Goal: Task Accomplishment & Management: Complete application form

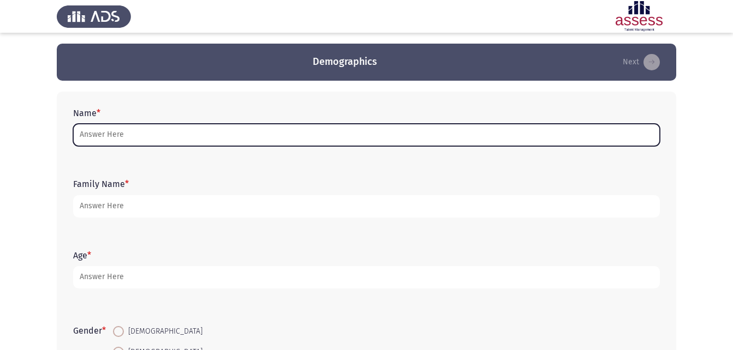
click at [120, 142] on input "Name *" at bounding box center [366, 135] width 587 height 22
type input "d"
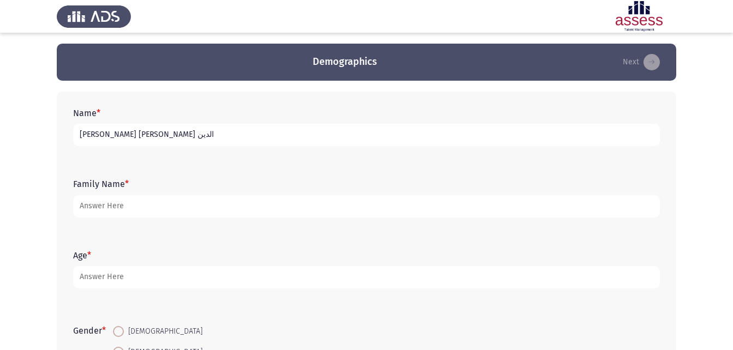
type input "[PERSON_NAME] [PERSON_NAME] الدين"
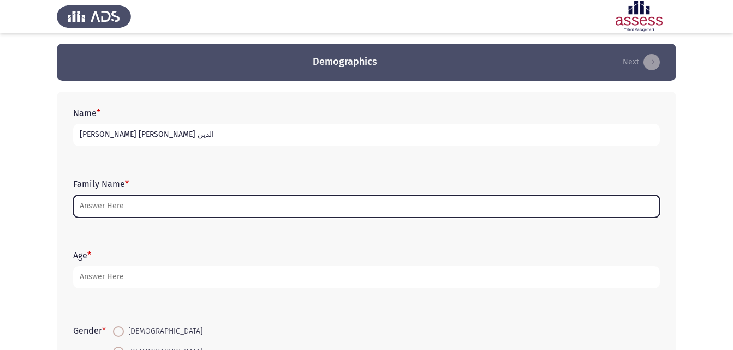
click at [199, 204] on input "Family Name *" at bounding box center [366, 206] width 587 height 22
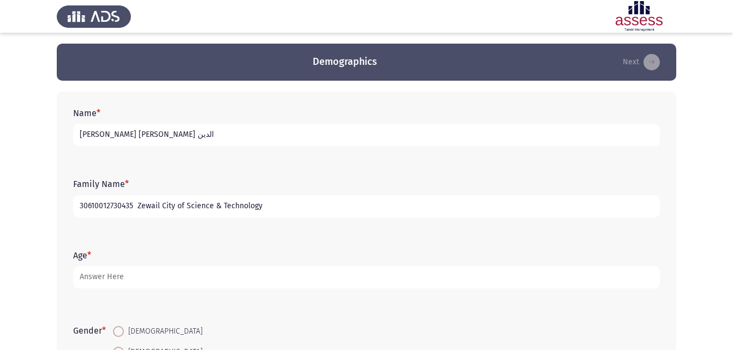
type input "30610012730435 Zewail City of Science & Technology"
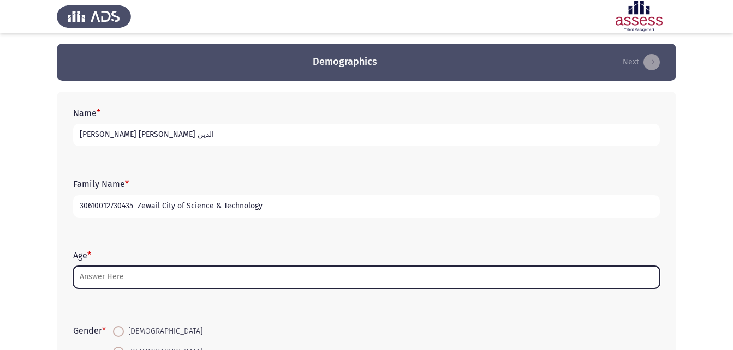
click at [153, 271] on input "Age *" at bounding box center [366, 277] width 587 height 22
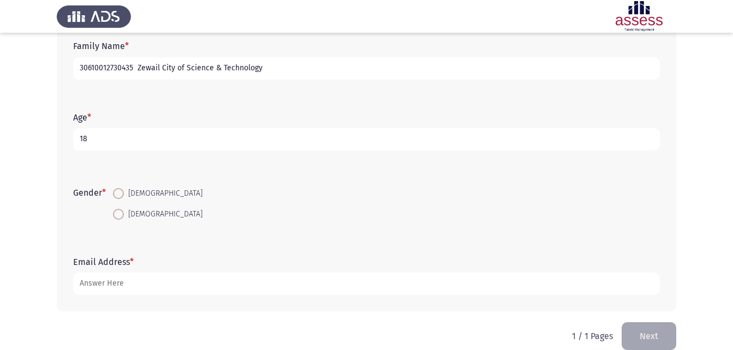
scroll to position [154, 0]
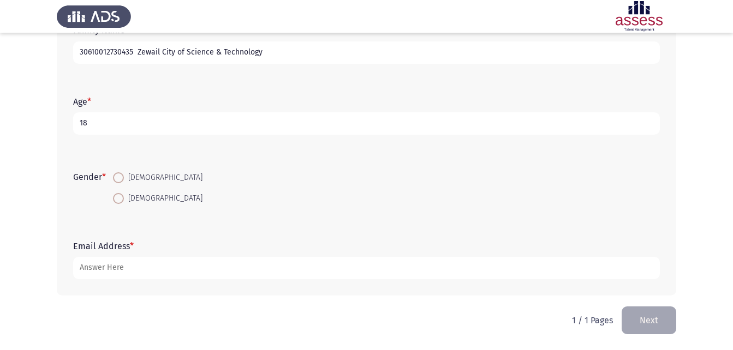
type input "18"
click at [133, 180] on span "[DEMOGRAPHIC_DATA]" at bounding box center [163, 177] width 79 height 13
click at [124, 180] on input "[DEMOGRAPHIC_DATA]" at bounding box center [118, 177] width 11 height 11
radio input "true"
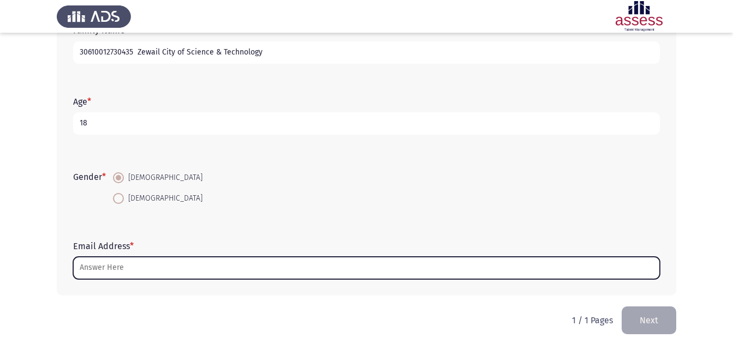
click at [165, 265] on input "Email Address *" at bounding box center [366, 268] width 587 height 22
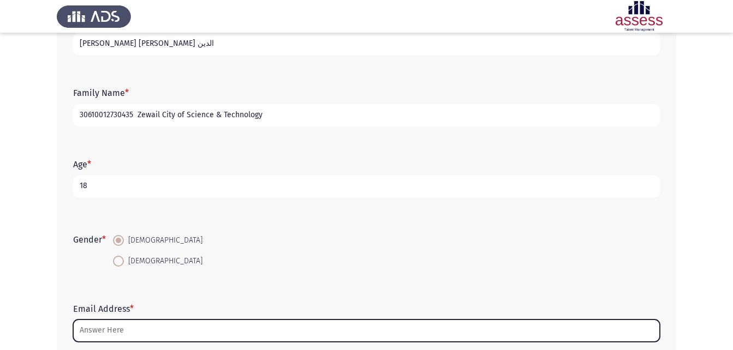
scroll to position [109, 0]
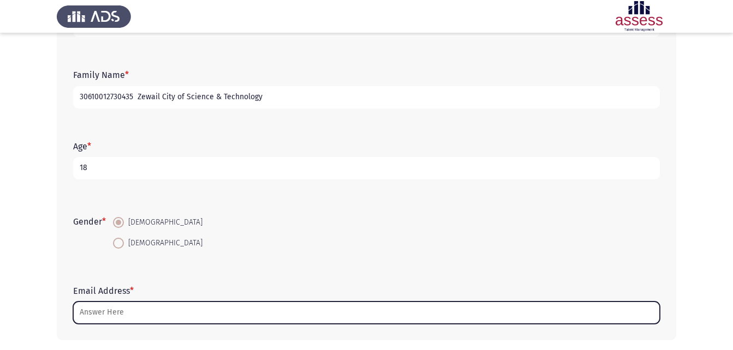
click at [213, 318] on input "Email Address *" at bounding box center [366, 313] width 587 height 22
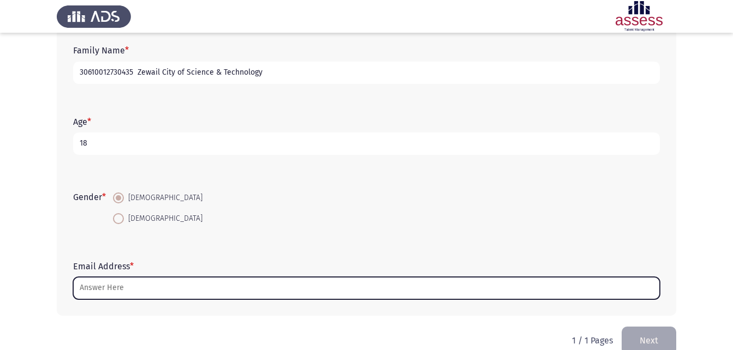
scroll to position [154, 0]
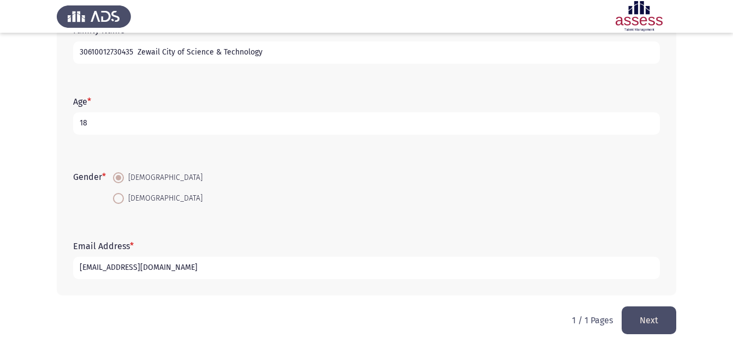
type input "[EMAIL_ADDRESS][DOMAIN_NAME]"
click at [673, 326] on button "Next" at bounding box center [649, 321] width 55 height 28
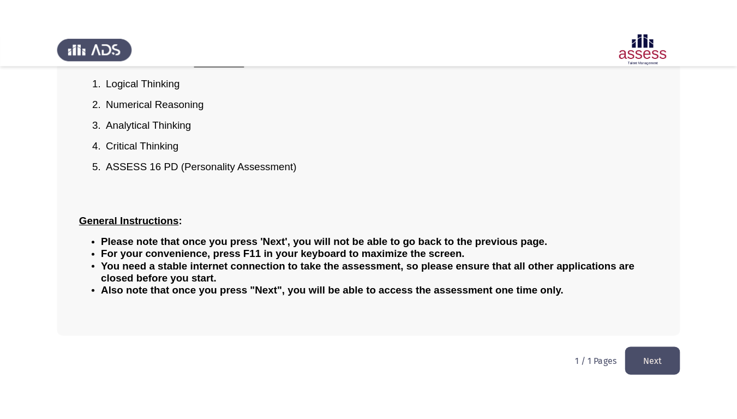
scroll to position [63, 0]
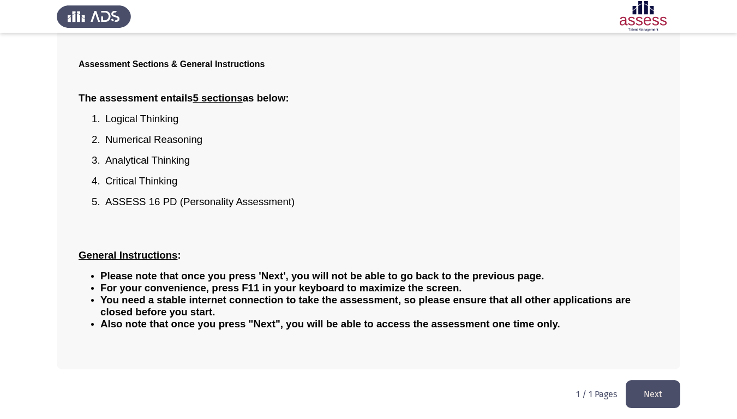
click at [644, 350] on button "Next" at bounding box center [653, 394] width 55 height 28
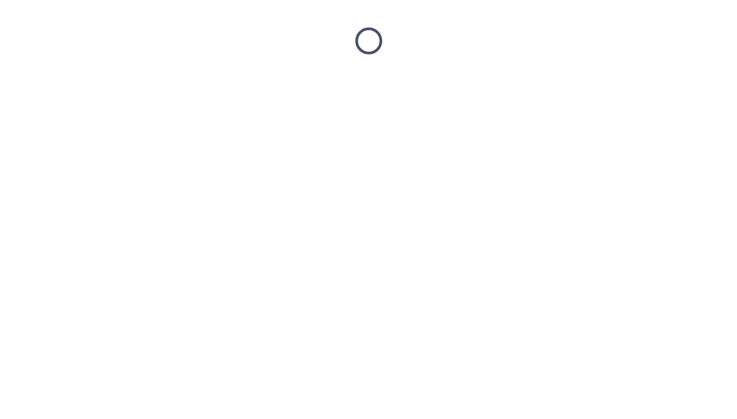
scroll to position [0, 0]
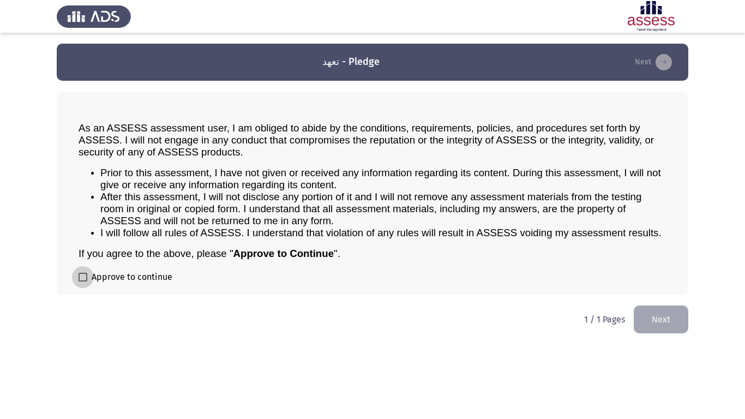
click at [152, 281] on span "Approve to continue" at bounding box center [132, 277] width 81 height 13
click at [83, 282] on input "Approve to continue" at bounding box center [82, 282] width 1 height 1
checkbox input "true"
click at [662, 321] on button "Next" at bounding box center [661, 320] width 55 height 28
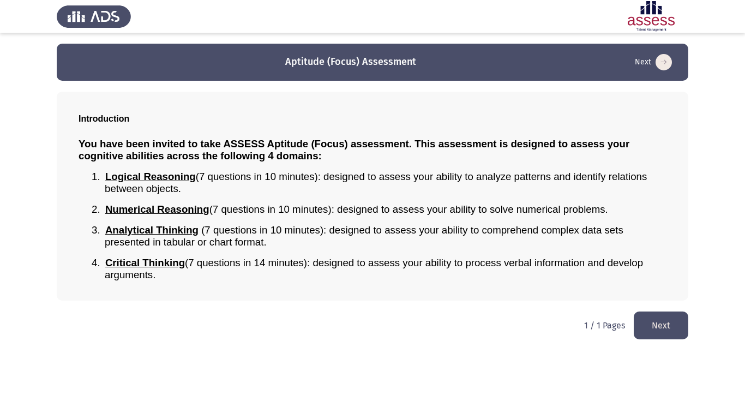
click at [640, 315] on button "Next" at bounding box center [661, 326] width 55 height 28
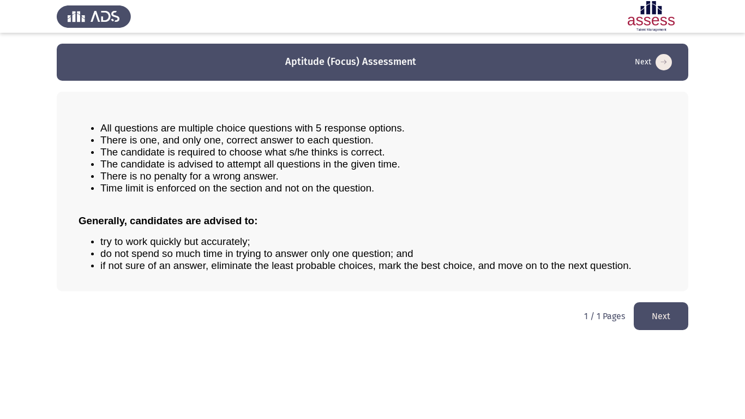
click at [641, 308] on button "Next" at bounding box center [661, 316] width 55 height 28
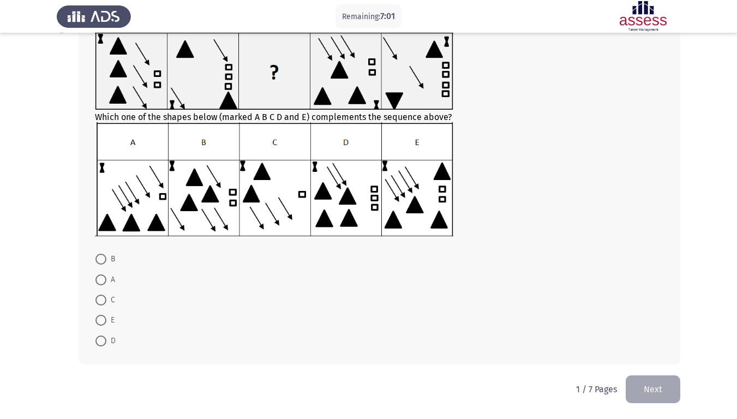
scroll to position [19, 0]
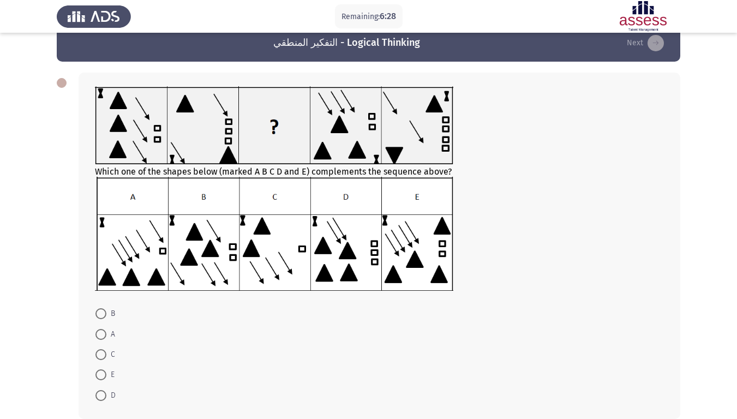
click at [107, 349] on span "C" at bounding box center [110, 354] width 9 height 13
click at [106, 349] on input "C" at bounding box center [101, 354] width 11 height 11
radio input "true"
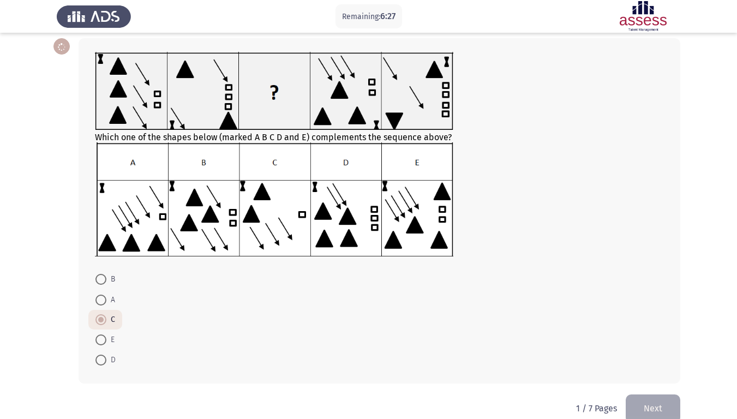
scroll to position [73, 0]
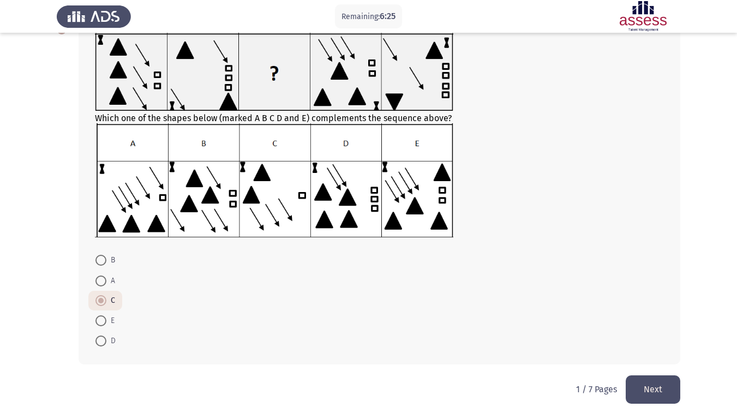
click at [673, 350] on button "Next" at bounding box center [653, 389] width 55 height 28
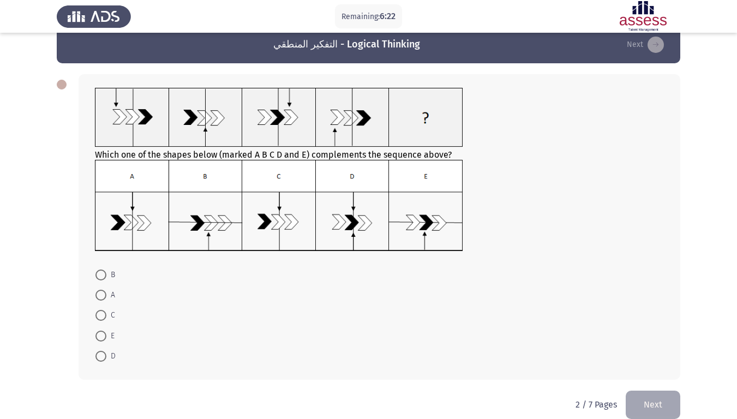
scroll to position [33, 0]
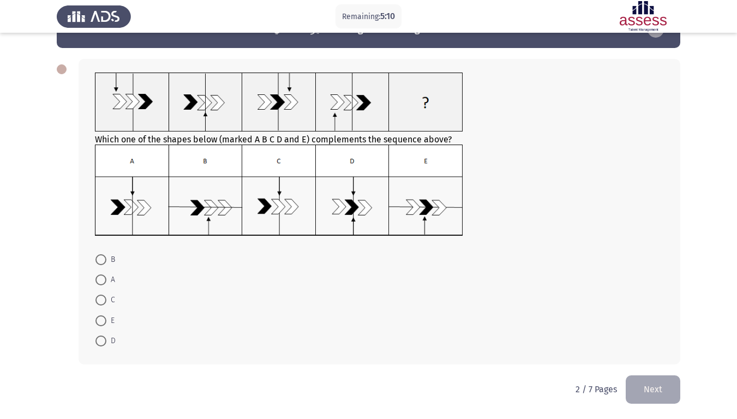
click at [102, 294] on label "C" at bounding box center [106, 300] width 20 height 13
click at [102, 295] on input "C" at bounding box center [101, 300] width 11 height 11
radio input "true"
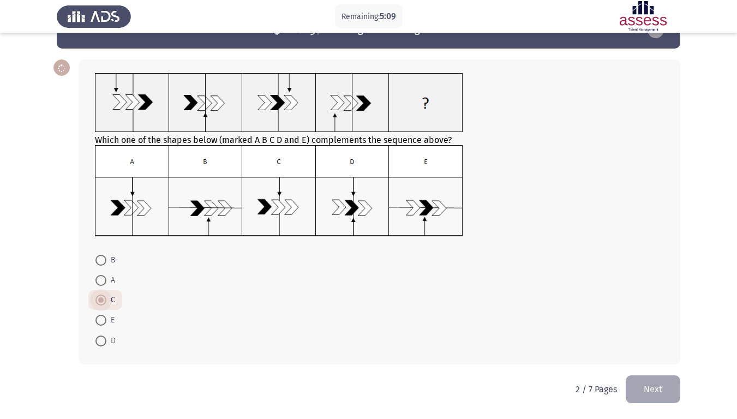
scroll to position [32, 0]
click at [663, 350] on button "Next" at bounding box center [653, 389] width 55 height 28
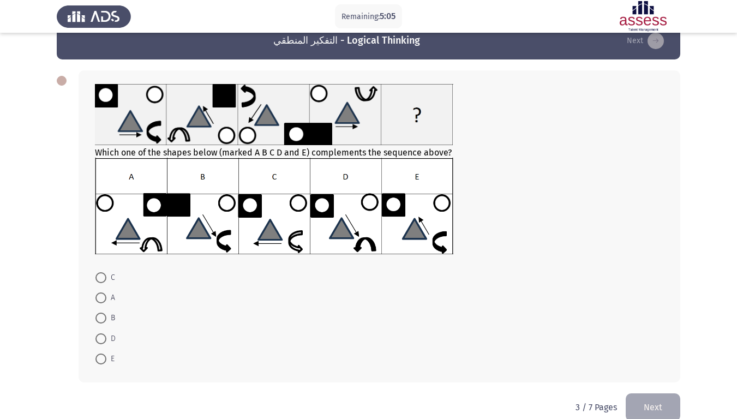
scroll to position [39, 0]
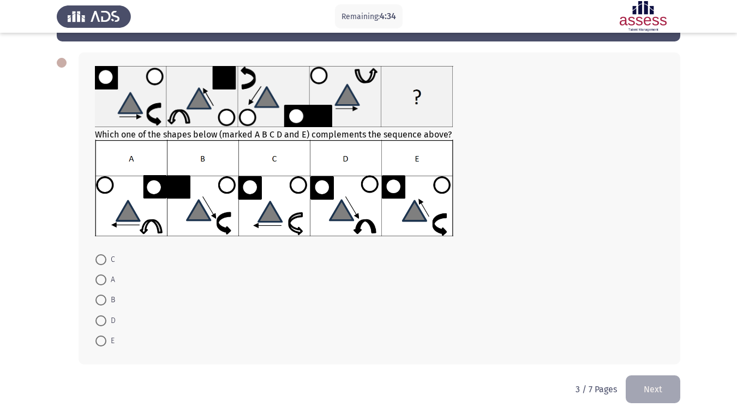
click at [419, 214] on img at bounding box center [274, 188] width 359 height 97
click at [100, 337] on span at bounding box center [101, 341] width 11 height 11
click at [100, 337] on input "E" at bounding box center [101, 341] width 11 height 11
radio input "true"
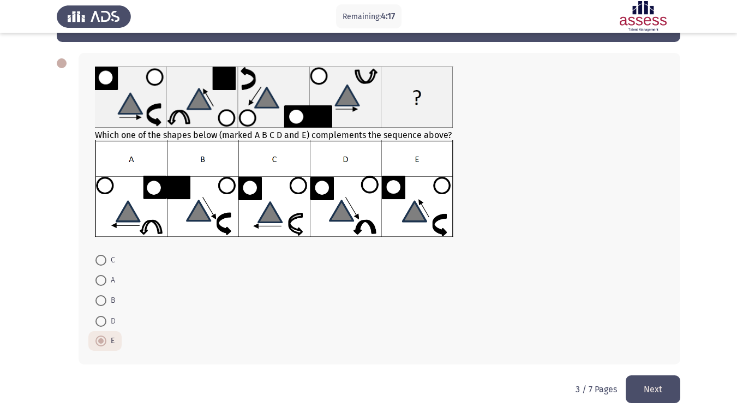
click at [646, 350] on button "Next" at bounding box center [653, 389] width 55 height 28
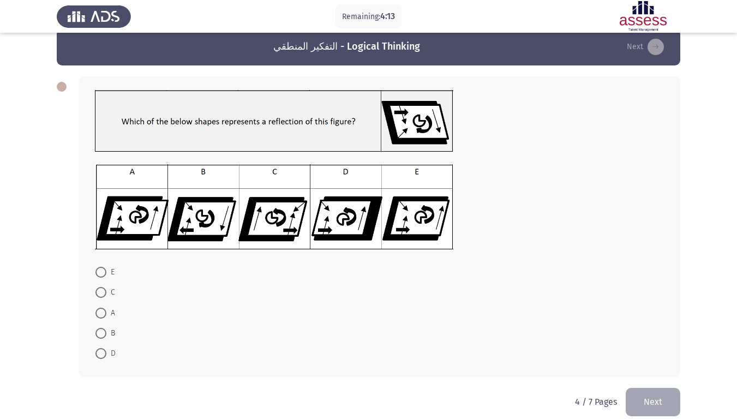
scroll to position [28, 0]
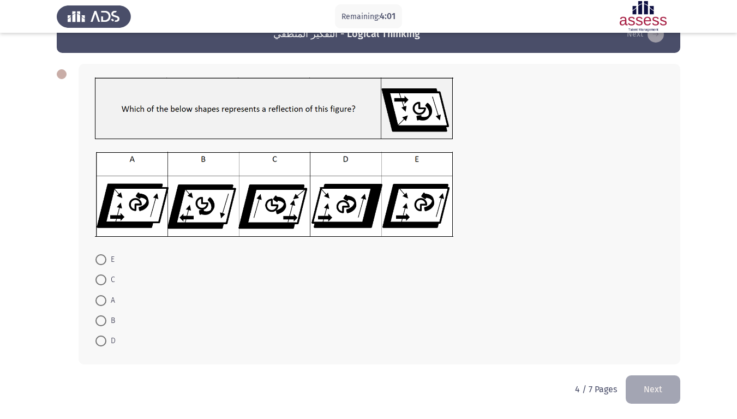
click at [108, 343] on span "D" at bounding box center [110, 341] width 9 height 13
click at [106, 343] on input "D" at bounding box center [101, 341] width 11 height 11
radio input "true"
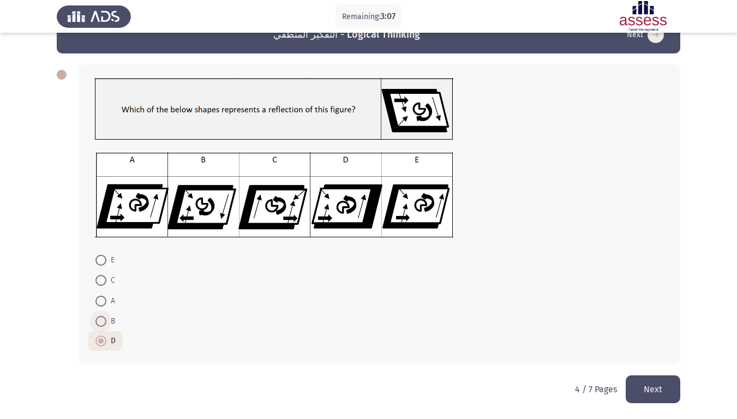
click at [110, 318] on span "B" at bounding box center [110, 321] width 9 height 13
click at [106, 318] on input "B" at bounding box center [101, 321] width 11 height 11
radio input "true"
click at [106, 297] on span "A" at bounding box center [110, 301] width 9 height 13
click at [106, 297] on input "A" at bounding box center [101, 301] width 11 height 11
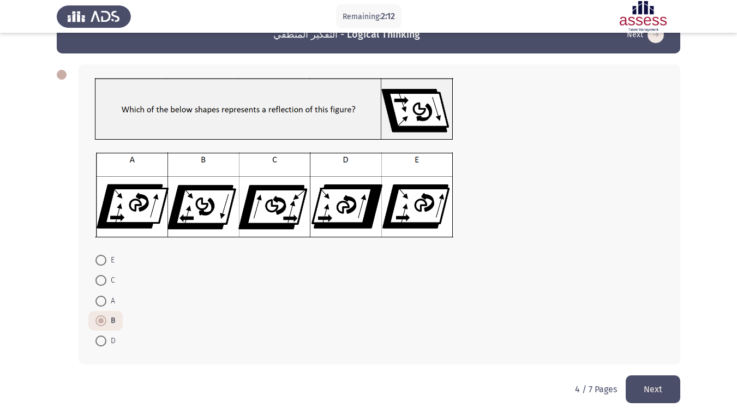
radio input "true"
click at [652, 350] on button "Next" at bounding box center [653, 389] width 55 height 28
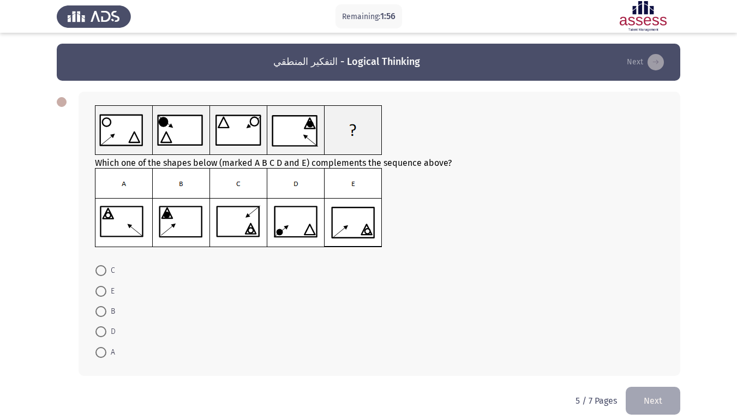
scroll to position [11, 0]
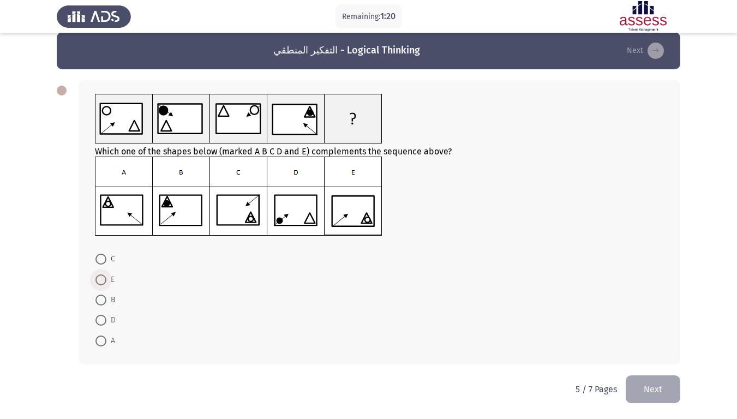
click at [102, 282] on span at bounding box center [101, 279] width 11 height 11
click at [102, 282] on input "E" at bounding box center [101, 279] width 11 height 11
radio input "true"
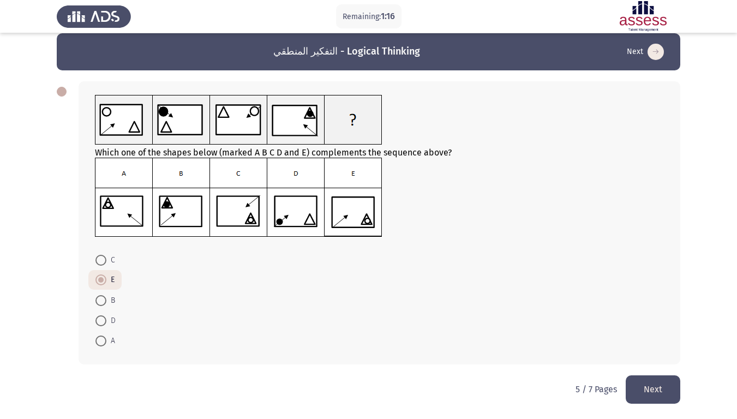
click at [665, 350] on button "Next" at bounding box center [653, 389] width 55 height 28
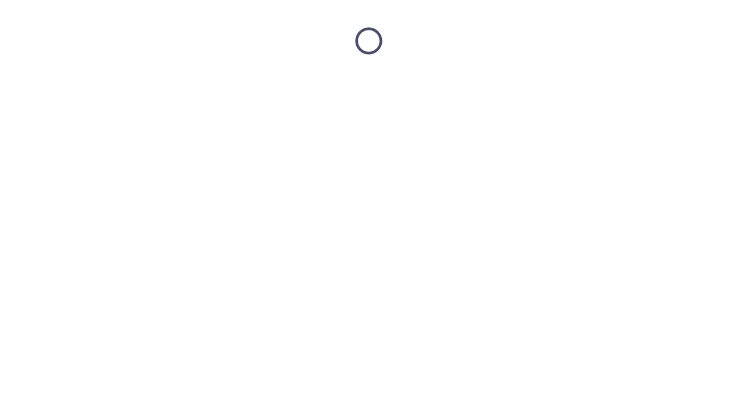
scroll to position [0, 0]
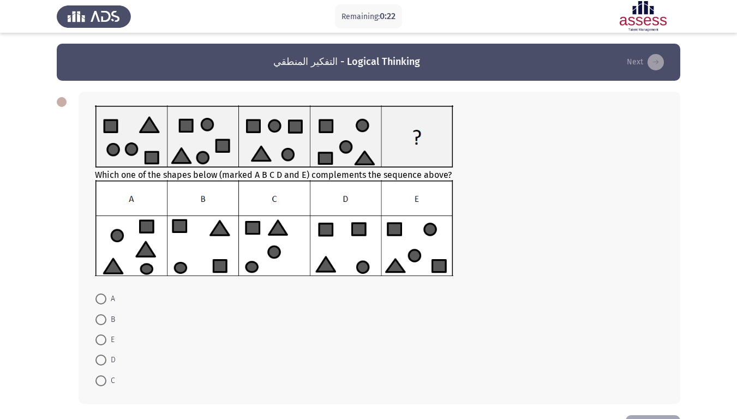
click at [109, 339] on span "E" at bounding box center [110, 339] width 8 height 13
click at [106, 339] on input "E" at bounding box center [101, 340] width 11 height 11
radio input "true"
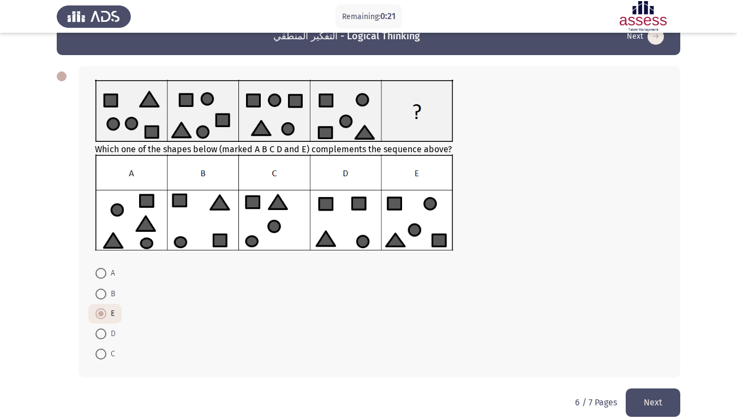
scroll to position [39, 0]
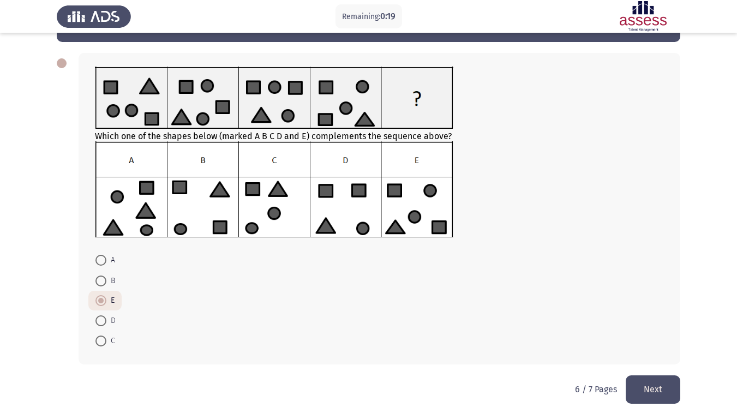
click at [647, 350] on button "Next" at bounding box center [653, 389] width 55 height 28
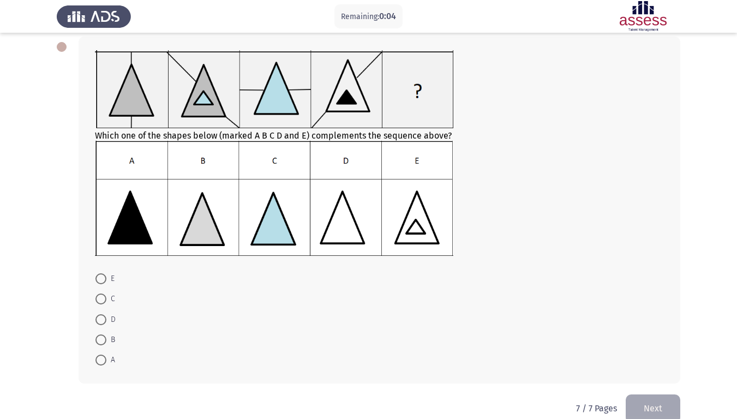
scroll to position [74, 0]
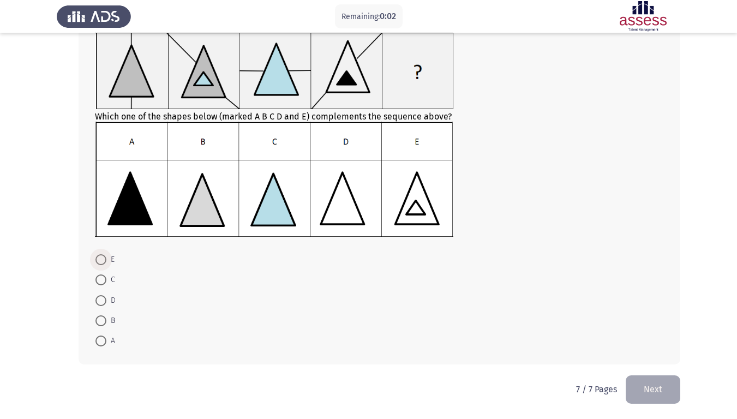
click at [103, 262] on span at bounding box center [101, 259] width 11 height 11
click at [103, 262] on input "E" at bounding box center [101, 259] width 11 height 11
radio input "true"
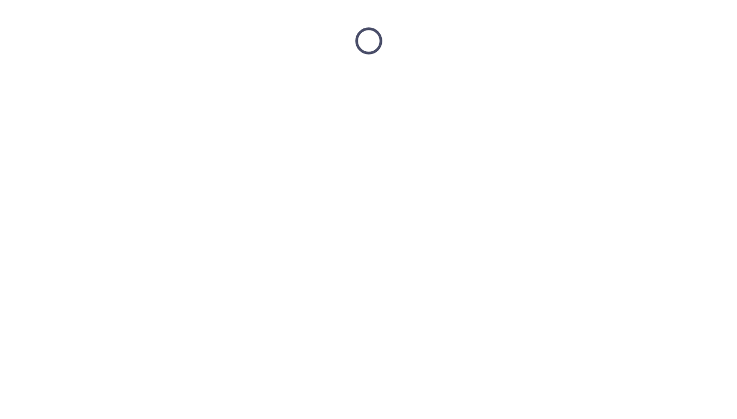
scroll to position [0, 0]
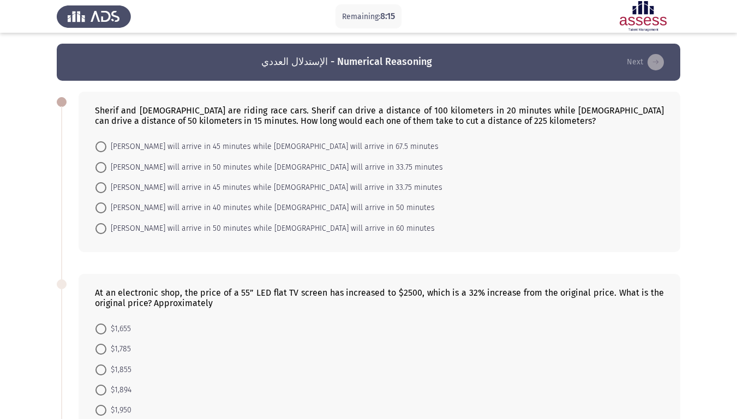
click at [338, 150] on span "[PERSON_NAME] will arrive in 45 minutes while [DEMOGRAPHIC_DATA] will arrive in…" at bounding box center [272, 146] width 332 height 13
click at [106, 150] on input "[PERSON_NAME] will arrive in 45 minutes while [DEMOGRAPHIC_DATA] will arrive in…" at bounding box center [101, 146] width 11 height 11
radio input "true"
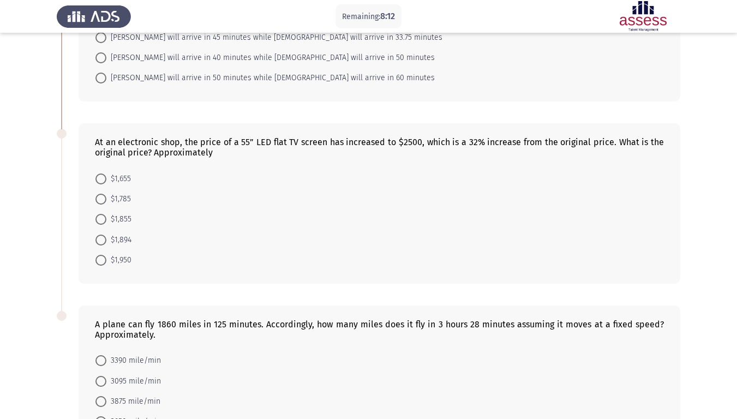
scroll to position [164, 0]
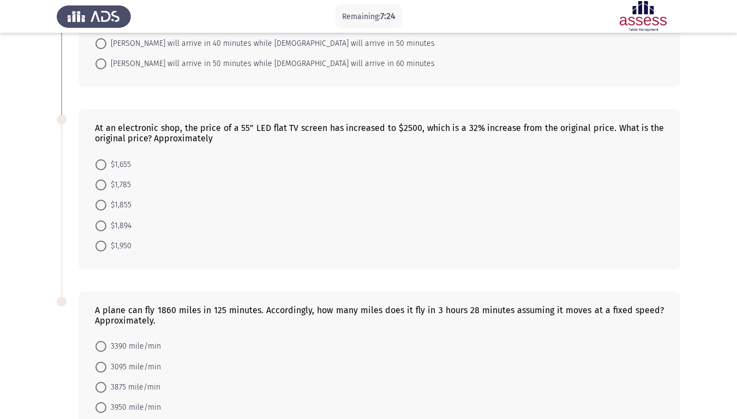
click at [107, 226] on span "$1,894" at bounding box center [118, 225] width 25 height 13
click at [106, 226] on input "$1,894" at bounding box center [101, 225] width 11 height 11
radio input "true"
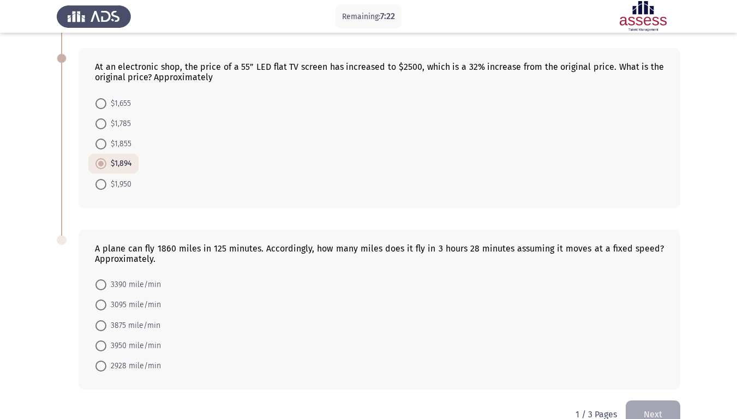
scroll to position [250, 0]
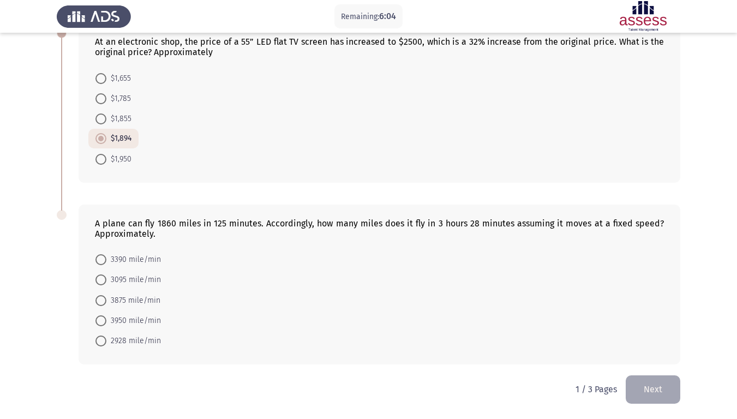
click at [156, 282] on span "3095 mile/min" at bounding box center [133, 279] width 55 height 13
click at [106, 282] on input "3095 mile/min" at bounding box center [101, 279] width 11 height 11
radio input "true"
click at [649, 350] on button "Next" at bounding box center [653, 389] width 55 height 28
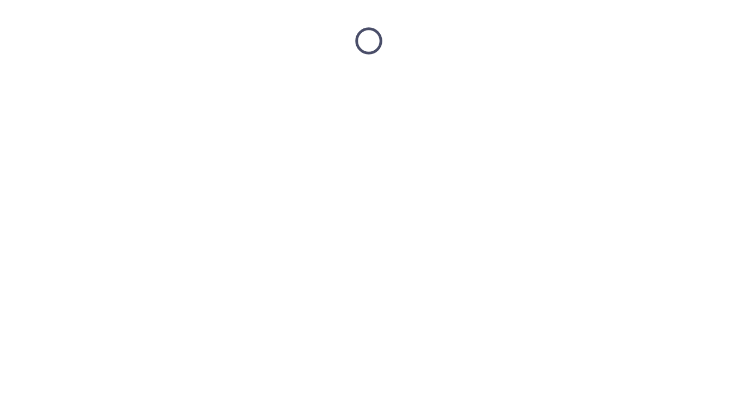
scroll to position [0, 0]
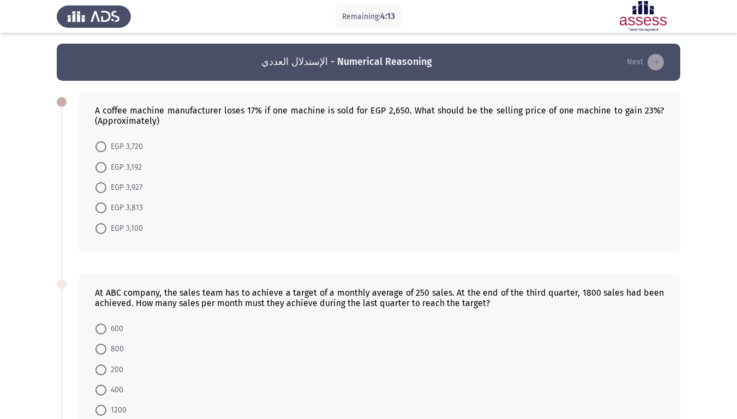
click at [111, 185] on span "EGP 3,927" at bounding box center [124, 187] width 36 height 13
click at [106, 185] on input "EGP 3,927" at bounding box center [101, 187] width 11 height 11
radio input "true"
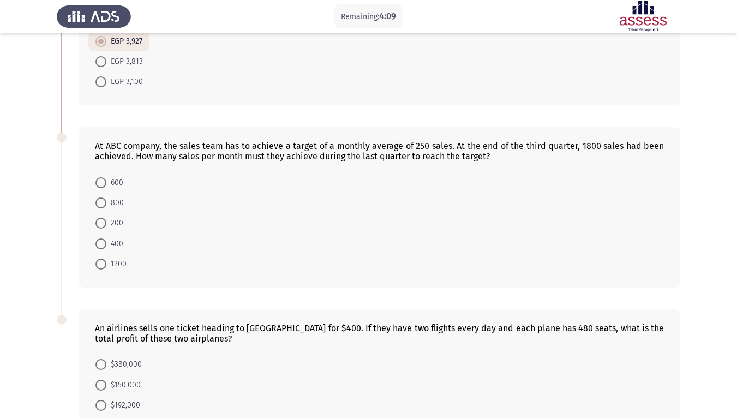
scroll to position [142, 0]
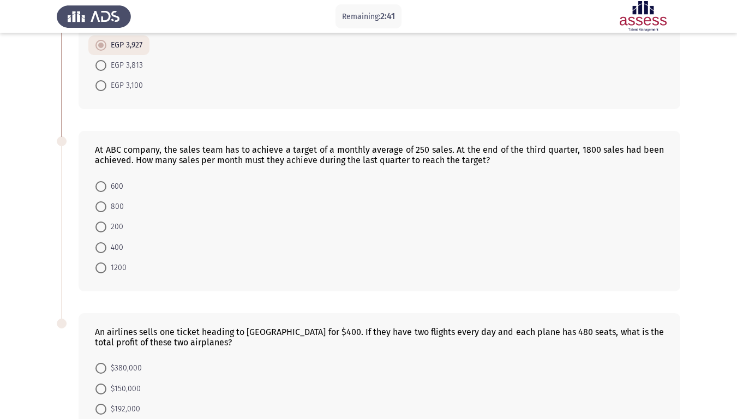
click at [106, 186] on span at bounding box center [101, 186] width 11 height 11
click at [106, 186] on input "600" at bounding box center [101, 186] width 11 height 11
radio input "true"
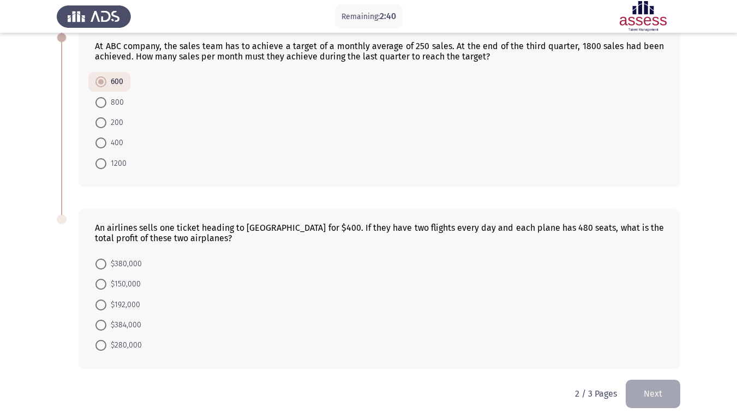
scroll to position [250, 0]
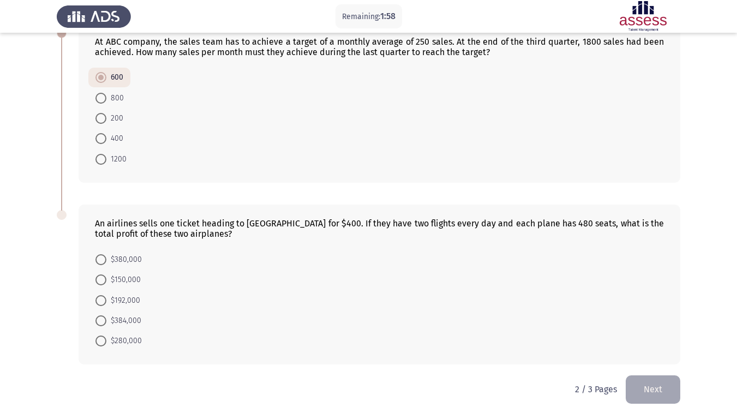
click at [137, 259] on span "$380,000" at bounding box center [123, 259] width 35 height 13
click at [106, 259] on input "$380,000" at bounding box center [101, 259] width 11 height 11
radio input "true"
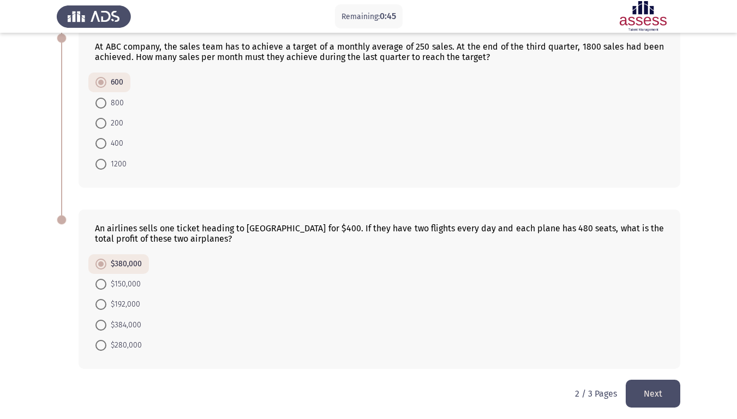
scroll to position [249, 0]
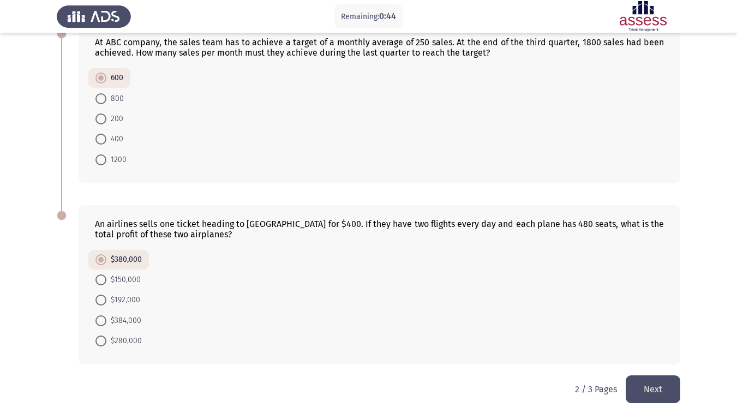
click at [657, 350] on button "Next" at bounding box center [653, 389] width 55 height 28
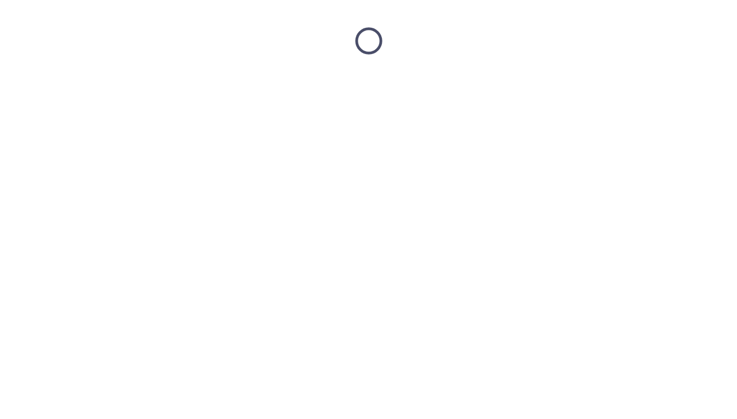
scroll to position [0, 0]
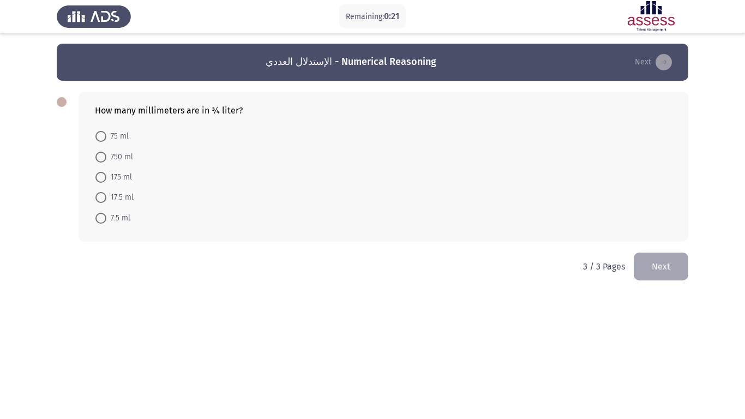
click at [133, 159] on span "750 ml" at bounding box center [119, 157] width 27 height 13
click at [106, 159] on input "750 ml" at bounding box center [101, 157] width 11 height 11
radio input "true"
click at [685, 268] on button "Next" at bounding box center [661, 266] width 55 height 28
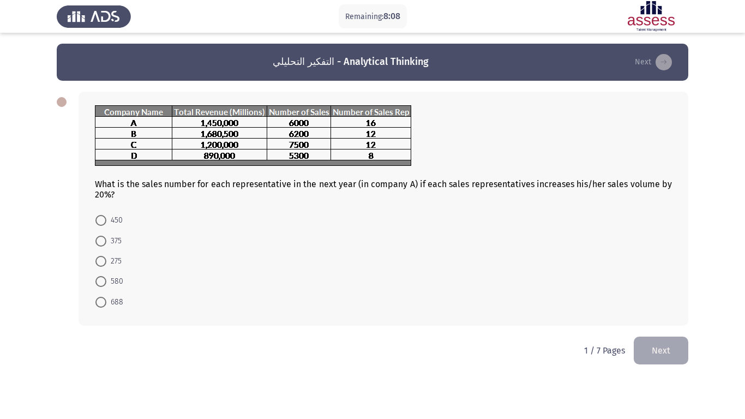
click at [107, 227] on span "450" at bounding box center [114, 220] width 16 height 13
click at [106, 226] on input "450" at bounding box center [101, 220] width 11 height 11
radio input "true"
click at [665, 350] on button "Next" at bounding box center [661, 350] width 55 height 28
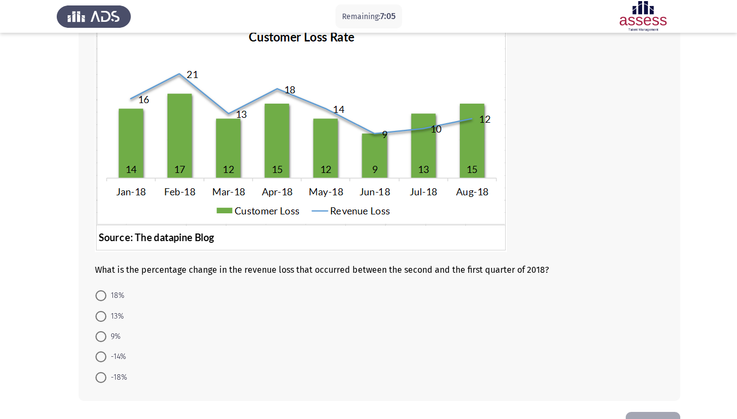
scroll to position [109, 0]
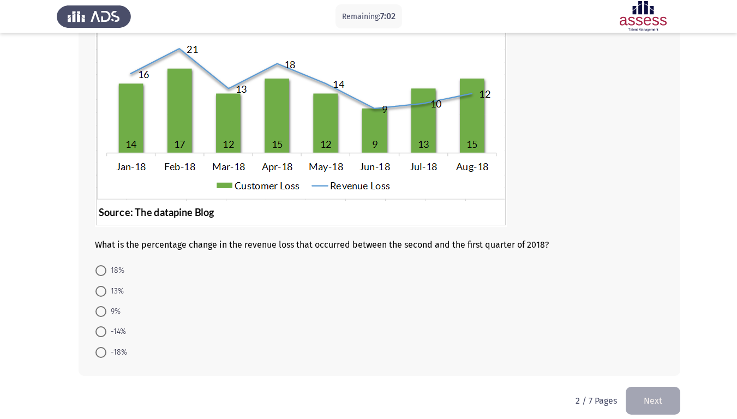
click at [121, 312] on span "9%" at bounding box center [113, 311] width 14 height 13
click at [106, 312] on input "9%" at bounding box center [101, 311] width 11 height 11
radio input "true"
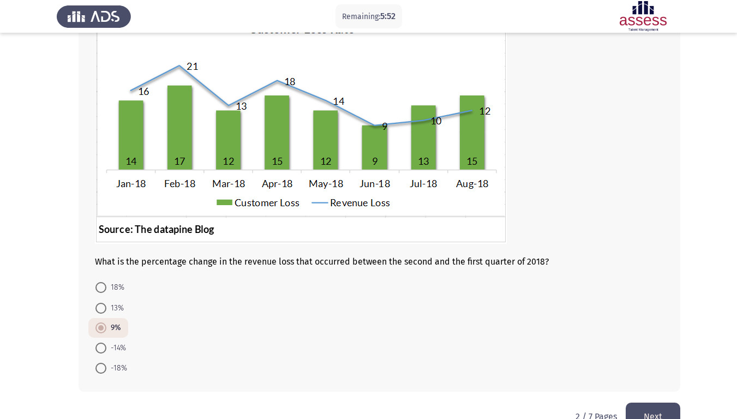
scroll to position [120, 0]
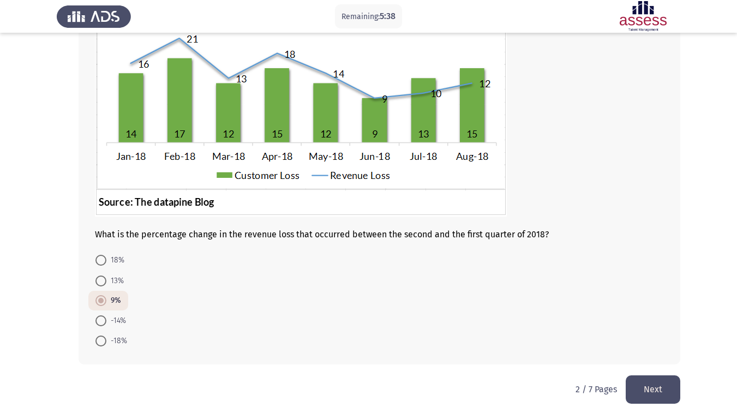
click at [661, 350] on button "Next" at bounding box center [653, 389] width 55 height 28
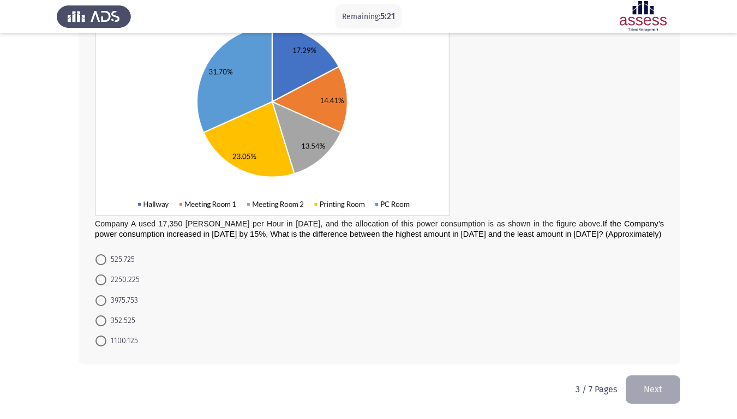
scroll to position [80, 0]
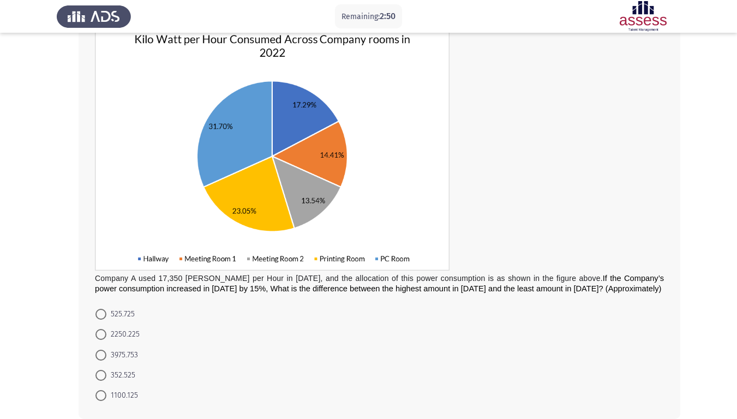
click at [122, 350] on span "1100.125" at bounding box center [122, 395] width 32 height 13
click at [106, 350] on input "1100.125" at bounding box center [101, 395] width 11 height 11
radio input "true"
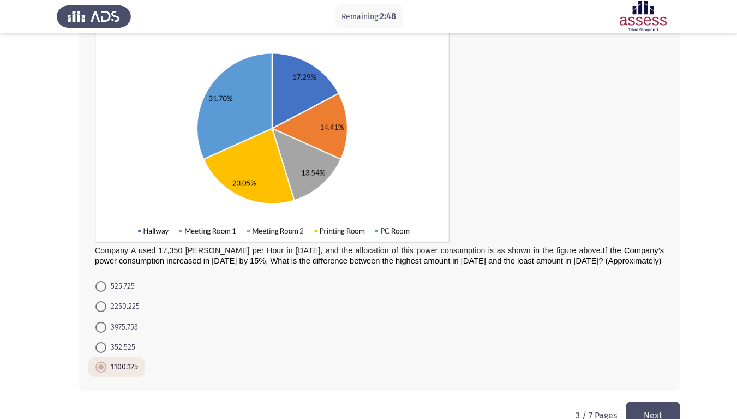
scroll to position [109, 0]
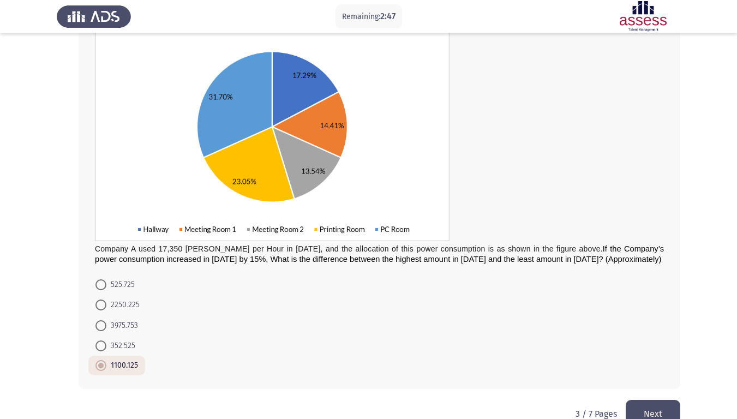
click at [641, 350] on button "Next" at bounding box center [653, 414] width 55 height 28
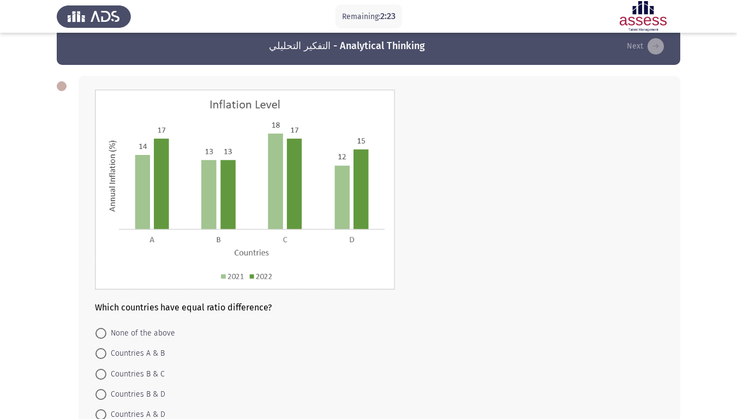
scroll to position [0, 0]
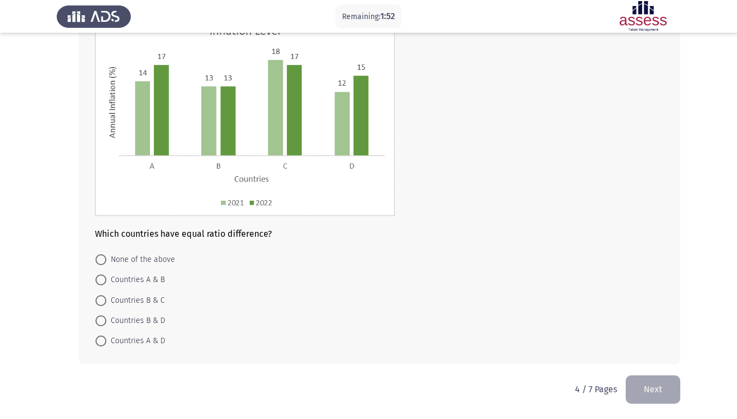
click at [162, 344] on span "Countries A & D" at bounding box center [135, 341] width 59 height 13
click at [106, 344] on input "Countries A & D" at bounding box center [101, 341] width 11 height 11
radio input "true"
click at [659, 350] on button "Next" at bounding box center [653, 389] width 55 height 28
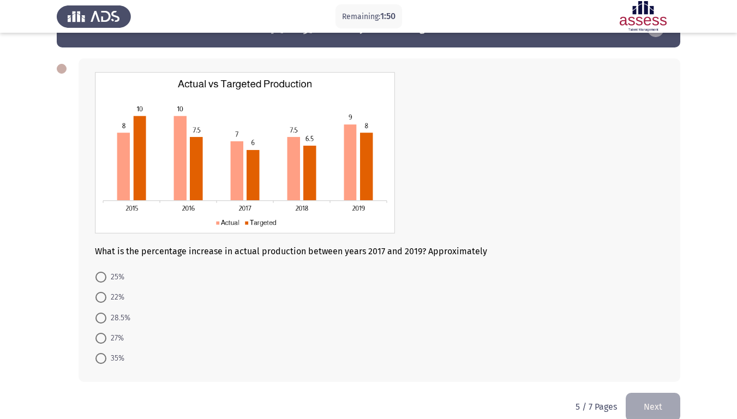
scroll to position [51, 0]
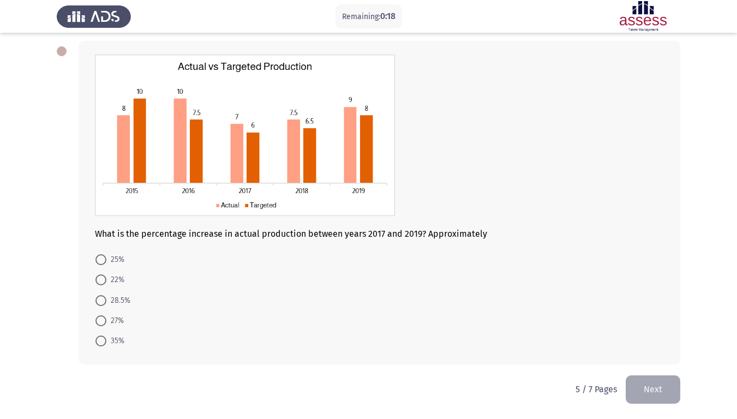
click at [110, 300] on span "28.5%" at bounding box center [118, 300] width 24 height 13
click at [106, 300] on input "28.5%" at bounding box center [101, 300] width 11 height 11
radio input "true"
click at [670, 350] on button "Next" at bounding box center [653, 389] width 55 height 28
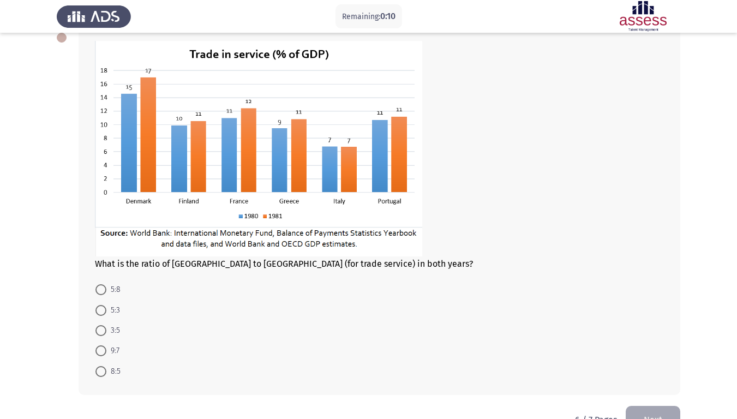
scroll to position [40, 0]
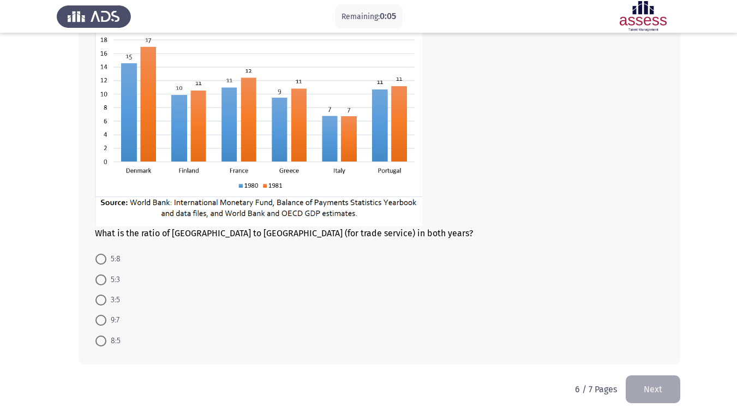
click at [109, 302] on span "3:5" at bounding box center [113, 300] width 14 height 13
click at [106, 302] on input "3:5" at bounding box center [101, 300] width 11 height 11
radio input "true"
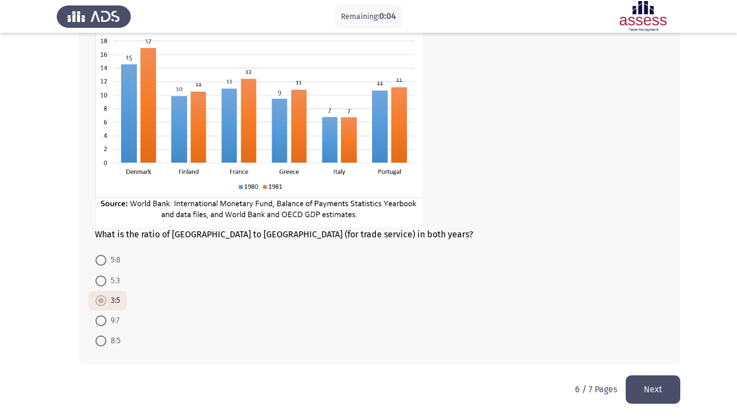
click at [643, 350] on button "Next" at bounding box center [653, 389] width 55 height 28
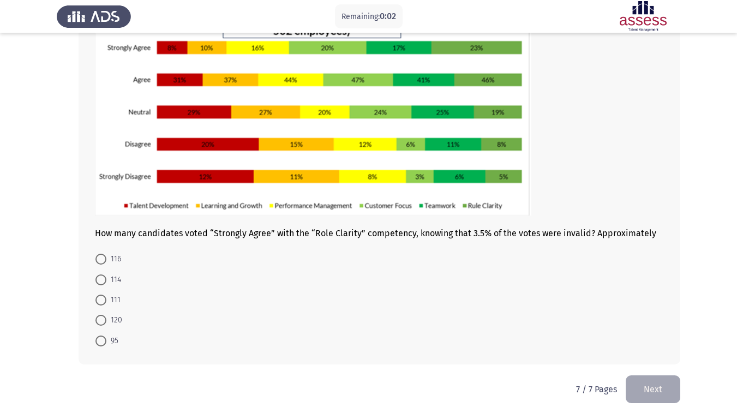
click at [105, 321] on span at bounding box center [101, 320] width 11 height 11
click at [105, 321] on input "120" at bounding box center [101, 320] width 11 height 11
radio input "true"
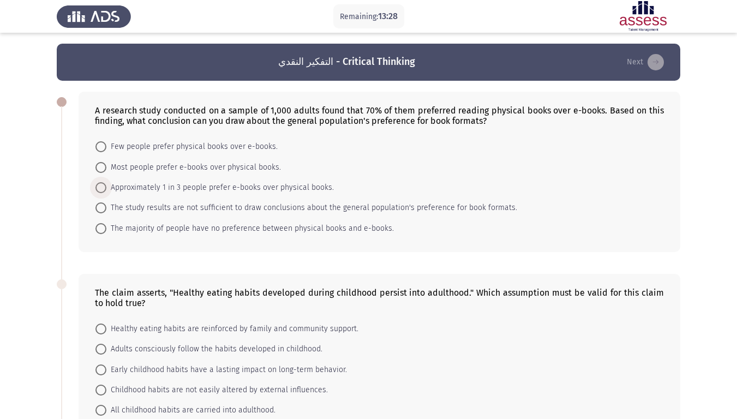
click at [188, 192] on span "Approximately 1 in 3 people prefer e-books over physical books." at bounding box center [220, 187] width 228 height 13
click at [106, 192] on input "Approximately 1 in 3 people prefer e-books over physical books." at bounding box center [101, 187] width 11 height 11
radio input "true"
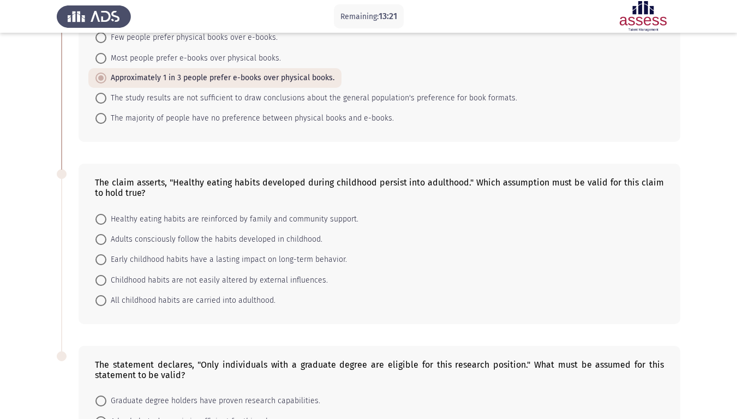
scroll to position [164, 0]
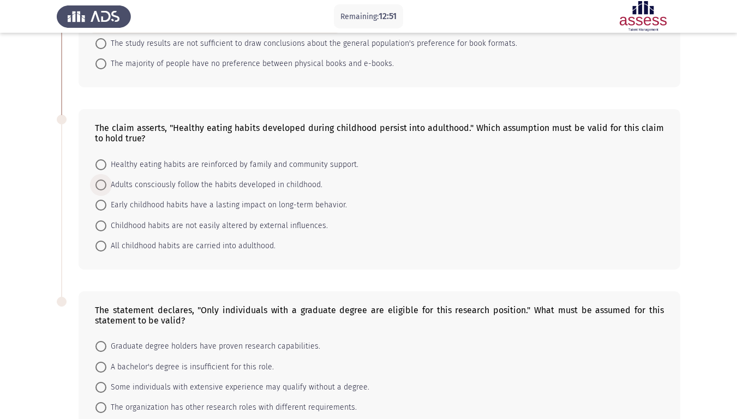
click at [211, 189] on span "Adults consciously follow the habits developed in childhood." at bounding box center [214, 184] width 216 height 13
click at [106, 189] on input "Adults consciously follow the habits developed in childhood." at bounding box center [101, 185] width 11 height 11
radio input "true"
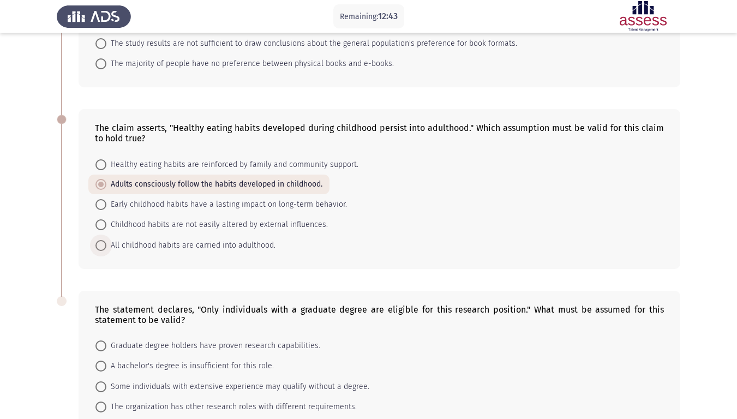
click at [202, 246] on span "All childhood habits are carried into adulthood." at bounding box center [190, 245] width 169 height 13
click at [106, 246] on input "All childhood habits are carried into adulthood." at bounding box center [101, 245] width 11 height 11
radio input "true"
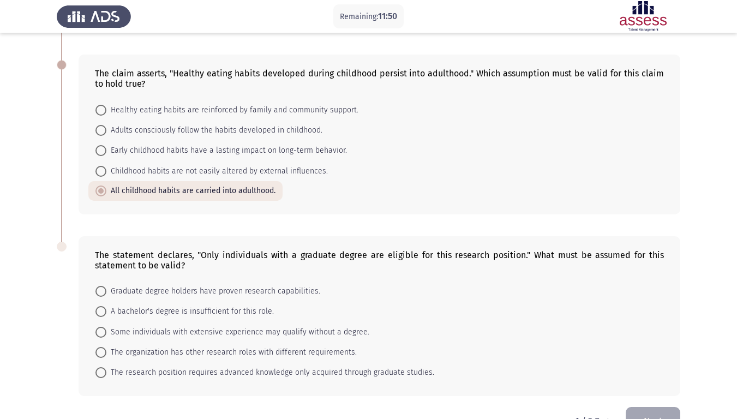
scroll to position [250, 0]
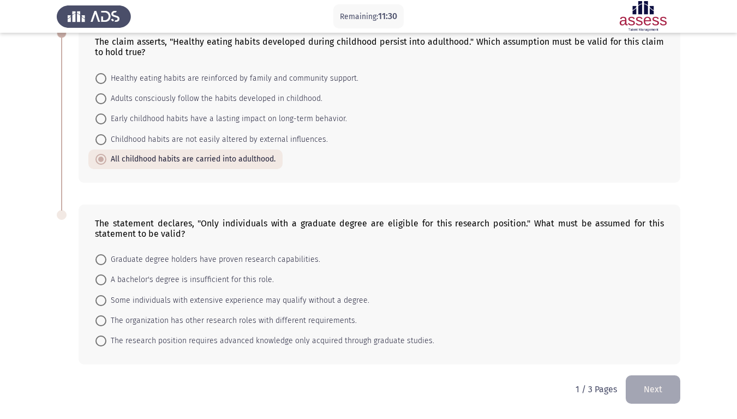
click at [273, 261] on span "Graduate degree holders have proven research capabilities." at bounding box center [213, 259] width 214 height 13
click at [106, 261] on input "Graduate degree holders have proven research capabilities." at bounding box center [101, 259] width 11 height 11
radio input "true"
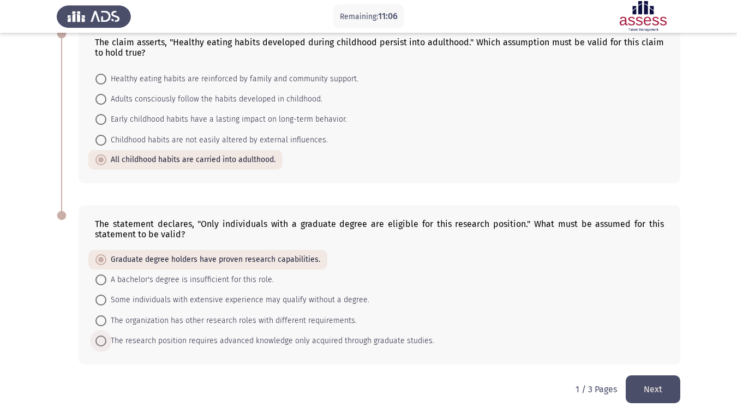
click at [247, 344] on span "The research position requires advanced knowledge only acquired through graduat…" at bounding box center [270, 341] width 328 height 13
click at [106, 344] on input "The research position requires advanced knowledge only acquired through graduat…" at bounding box center [101, 341] width 11 height 11
radio input "true"
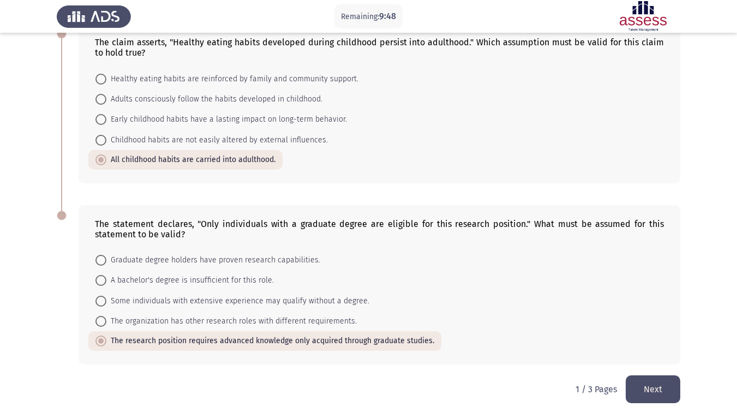
click at [671, 350] on button "Next" at bounding box center [653, 389] width 55 height 28
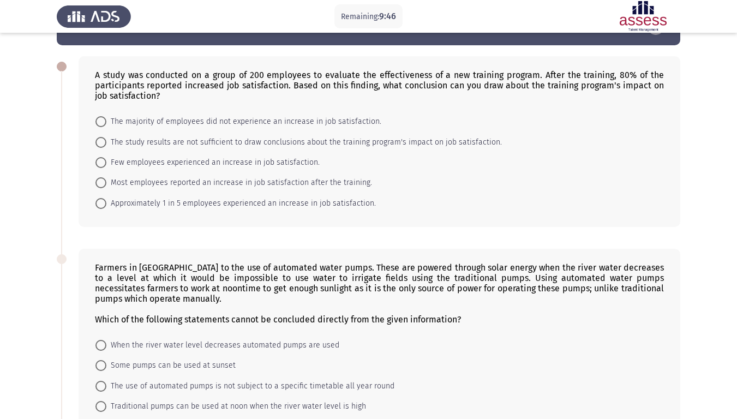
scroll to position [55, 0]
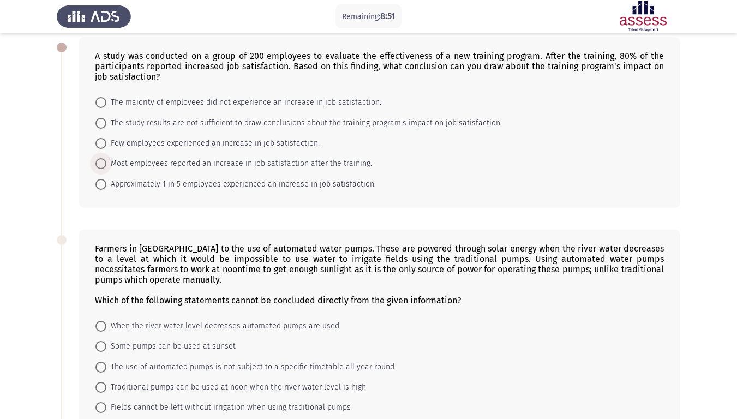
click at [319, 166] on span "Most employees reported an increase in job satisfaction after the training." at bounding box center [239, 163] width 266 height 13
click at [106, 166] on input "Most employees reported an increase in job satisfaction after the training." at bounding box center [101, 163] width 11 height 11
radio input "true"
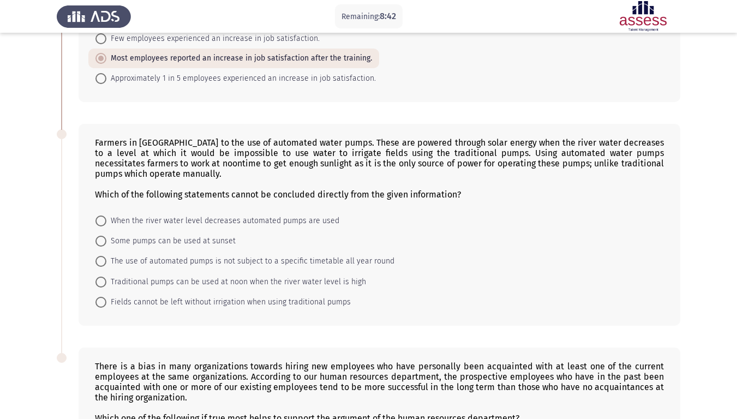
scroll to position [218, 0]
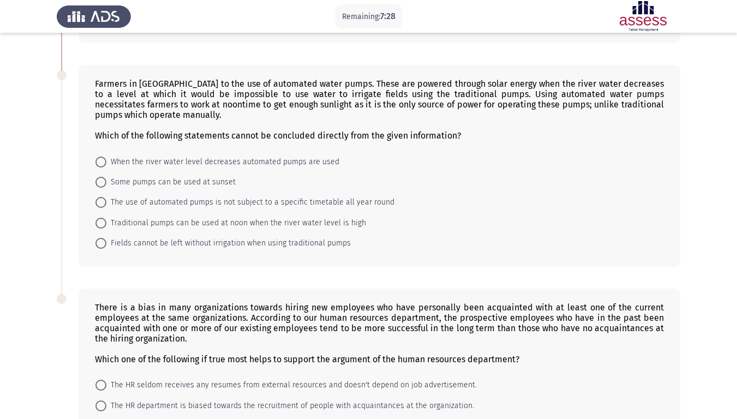
click at [243, 224] on span "Traditional pumps can be used at noon when the river water level is high" at bounding box center [236, 223] width 260 height 13
click at [106, 224] on input "Traditional pumps can be used at noon when the river water level is high" at bounding box center [101, 223] width 11 height 11
radio input "true"
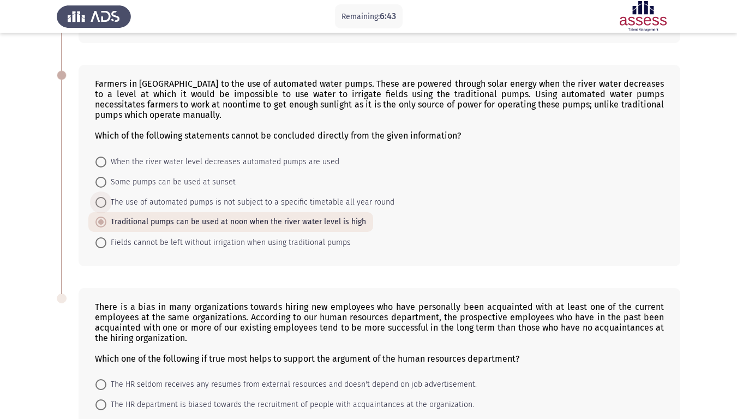
click at [351, 207] on span "The use of automated pumps is not subject to a specific timetable all year round" at bounding box center [250, 202] width 288 height 13
click at [106, 207] on input "The use of automated pumps is not subject to a specific timetable all year round" at bounding box center [101, 202] width 11 height 11
radio input "true"
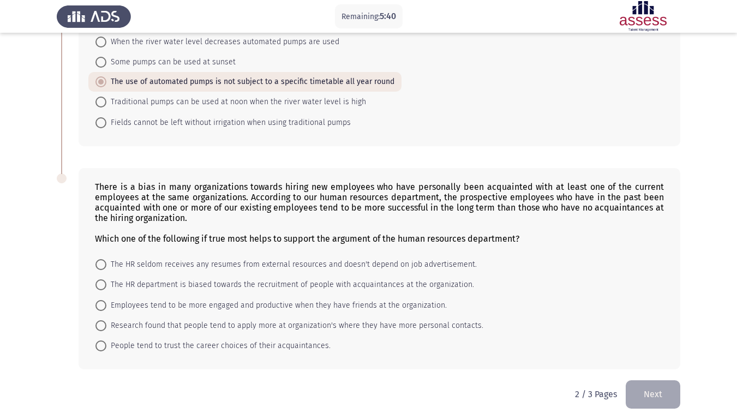
scroll to position [343, 0]
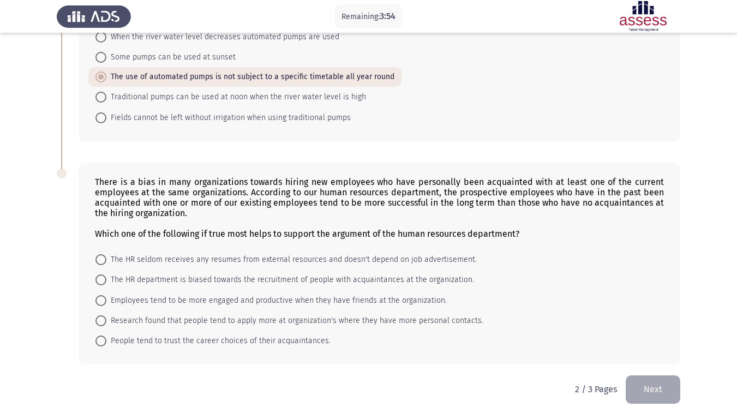
click at [416, 298] on span "Employees tend to be more engaged and productive when they have friends at the …" at bounding box center [276, 300] width 341 height 13
click at [106, 298] on input "Employees tend to be more engaged and productive when they have friends at the …" at bounding box center [101, 300] width 11 height 11
radio input "true"
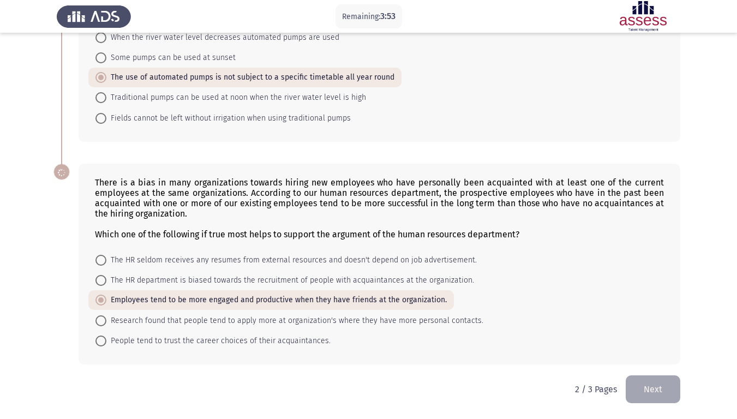
scroll to position [343, 0]
click at [674, 350] on button "Next" at bounding box center [653, 389] width 55 height 28
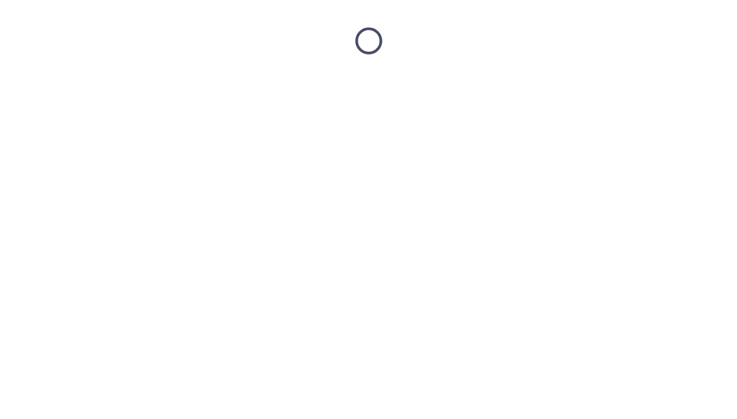
scroll to position [0, 0]
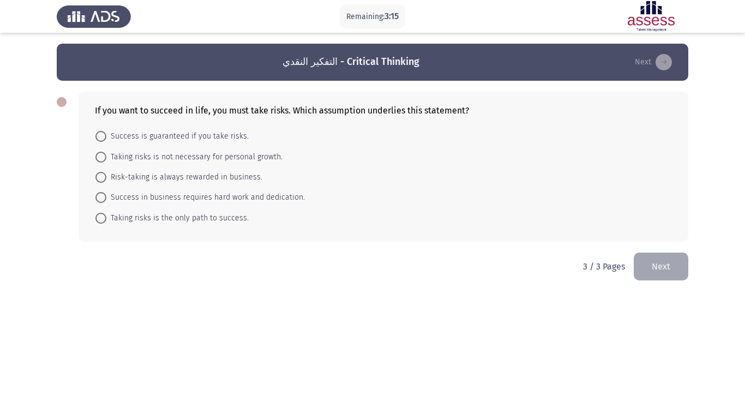
click at [244, 193] on span "Success in business requires hard work and dedication." at bounding box center [205, 197] width 199 height 13
click at [106, 193] on input "Success in business requires hard work and dedication." at bounding box center [101, 197] width 11 height 11
radio input "true"
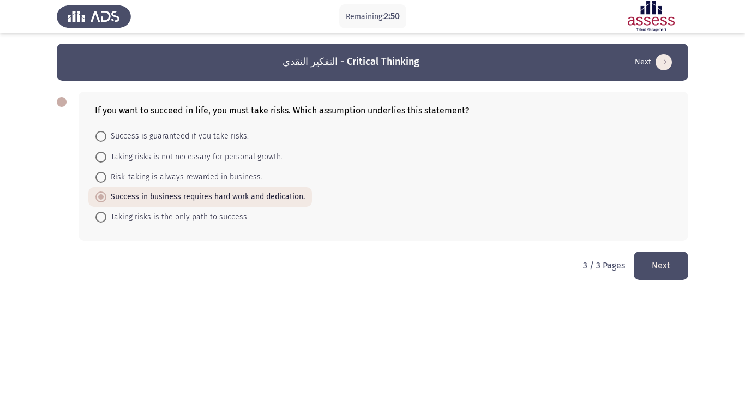
click at [210, 140] on span "Success is guaranteed if you take risks." at bounding box center [177, 136] width 142 height 13
click at [106, 140] on input "Success is guaranteed if you take risks." at bounding box center [101, 136] width 11 height 11
radio input "true"
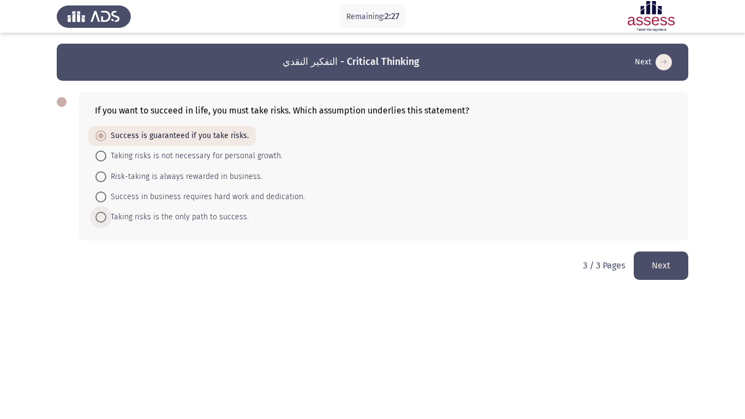
click at [204, 211] on span "Taking risks is the only path to success." at bounding box center [177, 217] width 142 height 13
click at [106, 212] on input "Taking risks is the only path to success." at bounding box center [101, 217] width 11 height 11
radio input "true"
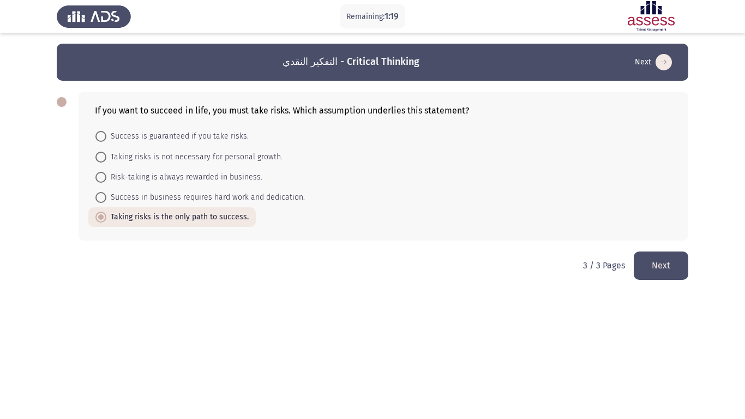
click at [165, 139] on span "Success is guaranteed if you take risks." at bounding box center [177, 136] width 142 height 13
click at [106, 139] on input "Success is guaranteed if you take risks." at bounding box center [101, 136] width 11 height 11
radio input "true"
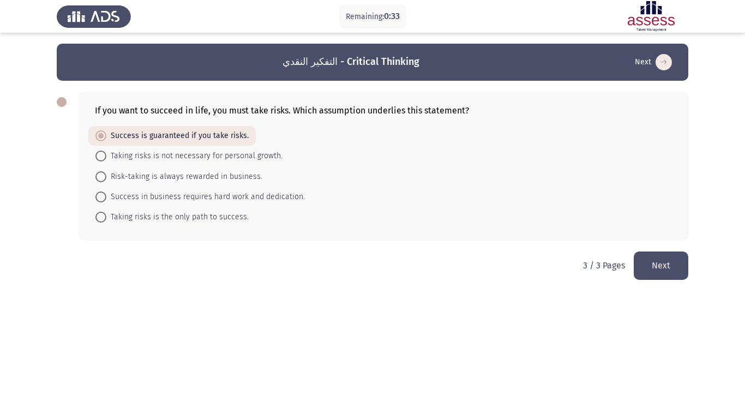
click at [665, 276] on button "Next" at bounding box center [661, 266] width 55 height 28
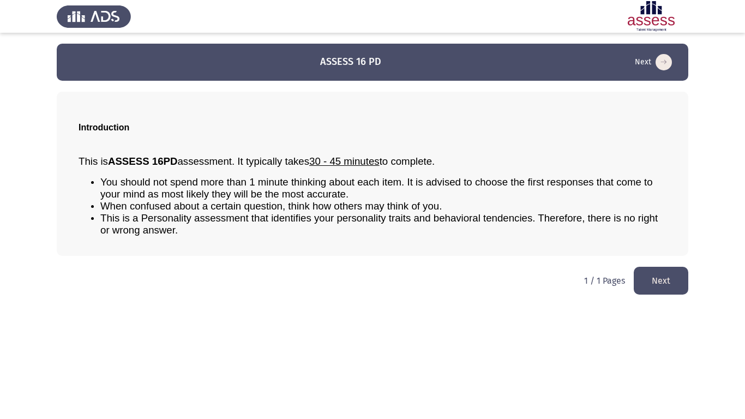
click at [644, 285] on button "Next" at bounding box center [661, 281] width 55 height 28
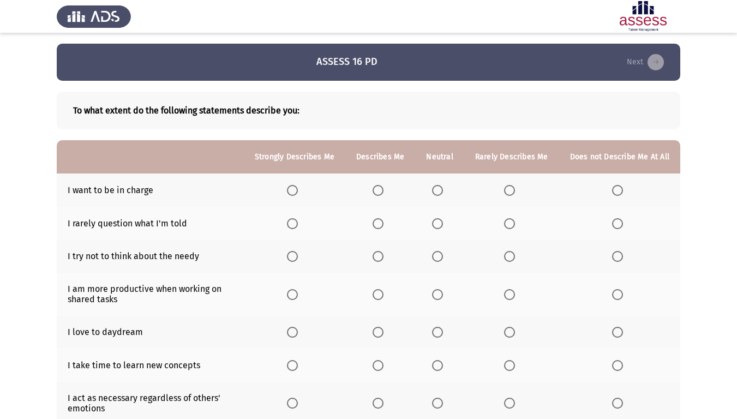
click at [378, 186] on span "Select an option" at bounding box center [378, 190] width 11 height 11
click at [378, 186] on input "Select an option" at bounding box center [378, 190] width 11 height 11
click at [517, 228] on label "Select an option" at bounding box center [511, 223] width 15 height 11
click at [515, 228] on input "Select an option" at bounding box center [509, 223] width 11 height 11
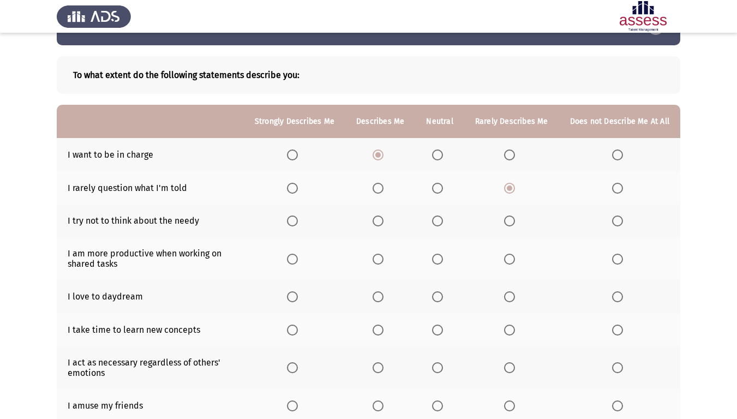
scroll to position [55, 0]
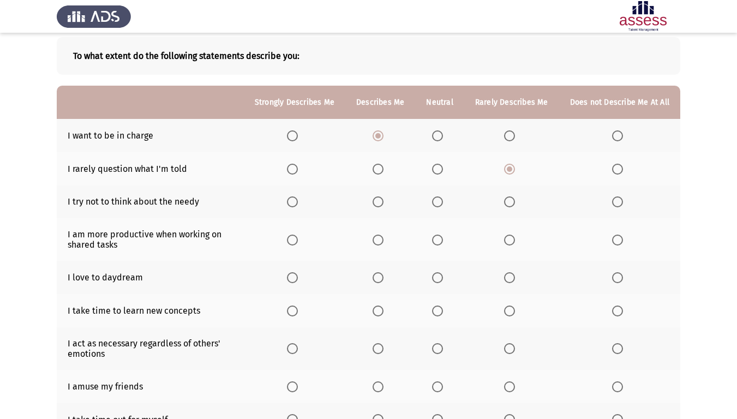
click at [617, 205] on span "Select an option" at bounding box center [617, 201] width 11 height 11
click at [617, 205] on input "Select an option" at bounding box center [617, 201] width 11 height 11
click at [438, 240] on span "Select an option" at bounding box center [438, 240] width 0 height 0
click at [441, 240] on input "Select an option" at bounding box center [437, 240] width 11 height 11
click at [302, 279] on label "Select an option" at bounding box center [294, 277] width 15 height 11
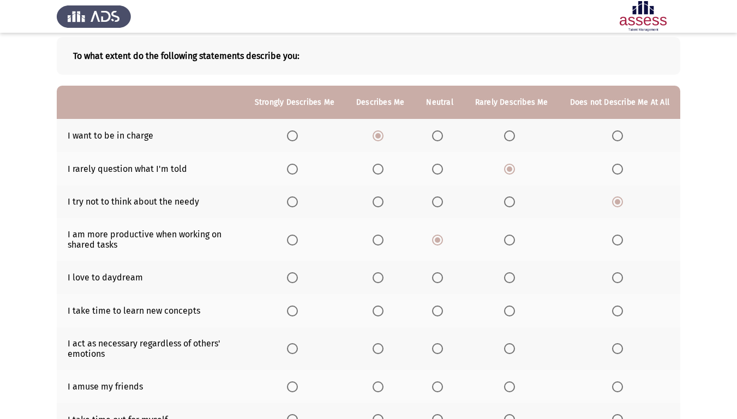
click at [298, 279] on input "Select an option" at bounding box center [292, 277] width 11 height 11
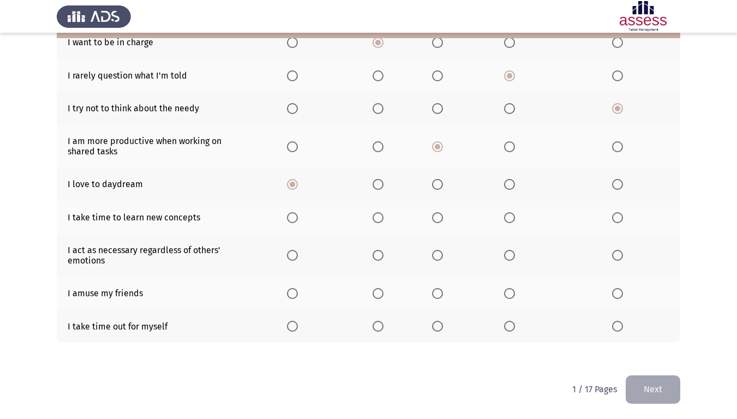
scroll to position [93, 0]
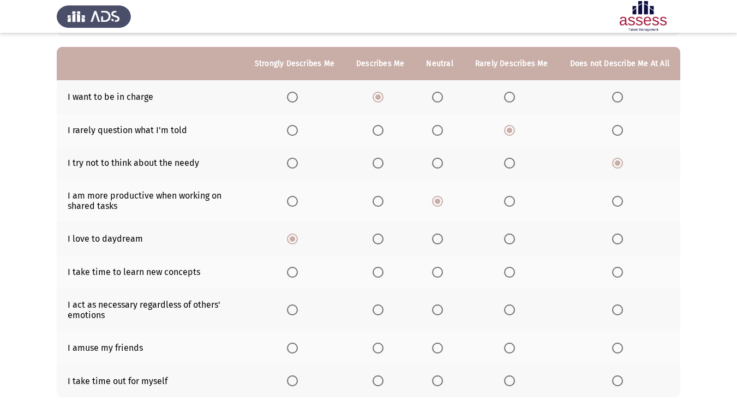
click at [508, 273] on span "Select an option" at bounding box center [509, 272] width 11 height 11
click at [508, 273] on input "Select an option" at bounding box center [509, 272] width 11 height 11
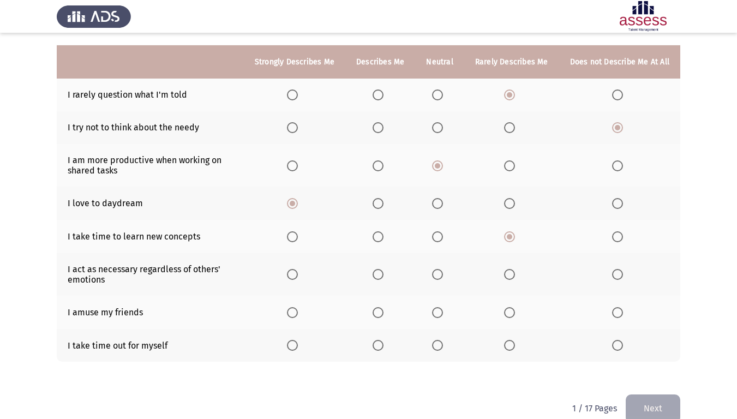
scroll to position [148, 0]
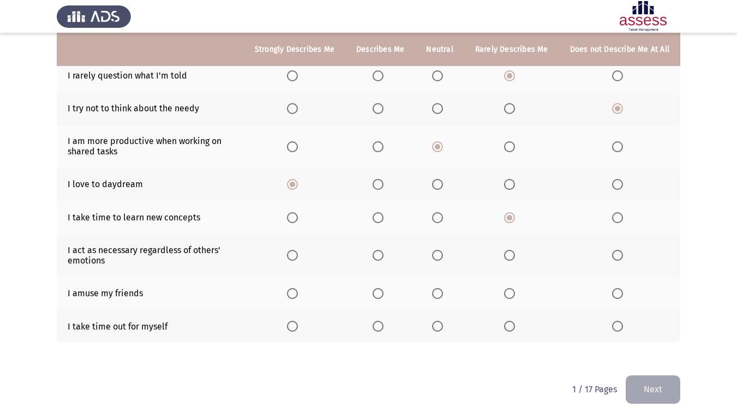
click at [509, 253] on span "Select an option" at bounding box center [509, 255] width 11 height 11
click at [509, 253] on input "Select an option" at bounding box center [509, 255] width 11 height 11
click at [383, 297] on span "Select an option" at bounding box center [378, 293] width 11 height 11
click at [383, 297] on input "Select an option" at bounding box center [378, 293] width 11 height 11
click at [298, 326] on span "Select an option" at bounding box center [292, 326] width 11 height 11
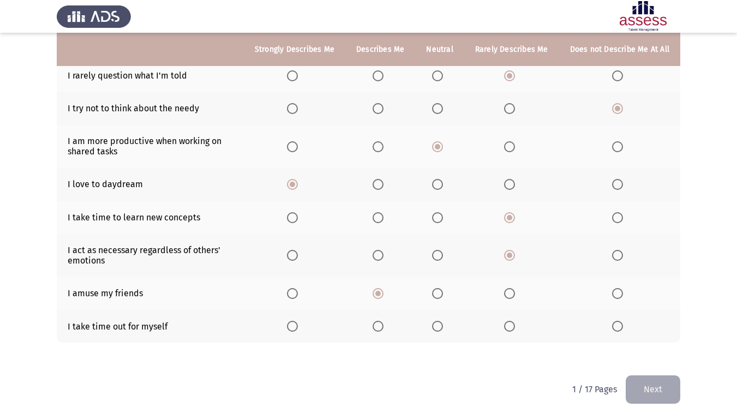
click at [298, 326] on input "Select an option" at bounding box center [292, 326] width 11 height 11
click at [640, 350] on button "Next" at bounding box center [653, 389] width 55 height 28
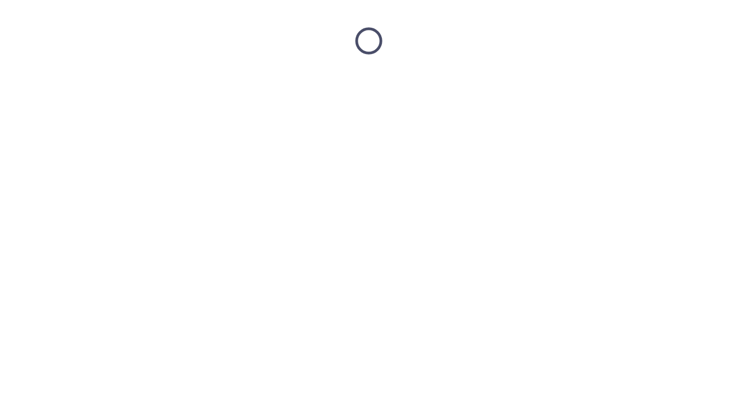
scroll to position [0, 0]
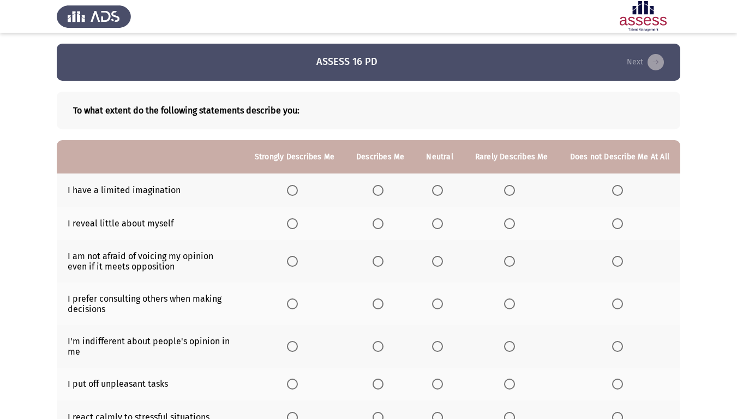
click at [618, 187] on span "Select an option" at bounding box center [617, 190] width 11 height 11
click at [618, 187] on input "Select an option" at bounding box center [617, 190] width 11 height 11
click at [511, 191] on span "Select an option" at bounding box center [509, 190] width 11 height 11
click at [511, 191] on input "Select an option" at bounding box center [509, 190] width 11 height 11
click at [514, 223] on span "Select an option" at bounding box center [509, 223] width 11 height 11
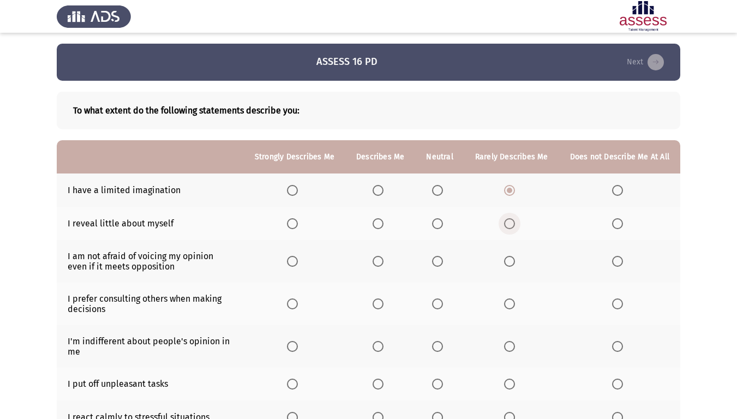
click at [514, 223] on input "Select an option" at bounding box center [509, 223] width 11 height 11
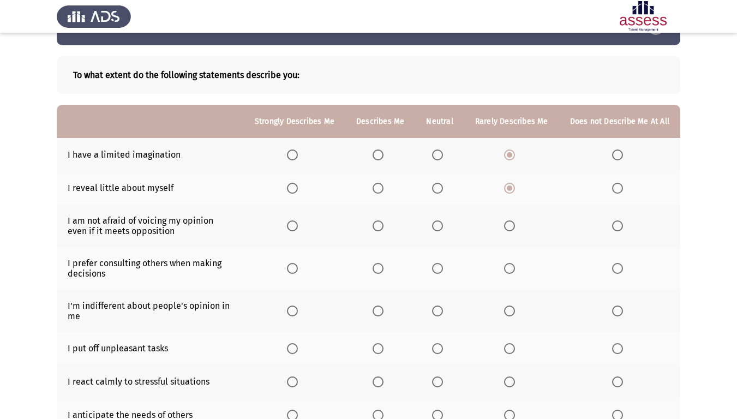
scroll to position [55, 0]
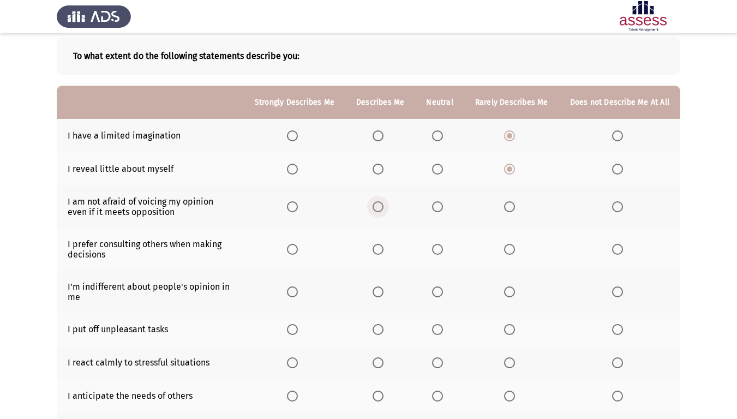
click at [381, 208] on span "Select an option" at bounding box center [378, 206] width 11 height 11
click at [381, 208] on input "Select an option" at bounding box center [378, 206] width 11 height 11
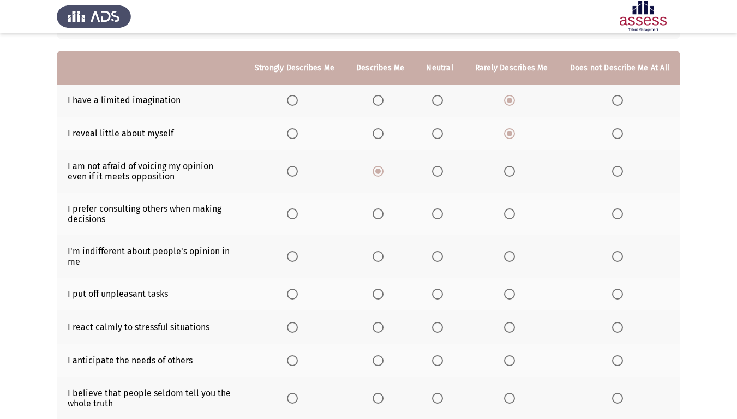
scroll to position [109, 0]
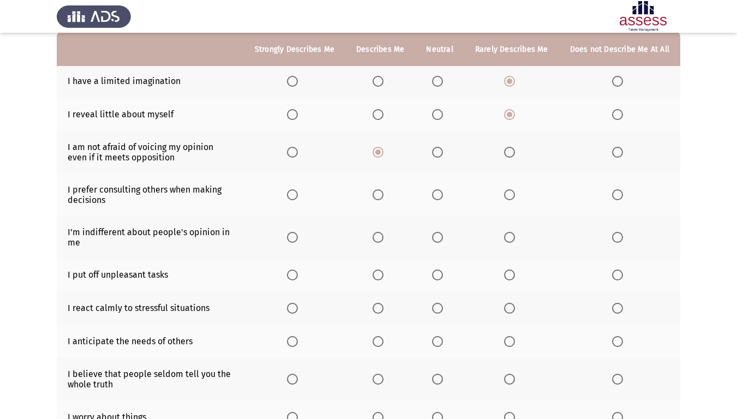
click at [298, 192] on span "Select an option" at bounding box center [292, 194] width 11 height 11
click at [298, 192] on input "Select an option" at bounding box center [292, 194] width 11 height 11
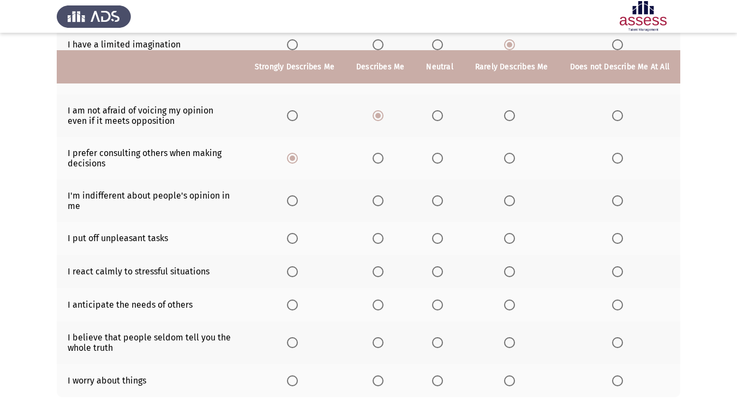
scroll to position [164, 0]
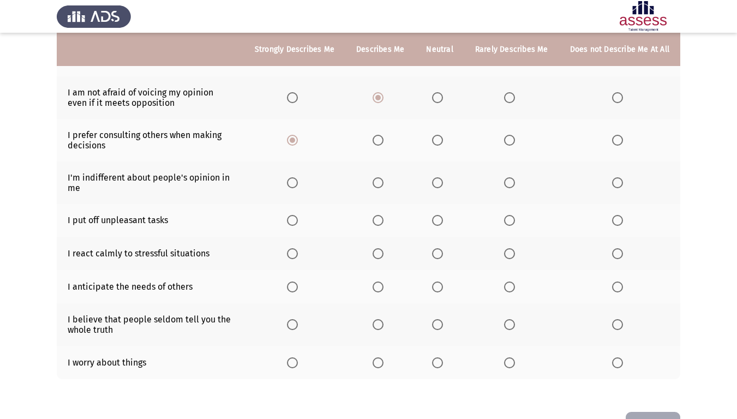
click at [375, 141] on th at bounding box center [380, 140] width 70 height 43
click at [381, 141] on span "Select an option" at bounding box center [378, 140] width 11 height 11
click at [381, 141] on input "Select an option" at bounding box center [378, 140] width 11 height 11
click at [298, 187] on span "Select an option" at bounding box center [292, 182] width 11 height 11
click at [298, 187] on input "Select an option" at bounding box center [292, 182] width 11 height 11
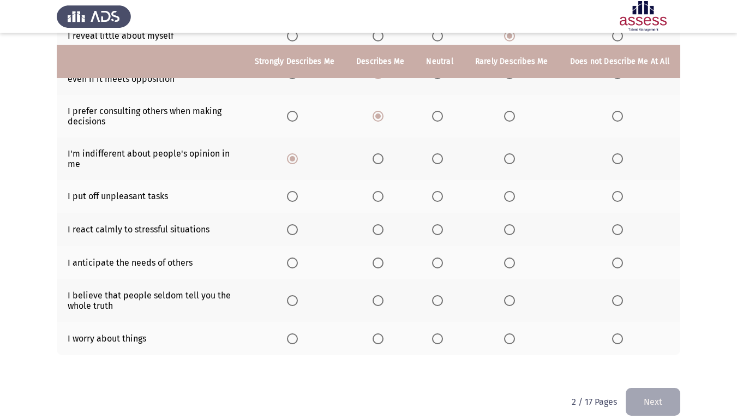
scroll to position [200, 0]
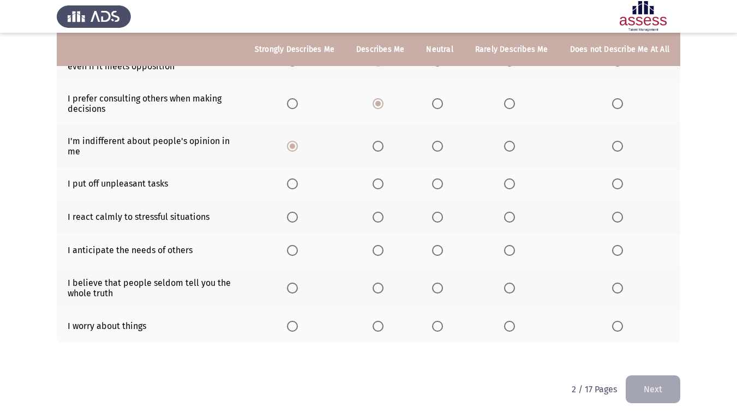
click at [438, 188] on span "Select an option" at bounding box center [437, 183] width 11 height 11
click at [438, 188] on input "Select an option" at bounding box center [437, 183] width 11 height 11
click at [298, 220] on span "Select an option" at bounding box center [292, 217] width 11 height 11
click at [298, 220] on input "Select an option" at bounding box center [292, 217] width 11 height 11
click at [443, 252] on span "Select an option" at bounding box center [437, 250] width 11 height 11
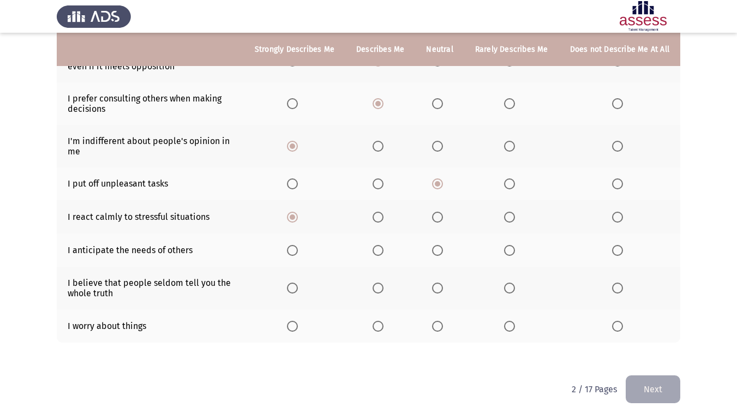
click at [443, 252] on input "Select an option" at bounding box center [437, 250] width 11 height 11
click at [512, 290] on span "Select an option" at bounding box center [509, 288] width 11 height 11
click at [512, 290] on input "Select an option" at bounding box center [509, 288] width 11 height 11
click at [620, 329] on span "Select an option" at bounding box center [617, 326] width 11 height 11
click at [620, 329] on input "Select an option" at bounding box center [617, 326] width 11 height 11
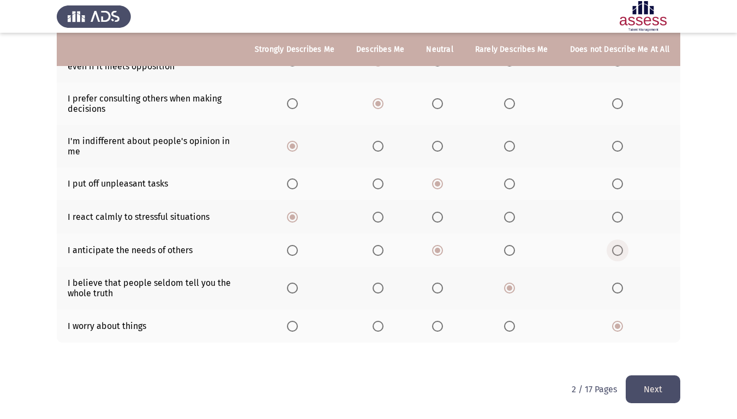
click at [617, 253] on span "Select an option" at bounding box center [617, 250] width 11 height 11
click at [617, 253] on input "Select an option" at bounding box center [617, 250] width 11 height 11
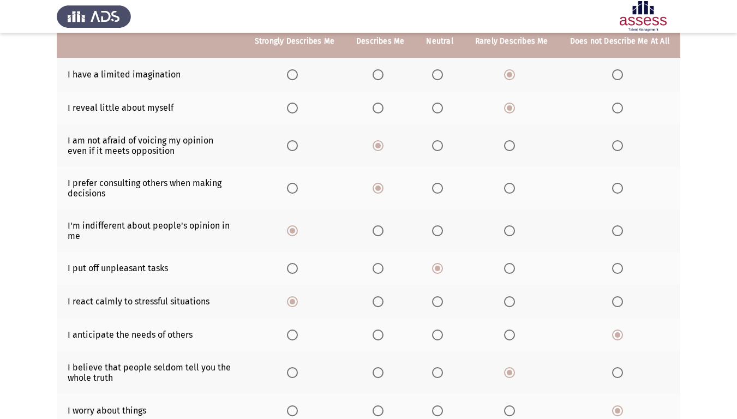
scroll to position [91, 0]
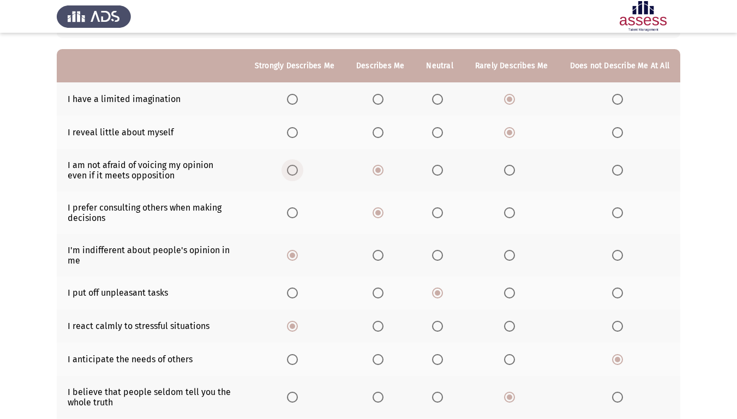
click at [296, 175] on span "Select an option" at bounding box center [292, 170] width 11 height 11
click at [296, 175] on input "Select an option" at bounding box center [292, 170] width 11 height 11
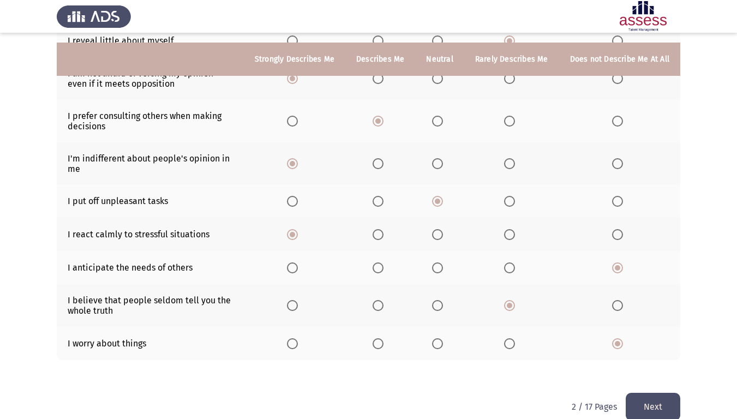
scroll to position [200, 0]
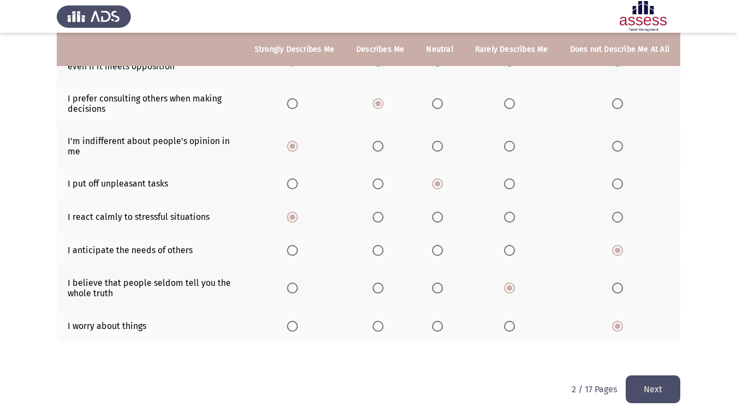
click at [642, 350] on button "Next" at bounding box center [653, 389] width 55 height 28
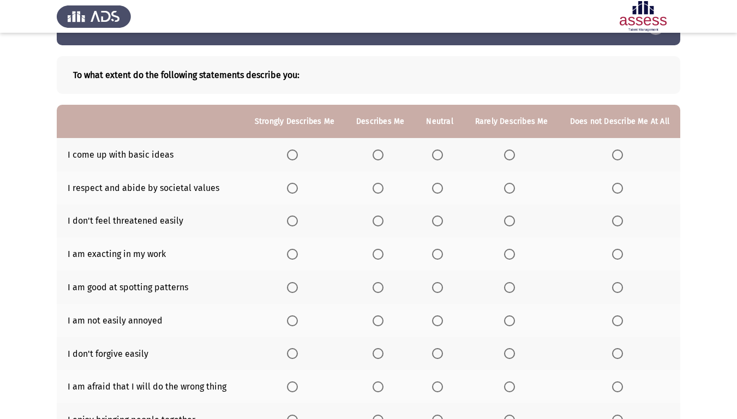
scroll to position [55, 0]
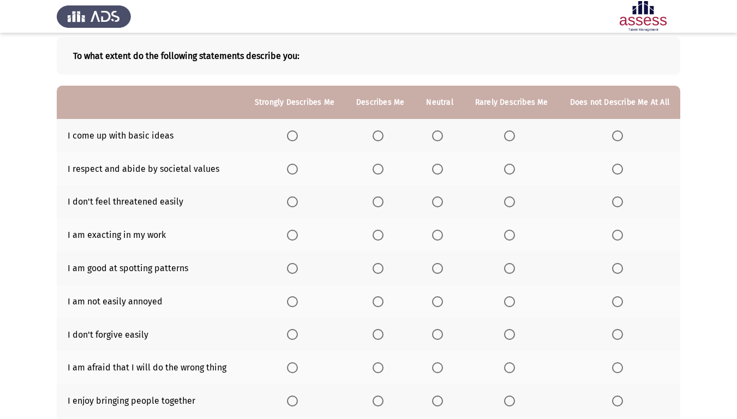
click at [619, 145] on th at bounding box center [619, 135] width 121 height 33
click at [620, 142] on th at bounding box center [619, 135] width 121 height 33
click at [620, 138] on span "Select an option" at bounding box center [617, 135] width 11 height 11
click at [620, 138] on input "Select an option" at bounding box center [617, 135] width 11 height 11
click at [298, 165] on span "Select an option" at bounding box center [292, 169] width 11 height 11
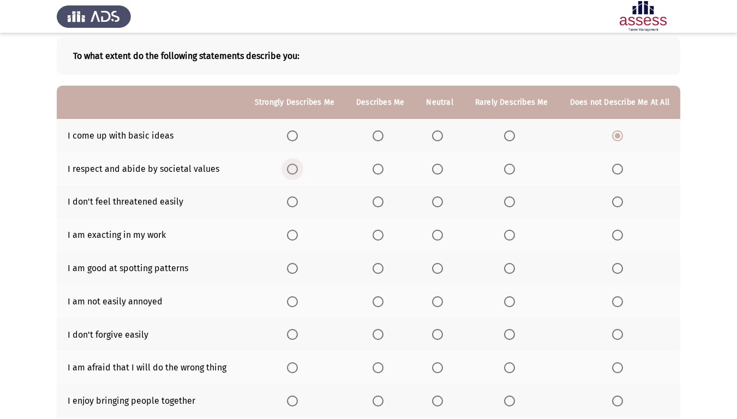
click at [298, 165] on input "Select an option" at bounding box center [292, 169] width 11 height 11
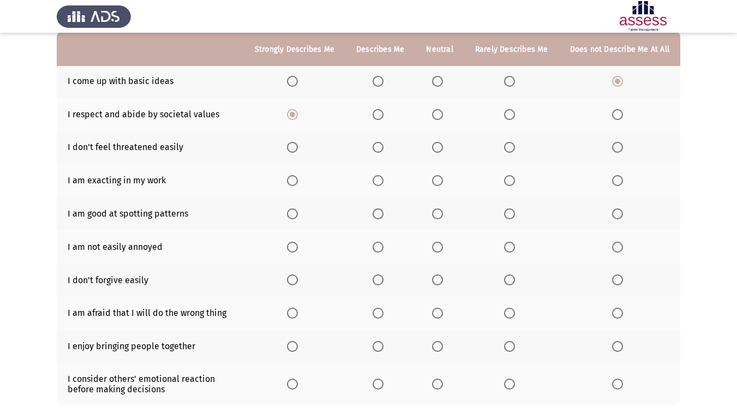
click at [302, 152] on label "Select an option" at bounding box center [294, 147] width 15 height 11
click at [298, 152] on input "Select an option" at bounding box center [292, 147] width 11 height 11
click at [380, 181] on span "Select an option" at bounding box center [378, 180] width 11 height 11
click at [380, 181] on input "Select an option" at bounding box center [378, 180] width 11 height 11
click at [298, 216] on span "Select an option" at bounding box center [292, 213] width 11 height 11
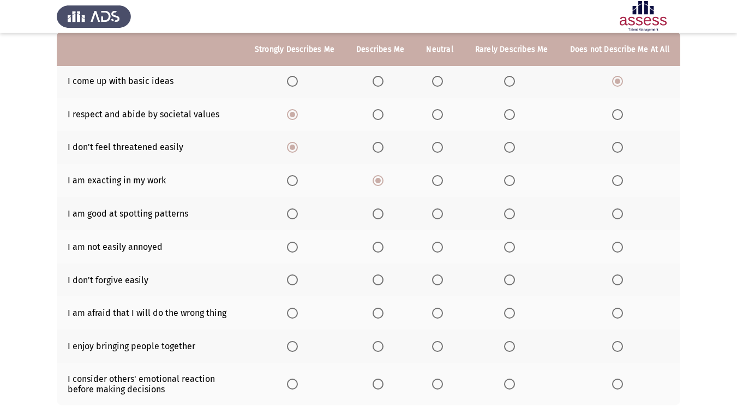
click at [298, 216] on input "Select an option" at bounding box center [292, 213] width 11 height 11
click at [302, 251] on label "Select an option" at bounding box center [294, 247] width 15 height 11
click at [298, 251] on input "Select an option" at bounding box center [292, 247] width 11 height 11
click at [614, 276] on span "Select an option" at bounding box center [617, 279] width 11 height 11
click at [614, 276] on input "Select an option" at bounding box center [617, 279] width 11 height 11
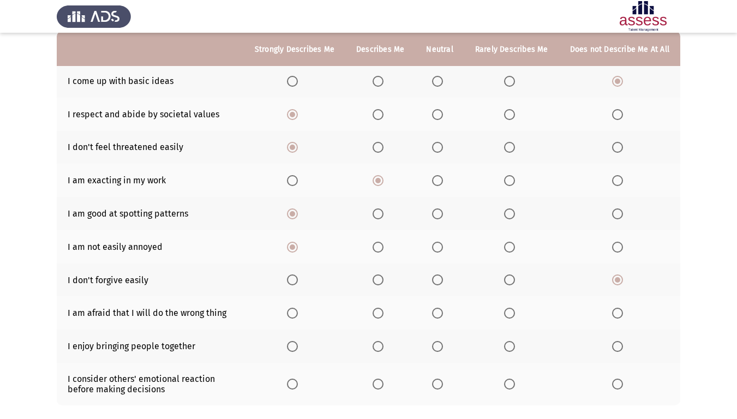
click at [381, 312] on span "Select an option" at bounding box center [378, 313] width 11 height 11
click at [381, 312] on input "Select an option" at bounding box center [378, 313] width 11 height 11
click at [297, 345] on span "Select an option" at bounding box center [292, 346] width 11 height 11
click at [297, 345] on input "Select an option" at bounding box center [292, 346] width 11 height 11
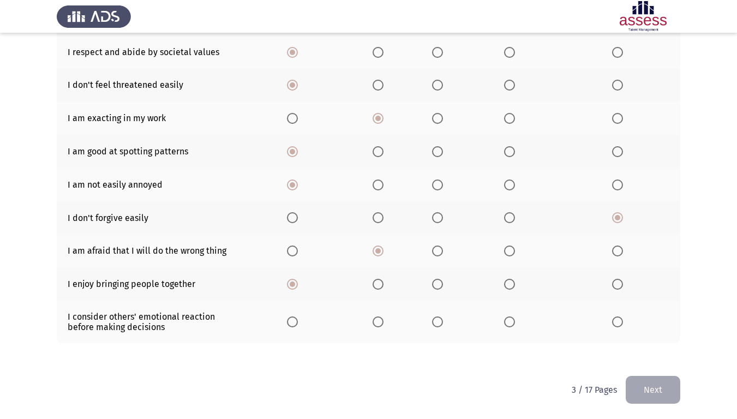
scroll to position [172, 0]
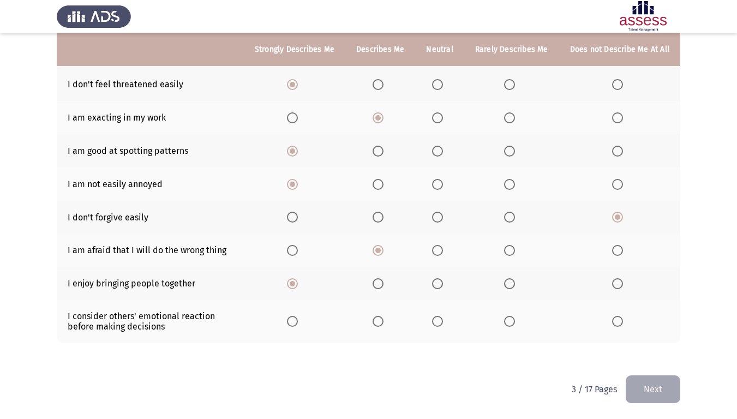
click at [295, 320] on span "Select an option" at bounding box center [292, 321] width 11 height 11
click at [295, 320] on input "Select an option" at bounding box center [292, 321] width 11 height 11
click at [651, 350] on button "Next" at bounding box center [653, 389] width 55 height 28
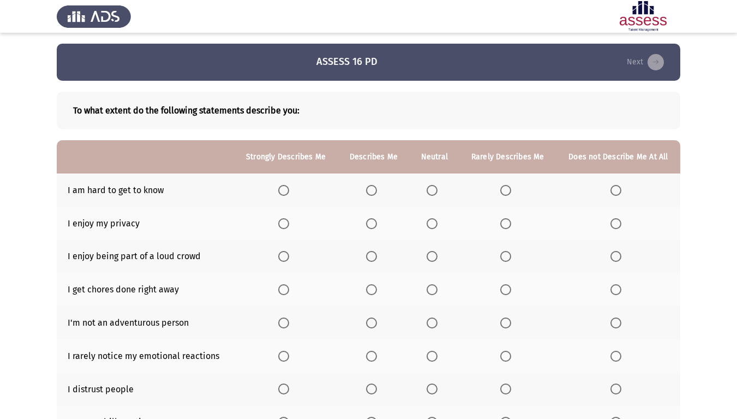
click at [617, 199] on th at bounding box center [619, 190] width 124 height 33
click at [618, 195] on span "Select an option" at bounding box center [616, 190] width 11 height 11
click at [618, 195] on input "Select an option" at bounding box center [616, 190] width 11 height 11
click at [432, 225] on span "Select an option" at bounding box center [432, 223] width 11 height 11
click at [432, 225] on input "Select an option" at bounding box center [432, 223] width 11 height 11
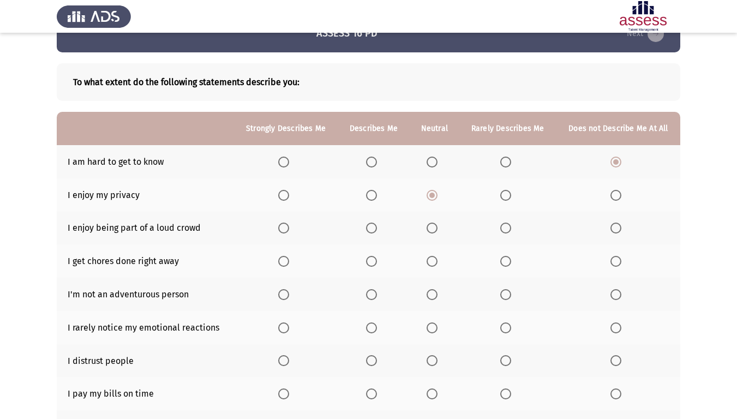
scroll to position [55, 0]
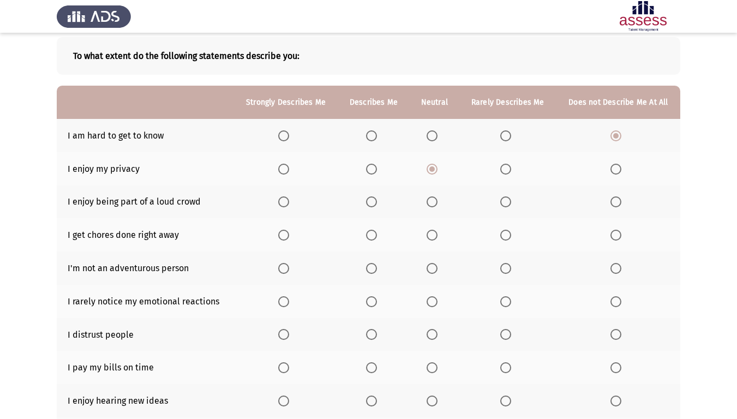
click at [375, 207] on span "Select an option" at bounding box center [371, 201] width 11 height 11
click at [375, 207] on input "Select an option" at bounding box center [371, 201] width 11 height 11
click at [430, 202] on span "Select an option" at bounding box center [432, 201] width 11 height 11
click at [430, 202] on input "Select an option" at bounding box center [432, 201] width 11 height 11
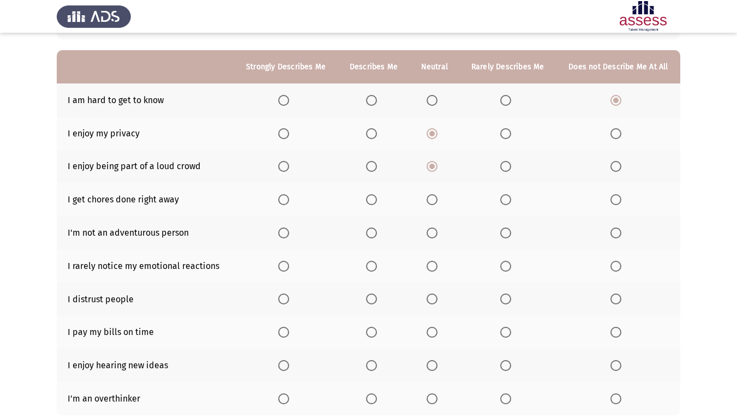
scroll to position [109, 0]
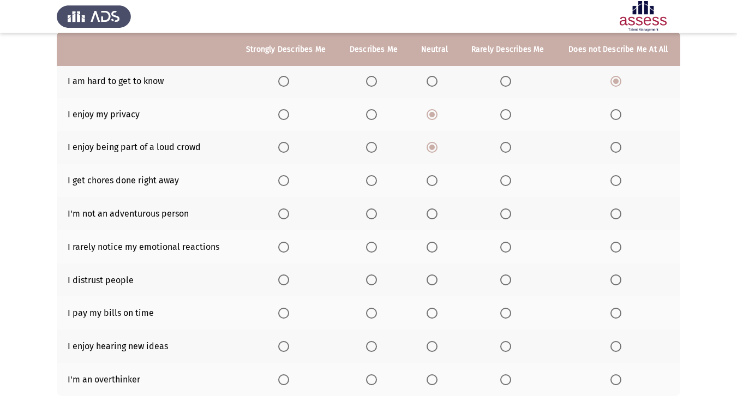
click at [607, 181] on th at bounding box center [619, 180] width 124 height 33
click at [610, 179] on th at bounding box center [619, 180] width 124 height 33
click at [507, 181] on span "Select an option" at bounding box center [505, 180] width 11 height 11
click at [507, 181] on input "Select an option" at bounding box center [505, 180] width 11 height 11
click at [280, 212] on span "Select an option" at bounding box center [283, 213] width 11 height 11
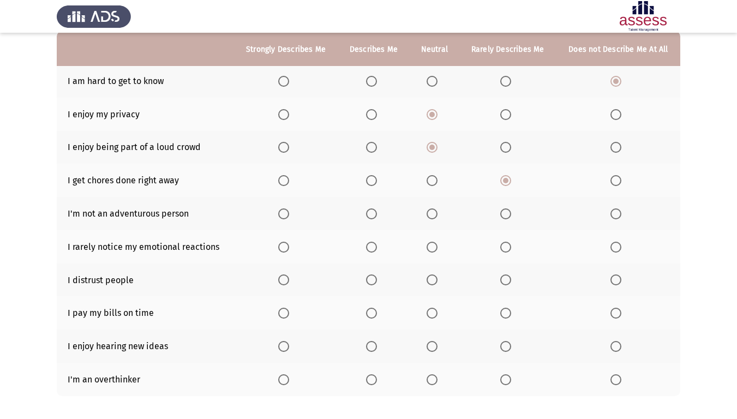
click at [280, 212] on input "Select an option" at bounding box center [283, 213] width 11 height 11
click at [615, 212] on span "Select an option" at bounding box center [616, 213] width 11 height 11
click at [615, 212] on input "Select an option" at bounding box center [616, 213] width 11 height 11
click at [613, 252] on span "Select an option" at bounding box center [616, 247] width 11 height 11
click at [613, 252] on input "Select an option" at bounding box center [616, 247] width 11 height 11
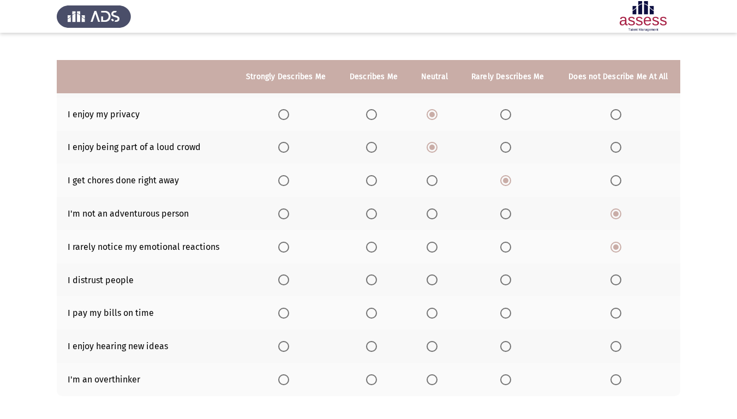
scroll to position [163, 0]
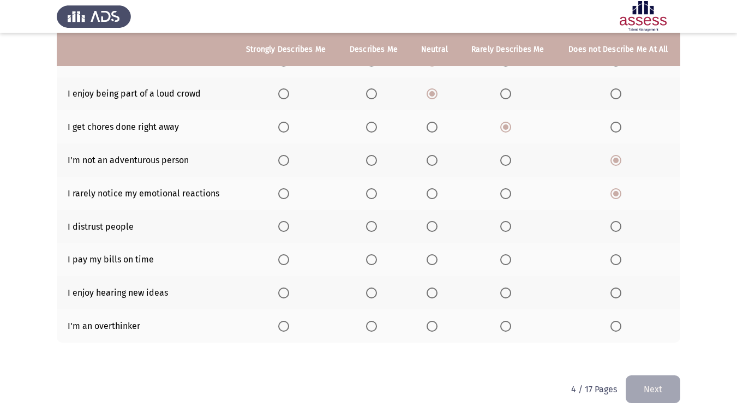
click at [614, 224] on span "Select an option" at bounding box center [616, 226] width 11 height 11
click at [614, 224] on input "Select an option" at bounding box center [616, 226] width 11 height 11
click at [374, 261] on span "Select an option" at bounding box center [371, 259] width 11 height 11
click at [374, 261] on input "Select an option" at bounding box center [371, 259] width 11 height 11
click at [293, 294] on label "Select an option" at bounding box center [285, 293] width 15 height 11
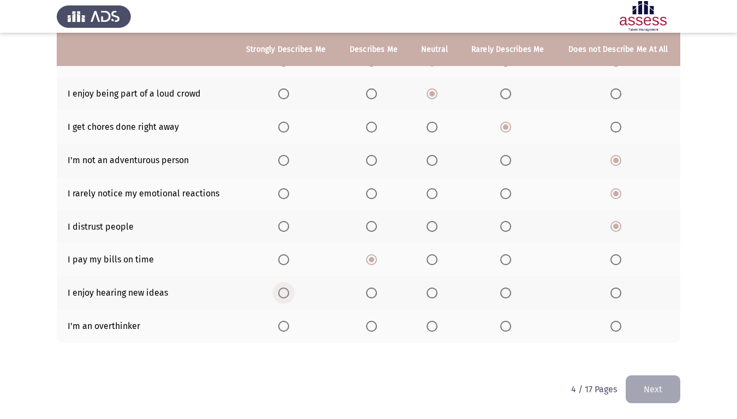
click at [289, 294] on input "Select an option" at bounding box center [283, 293] width 11 height 11
click at [373, 325] on span "Select an option" at bounding box center [371, 326] width 11 height 11
click at [373, 325] on input "Select an option" at bounding box center [371, 326] width 11 height 11
click at [664, 350] on button "Next" at bounding box center [653, 389] width 55 height 28
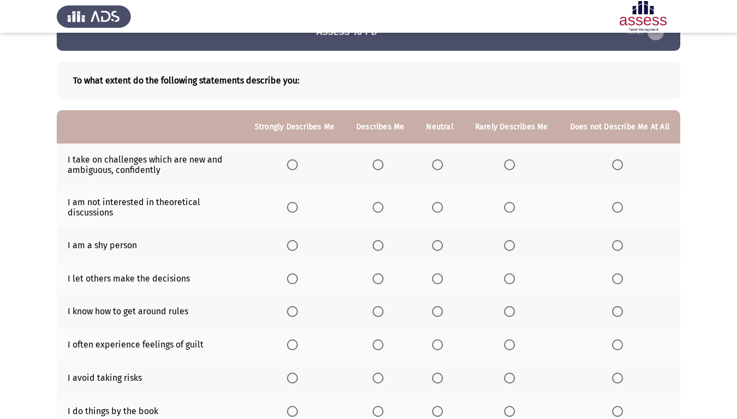
scroll to position [55, 0]
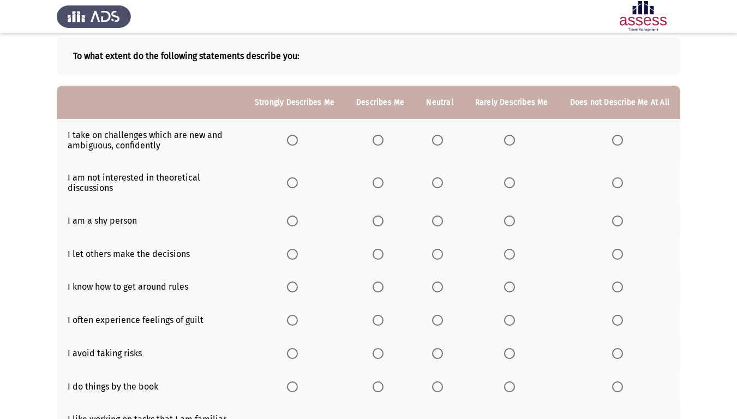
click at [298, 142] on span "Select an option" at bounding box center [292, 140] width 11 height 11
click at [298, 142] on input "Select an option" at bounding box center [292, 140] width 11 height 11
click at [622, 183] on span "Select an option" at bounding box center [617, 182] width 11 height 11
click at [622, 183] on input "Select an option" at bounding box center [617, 182] width 11 height 11
click at [437, 224] on span "Select an option" at bounding box center [437, 221] width 11 height 11
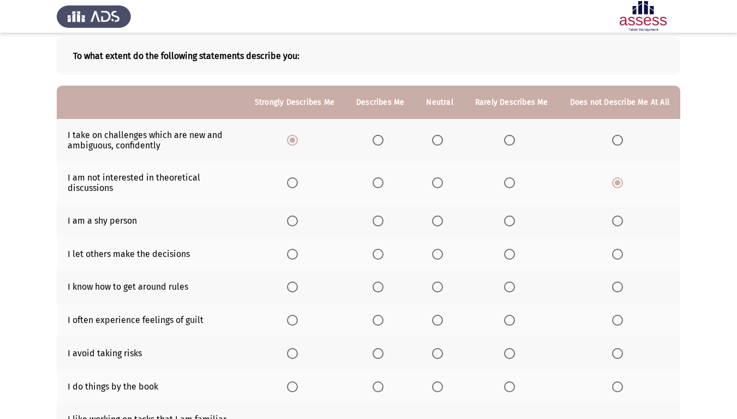
click at [437, 224] on input "Select an option" at bounding box center [437, 221] width 11 height 11
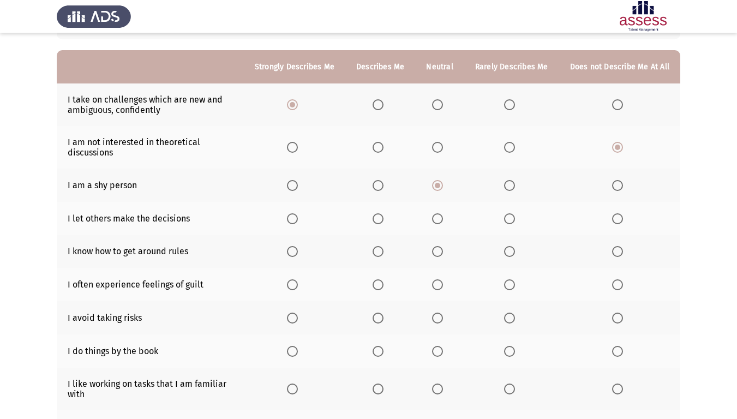
scroll to position [109, 0]
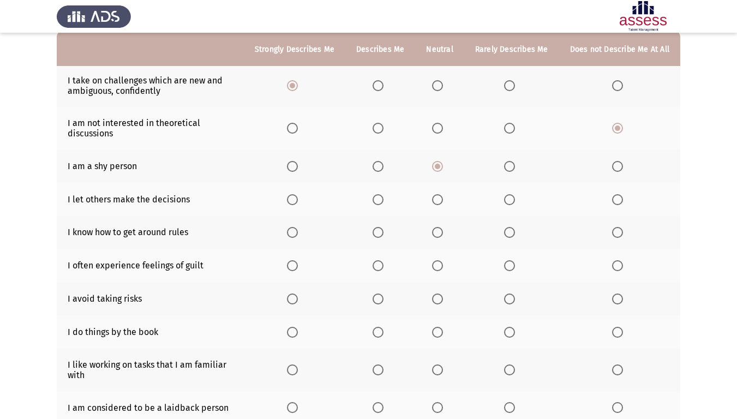
click at [622, 200] on span "Select an option" at bounding box center [617, 199] width 11 height 11
click at [622, 200] on input "Select an option" at bounding box center [617, 199] width 11 height 11
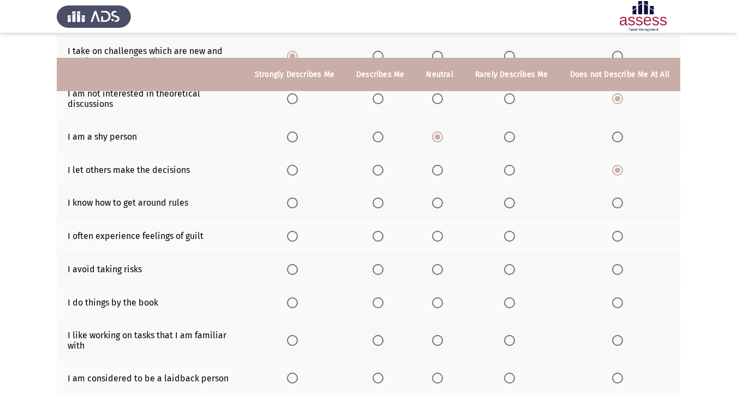
scroll to position [164, 0]
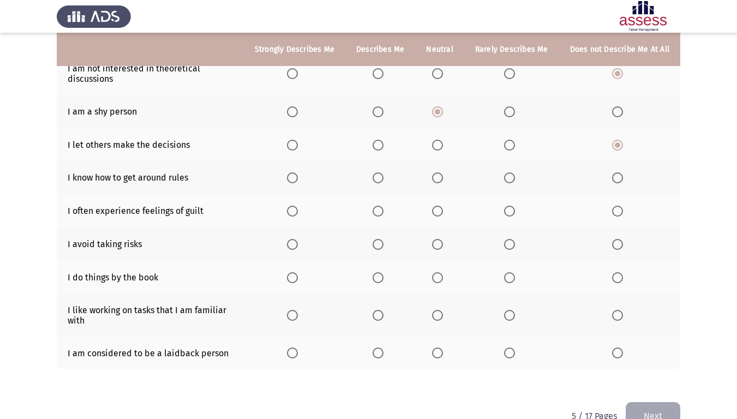
click at [383, 177] on span "Select an option" at bounding box center [378, 177] width 11 height 11
click at [383, 177] on input "Select an option" at bounding box center [378, 177] width 11 height 11
click at [298, 207] on span "Select an option" at bounding box center [292, 211] width 11 height 11
click at [298, 207] on input "Select an option" at bounding box center [292, 211] width 11 height 11
click at [620, 248] on span "Select an option" at bounding box center [617, 244] width 11 height 11
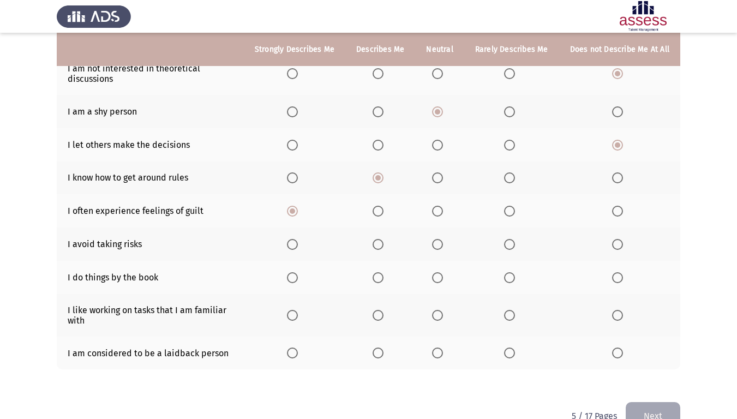
click at [620, 248] on input "Select an option" at bounding box center [617, 244] width 11 height 11
click at [616, 283] on span "Select an option" at bounding box center [617, 277] width 11 height 11
click at [616, 283] on input "Select an option" at bounding box center [617, 277] width 11 height 11
click at [384, 319] on span "Select an option" at bounding box center [378, 315] width 11 height 11
click at [384, 319] on input "Select an option" at bounding box center [378, 315] width 11 height 11
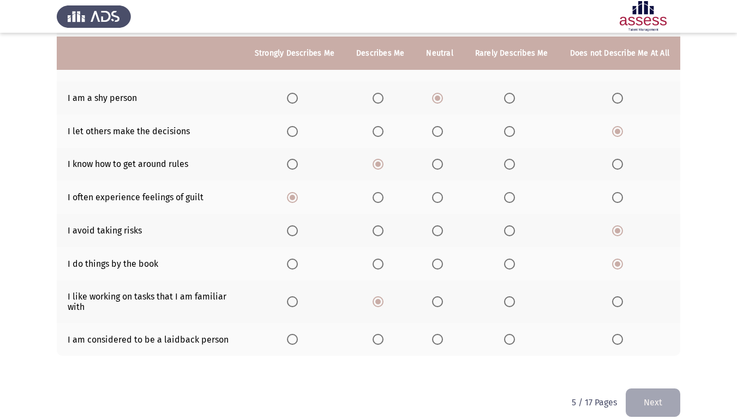
scroll to position [190, 0]
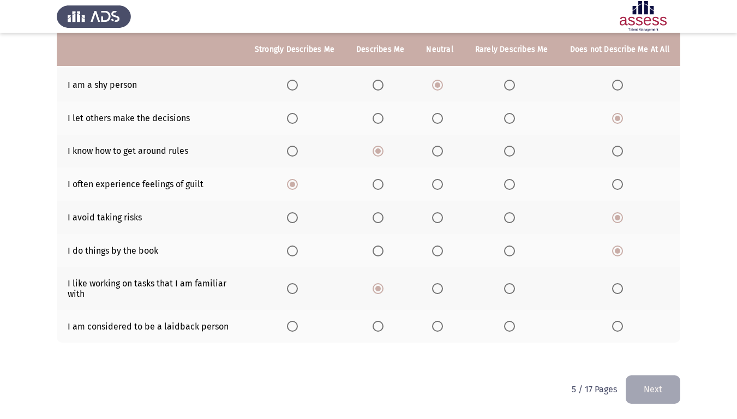
click at [439, 329] on span "Select an option" at bounding box center [437, 326] width 11 height 11
click at [439, 329] on input "Select an option" at bounding box center [437, 326] width 11 height 11
click at [658, 350] on button "Next" at bounding box center [653, 389] width 55 height 28
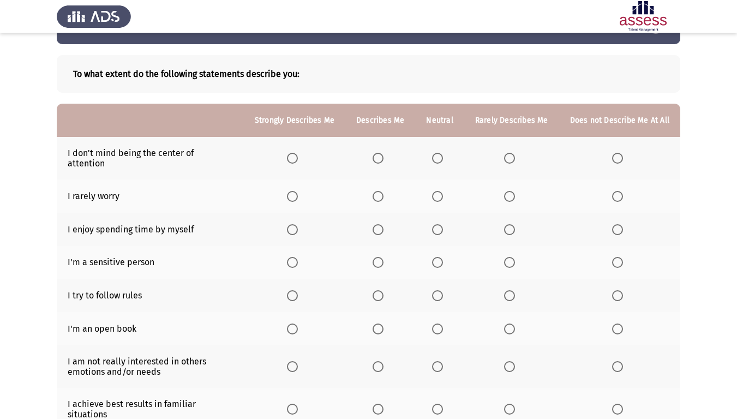
scroll to position [55, 0]
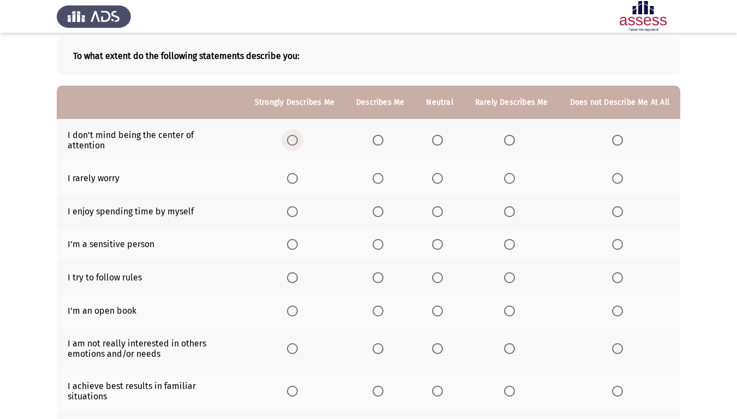
click at [297, 139] on span "Select an option" at bounding box center [292, 140] width 11 height 11
click at [297, 139] on input "Select an option" at bounding box center [292, 140] width 11 height 11
click at [298, 173] on span "Select an option" at bounding box center [292, 178] width 11 height 11
click at [298, 173] on input "Select an option" at bounding box center [292, 178] width 11 height 11
click at [384, 206] on span "Select an option" at bounding box center [378, 211] width 11 height 11
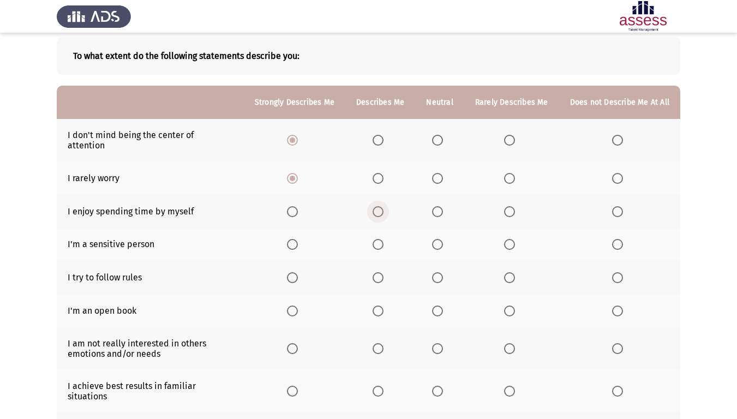
click at [384, 206] on input "Select an option" at bounding box center [378, 211] width 11 height 11
click at [447, 239] on label "Select an option" at bounding box center [439, 244] width 15 height 11
click at [443, 239] on input "Select an option" at bounding box center [437, 244] width 11 height 11
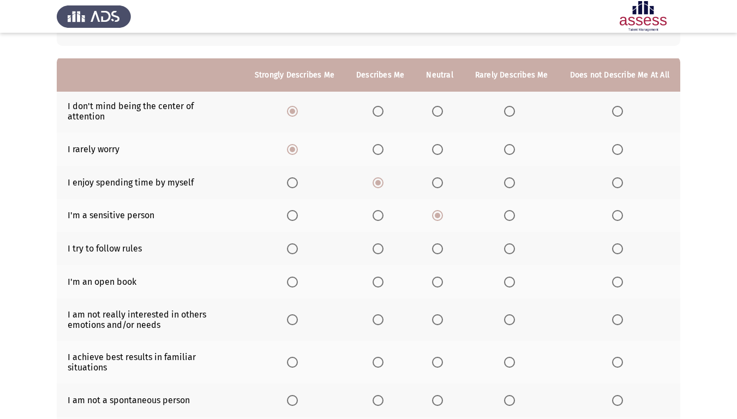
scroll to position [109, 0]
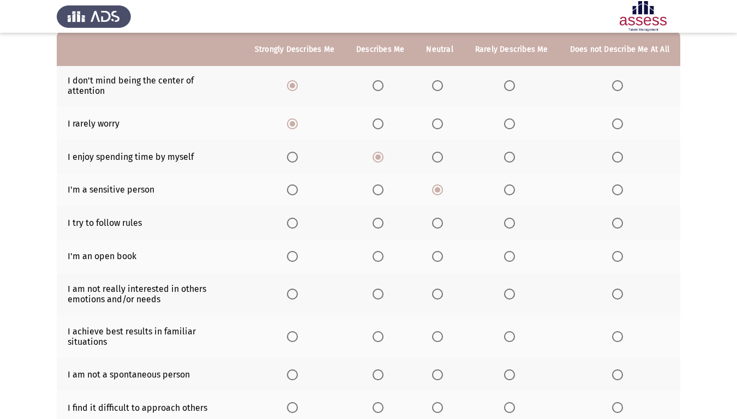
click at [618, 218] on span "Select an option" at bounding box center [617, 223] width 11 height 11
click at [618, 218] on input "Select an option" at bounding box center [617, 223] width 11 height 11
click at [512, 218] on span "Select an option" at bounding box center [509, 223] width 11 height 11
click at [512, 218] on input "Select an option" at bounding box center [509, 223] width 11 height 11
click at [298, 251] on span "Select an option" at bounding box center [292, 256] width 11 height 11
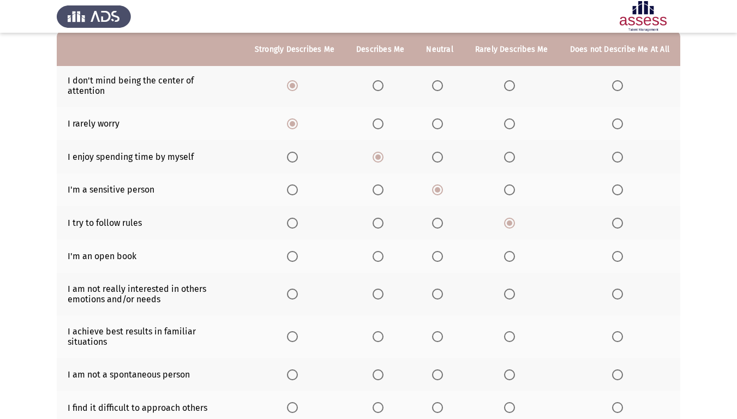
click at [298, 251] on input "Select an option" at bounding box center [292, 256] width 11 height 11
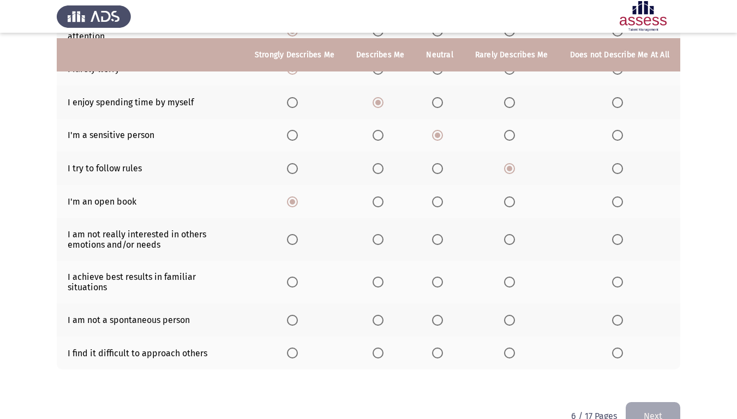
scroll to position [172, 0]
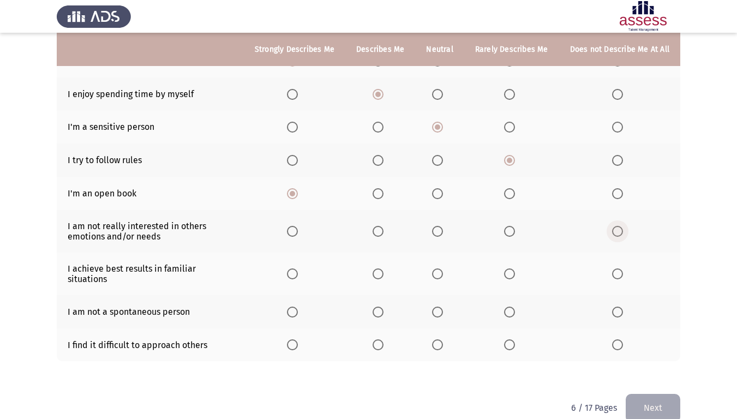
click at [618, 226] on span "Select an option" at bounding box center [617, 231] width 11 height 11
click at [618, 226] on input "Select an option" at bounding box center [617, 231] width 11 height 11
click at [439, 268] on span "Select an option" at bounding box center [437, 273] width 11 height 11
click at [439, 268] on input "Select an option" at bounding box center [437, 273] width 11 height 11
click at [377, 307] on span "Select an option" at bounding box center [378, 312] width 11 height 11
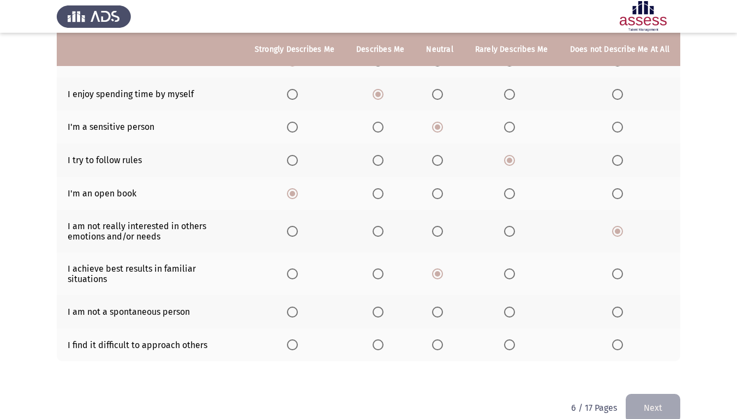
click at [377, 307] on input "Select an option" at bounding box center [378, 312] width 11 height 11
click at [440, 339] on span "Select an option" at bounding box center [437, 344] width 11 height 11
click at [440, 339] on input "Select an option" at bounding box center [437, 344] width 11 height 11
click at [665, 350] on button "Next" at bounding box center [653, 408] width 55 height 28
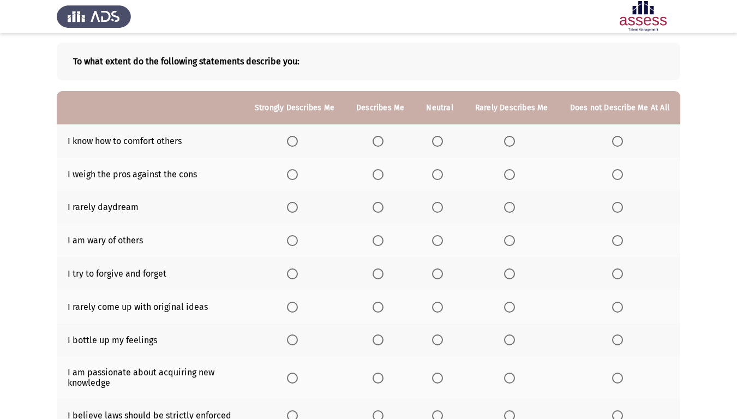
scroll to position [55, 0]
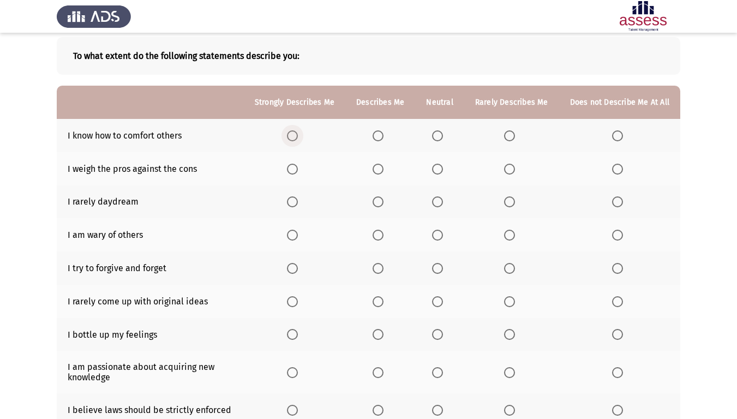
click at [297, 138] on span "Select an option" at bounding box center [292, 135] width 11 height 11
click at [297, 138] on input "Select an option" at bounding box center [292, 135] width 11 height 11
click at [298, 170] on span "Select an option" at bounding box center [292, 169] width 11 height 11
click at [298, 170] on input "Select an option" at bounding box center [292, 169] width 11 height 11
click at [439, 168] on span "Select an option" at bounding box center [437, 169] width 11 height 11
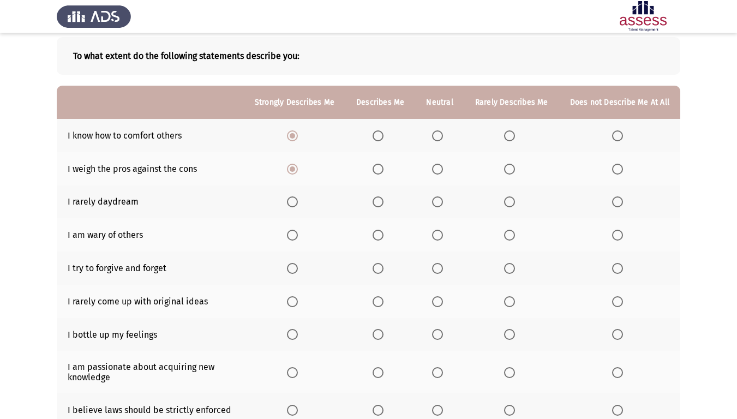
click at [439, 168] on input "Select an option" at bounding box center [437, 169] width 11 height 11
click at [617, 206] on span "Select an option" at bounding box center [617, 201] width 11 height 11
click at [617, 206] on input "Select an option" at bounding box center [617, 201] width 11 height 11
click at [384, 238] on span "Select an option" at bounding box center [378, 235] width 11 height 11
click at [384, 238] on input "Select an option" at bounding box center [378, 235] width 11 height 11
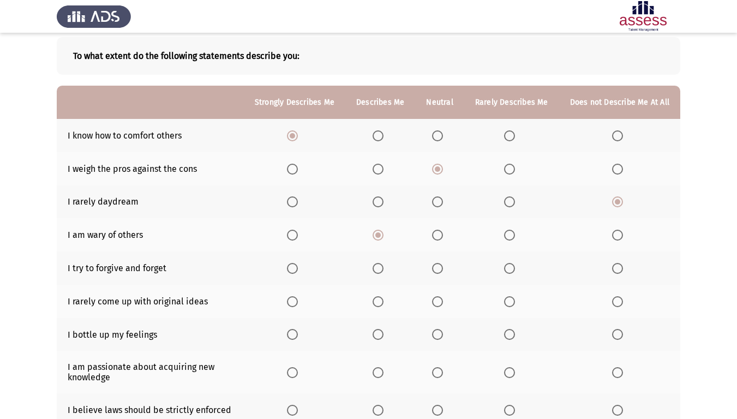
click at [447, 240] on label "Select an option" at bounding box center [439, 235] width 15 height 11
click at [443, 240] on input "Select an option" at bounding box center [437, 235] width 11 height 11
click at [388, 236] on label "Select an option" at bounding box center [380, 235] width 15 height 11
click at [384, 236] on input "Select an option" at bounding box center [378, 235] width 11 height 11
click at [379, 164] on span "Select an option" at bounding box center [378, 169] width 11 height 11
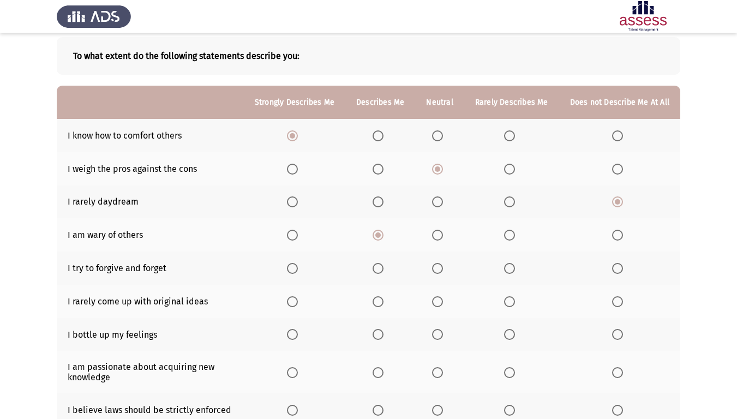
click at [379, 164] on input "Select an option" at bounding box center [378, 169] width 11 height 11
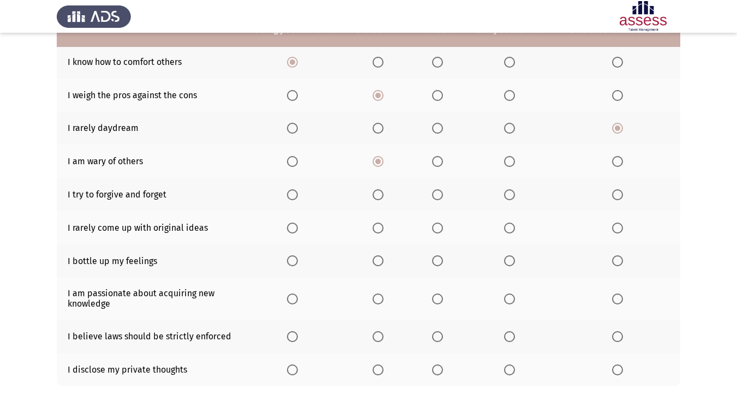
scroll to position [109, 0]
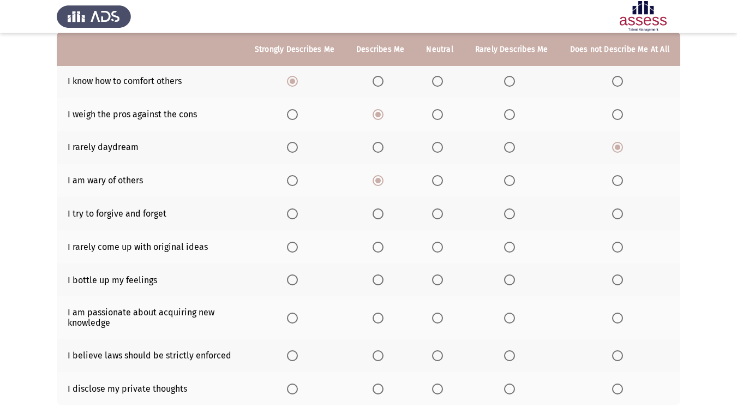
click at [298, 209] on span "Select an option" at bounding box center [292, 213] width 11 height 11
click at [298, 209] on input "Select an option" at bounding box center [292, 213] width 11 height 11
click at [614, 247] on span "Select an option" at bounding box center [617, 247] width 11 height 11
click at [614, 247] on input "Select an option" at bounding box center [617, 247] width 11 height 11
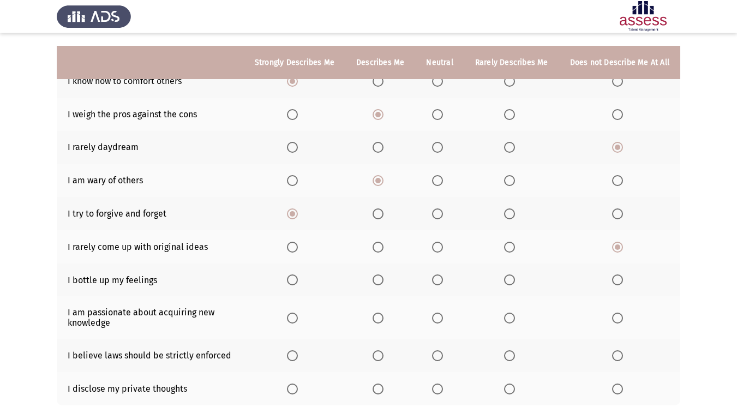
scroll to position [164, 0]
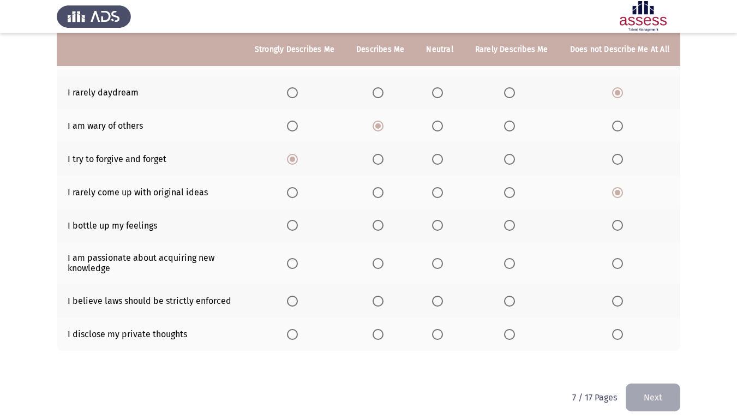
click at [519, 231] on label "Select an option" at bounding box center [511, 225] width 15 height 11
click at [515, 231] on input "Select an option" at bounding box center [509, 225] width 11 height 11
click at [298, 261] on span "Select an option" at bounding box center [292, 263] width 11 height 11
click at [298, 261] on input "Select an option" at bounding box center [292, 263] width 11 height 11
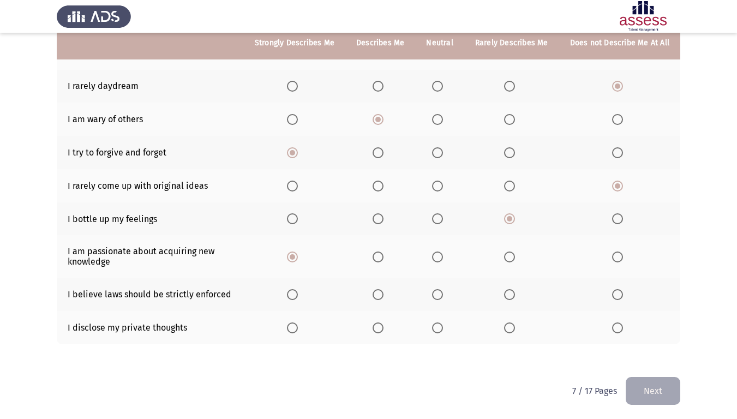
scroll to position [172, 0]
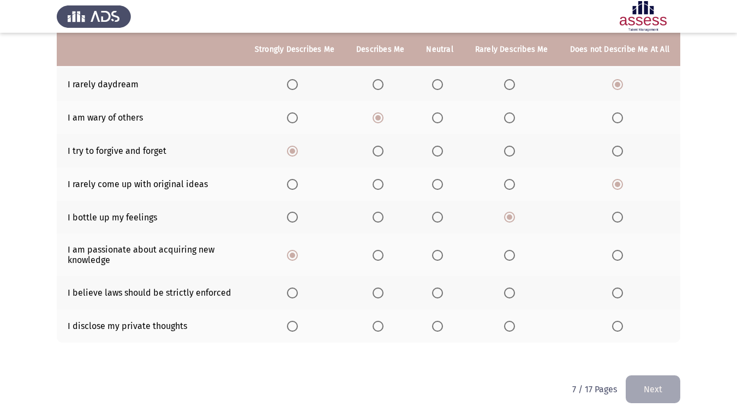
click at [620, 296] on span "Select an option" at bounding box center [617, 293] width 11 height 11
click at [620, 296] on input "Select an option" at bounding box center [617, 293] width 11 height 11
click at [515, 329] on span "Select an option" at bounding box center [509, 326] width 11 height 11
click at [515, 329] on input "Select an option" at bounding box center [509, 326] width 11 height 11
click at [658, 350] on button "Next" at bounding box center [653, 389] width 55 height 28
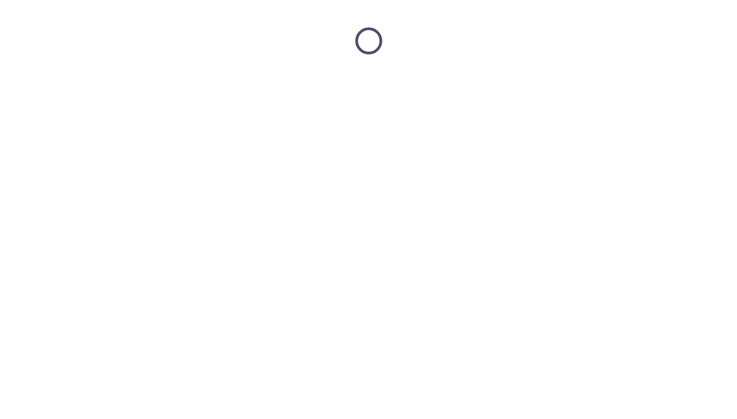
scroll to position [0, 0]
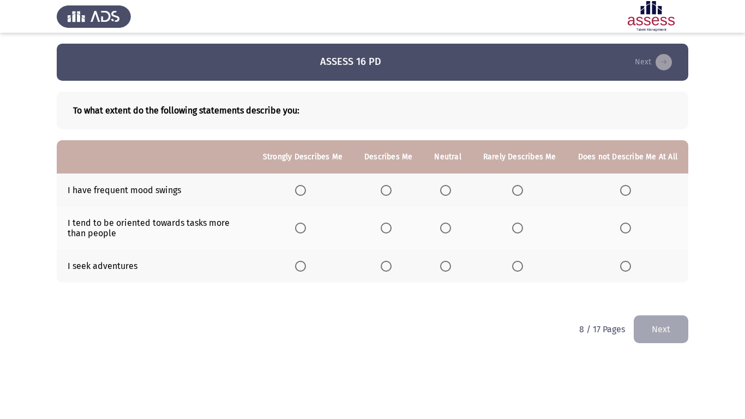
click at [392, 193] on span "Select an option" at bounding box center [386, 190] width 11 height 11
click at [392, 193] on input "Select an option" at bounding box center [386, 190] width 11 height 11
click at [630, 229] on span "Select an option" at bounding box center [625, 228] width 11 height 11
click at [630, 229] on input "Select an option" at bounding box center [625, 228] width 11 height 11
click at [302, 272] on th at bounding box center [303, 265] width 102 height 33
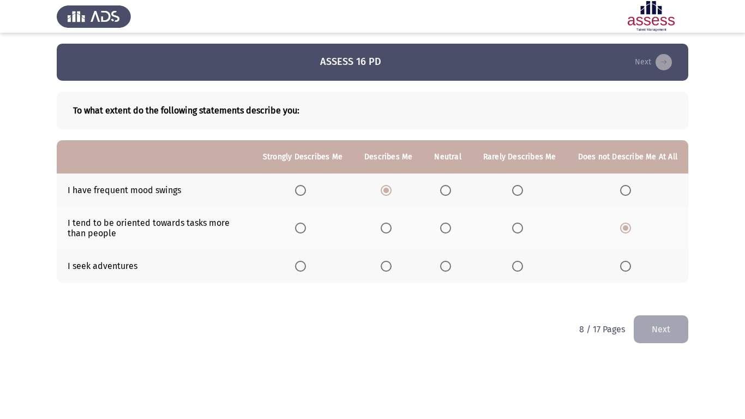
click at [304, 267] on span "Select an option" at bounding box center [300, 266] width 11 height 11
click at [304, 267] on input "Select an option" at bounding box center [300, 266] width 11 height 11
click at [630, 337] on div "8 / 17 Pages Next" at bounding box center [634, 329] width 109 height 28
click at [653, 329] on button "Next" at bounding box center [661, 329] width 55 height 28
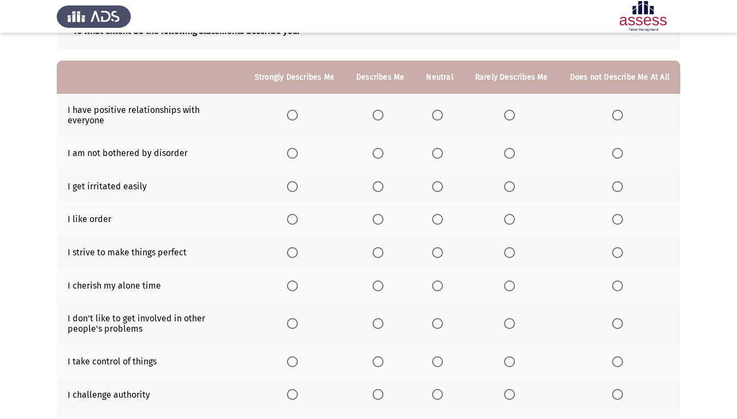
scroll to position [55, 0]
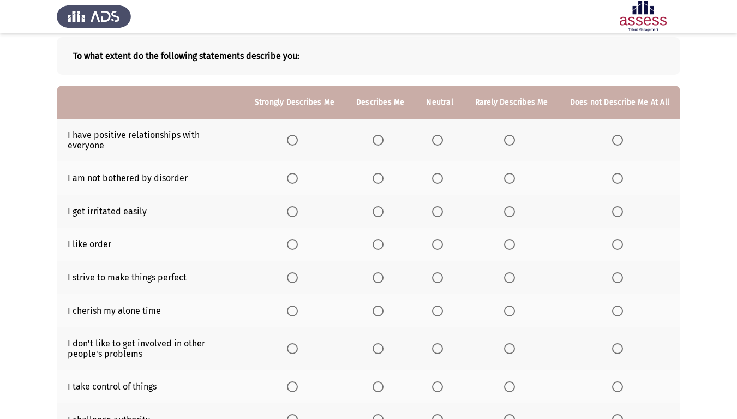
click at [298, 138] on span "Select an option" at bounding box center [292, 140] width 11 height 11
click at [298, 138] on input "Select an option" at bounding box center [292, 140] width 11 height 11
click at [294, 173] on span "Select an option" at bounding box center [292, 178] width 11 height 11
click at [294, 173] on input "Select an option" at bounding box center [292, 178] width 11 height 11
drag, startPoint x: 617, startPoint y: 208, endPoint x: 622, endPoint y: 204, distance: 6.7
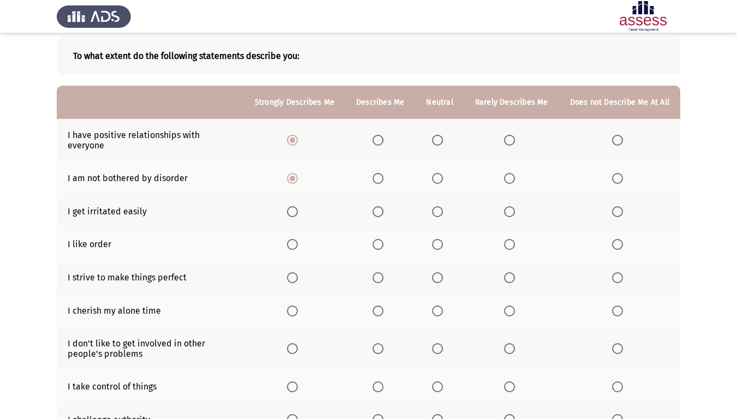
click at [617, 208] on th at bounding box center [619, 211] width 121 height 33
click at [628, 206] on label "Select an option" at bounding box center [619, 211] width 15 height 11
click at [623, 206] on input "Select an option" at bounding box center [617, 211] width 11 height 11
click at [447, 239] on label "Select an option" at bounding box center [439, 244] width 15 height 11
click at [443, 239] on input "Select an option" at bounding box center [437, 244] width 11 height 11
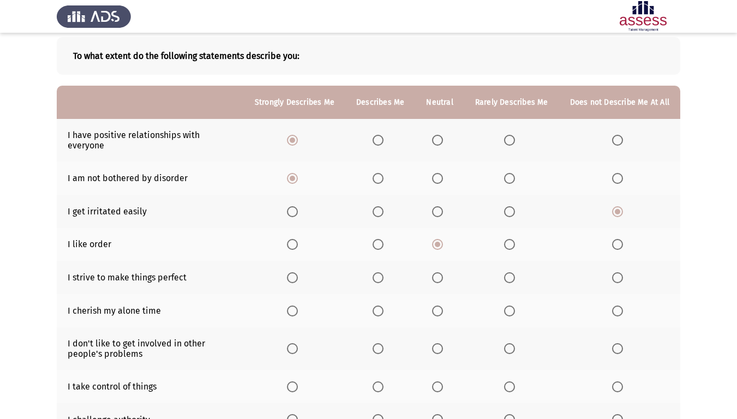
click at [613, 272] on span "Select an option" at bounding box center [617, 277] width 11 height 11
click at [613, 272] on input "Select an option" at bounding box center [617, 277] width 11 height 11
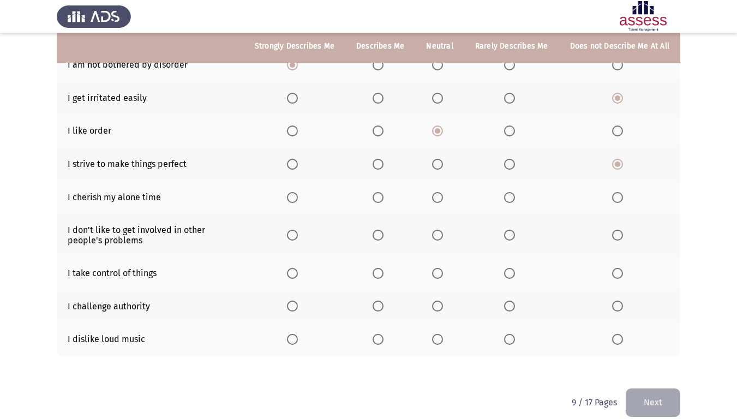
scroll to position [172, 0]
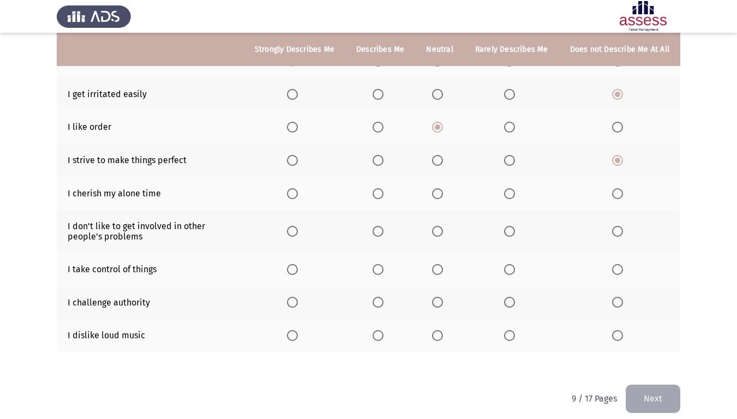
click at [440, 188] on span "Select an option" at bounding box center [437, 193] width 11 height 11
click at [440, 188] on input "Select an option" at bounding box center [437, 193] width 11 height 11
click at [625, 226] on label "Select an option" at bounding box center [619, 231] width 15 height 11
click at [623, 226] on input "Select an option" at bounding box center [617, 231] width 11 height 11
click at [294, 264] on span "Select an option" at bounding box center [292, 269] width 11 height 11
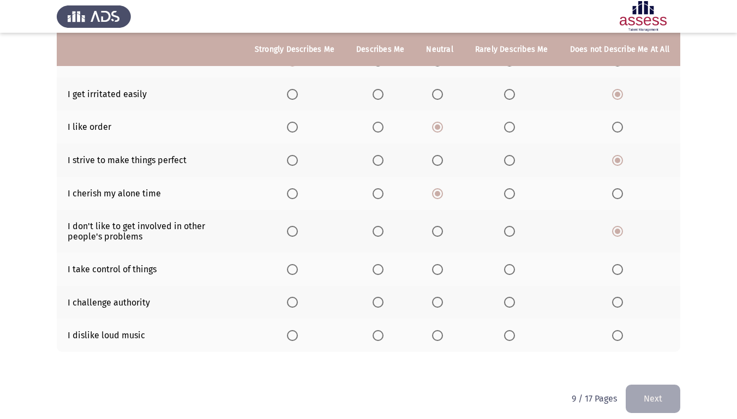
click at [294, 264] on input "Select an option" at bounding box center [292, 269] width 11 height 11
click at [298, 297] on span "Select an option" at bounding box center [292, 302] width 11 height 11
click at [298, 297] on input "Select an option" at bounding box center [292, 302] width 11 height 11
click at [617, 330] on span "Select an option" at bounding box center [617, 335] width 11 height 11
click at [617, 330] on input "Select an option" at bounding box center [617, 335] width 11 height 11
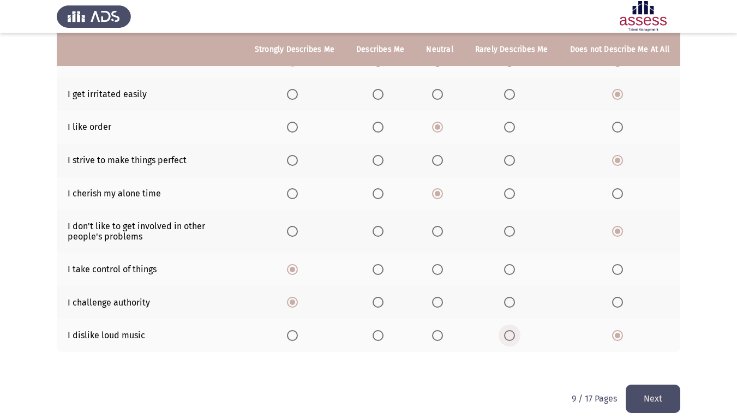
click at [515, 330] on span "Select an option" at bounding box center [509, 335] width 11 height 11
click at [515, 330] on input "Select an option" at bounding box center [509, 335] width 11 height 11
click at [667, 350] on button "Next" at bounding box center [653, 399] width 55 height 28
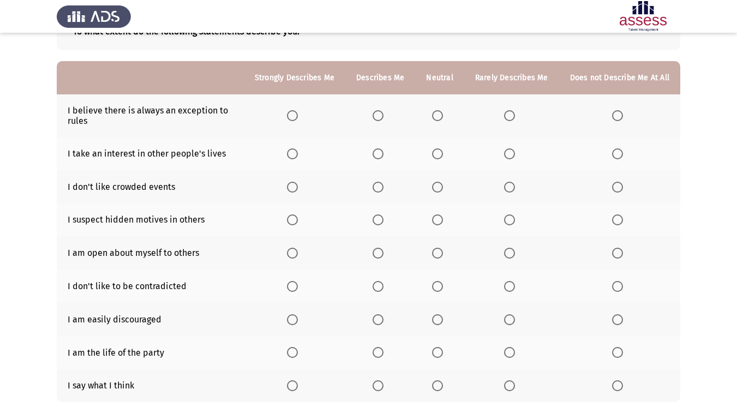
scroll to position [55, 0]
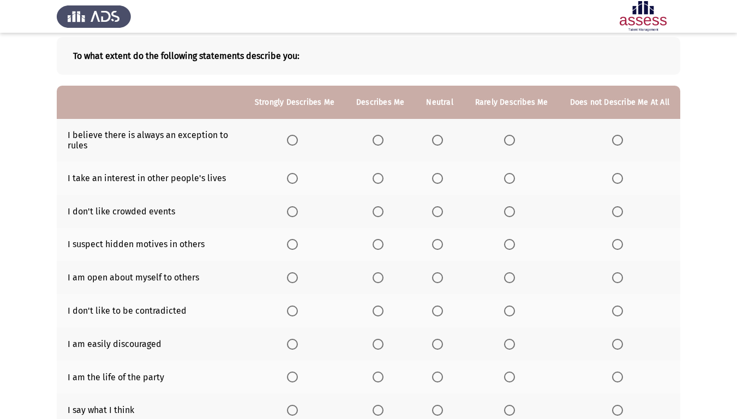
click at [298, 140] on span "Select an option" at bounding box center [292, 140] width 11 height 11
click at [298, 140] on input "Select an option" at bounding box center [292, 140] width 11 height 11
click at [296, 180] on span "Select an option" at bounding box center [292, 178] width 11 height 11
click at [296, 180] on input "Select an option" at bounding box center [292, 178] width 11 height 11
click at [521, 218] on th at bounding box center [511, 211] width 95 height 33
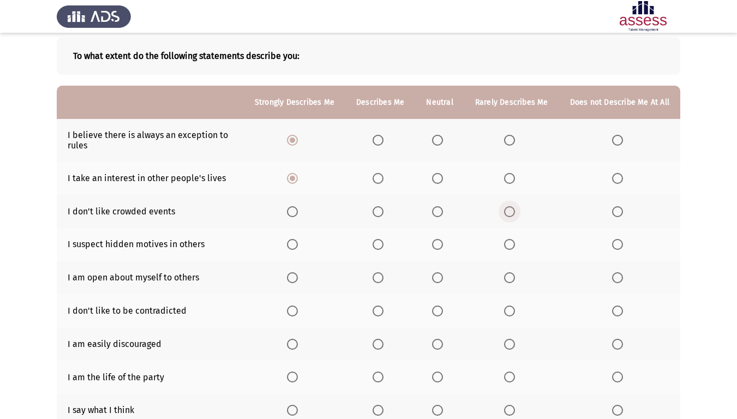
click at [519, 213] on label "Select an option" at bounding box center [511, 211] width 15 height 11
click at [515, 213] on input "Select an option" at bounding box center [509, 211] width 11 height 11
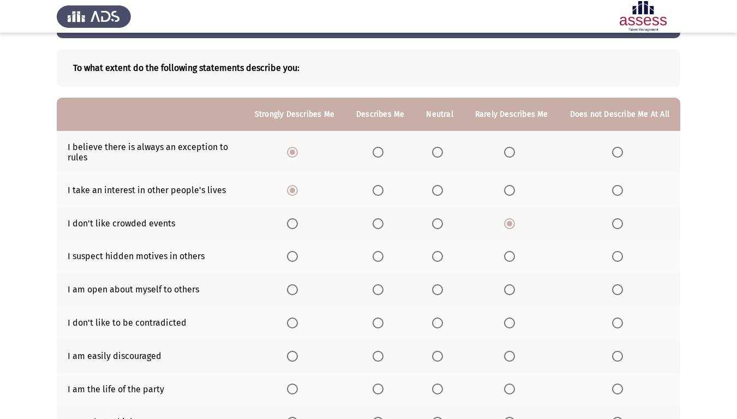
scroll to position [109, 0]
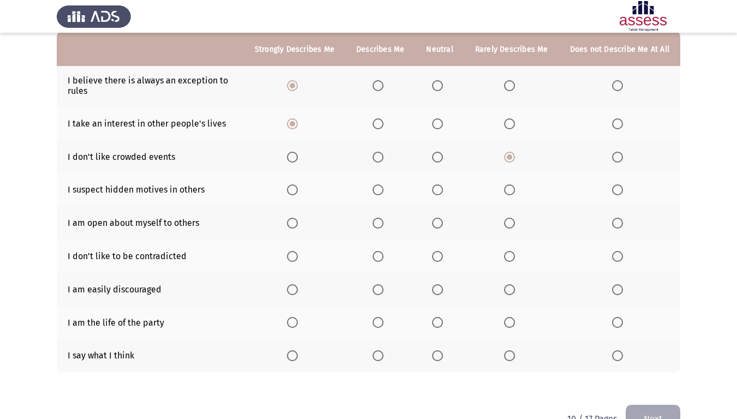
click at [618, 195] on span "Select an option" at bounding box center [617, 189] width 11 height 11
click at [618, 195] on input "Select an option" at bounding box center [617, 189] width 11 height 11
click at [298, 223] on span "Select an option" at bounding box center [292, 223] width 11 height 11
click at [298, 223] on input "Select an option" at bounding box center [292, 223] width 11 height 11
click at [622, 258] on span "Select an option" at bounding box center [617, 256] width 11 height 11
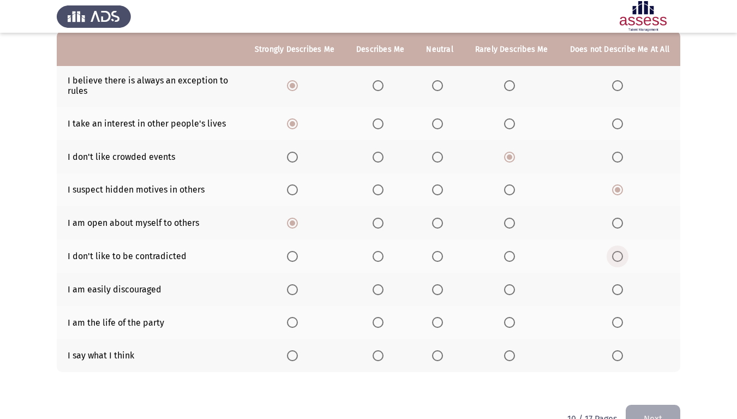
click at [622, 258] on input "Select an option" at bounding box center [617, 256] width 11 height 11
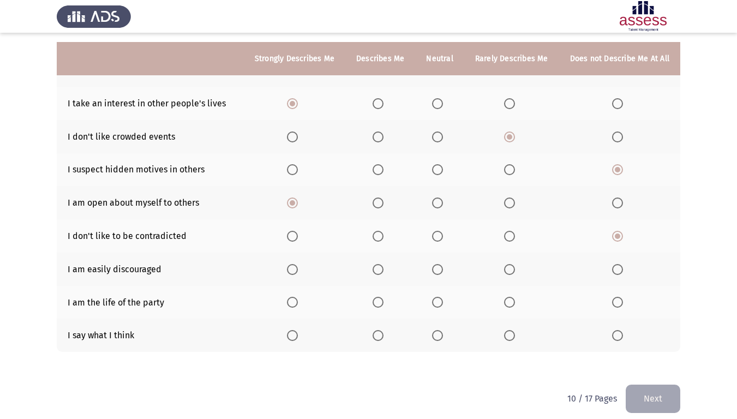
scroll to position [139, 0]
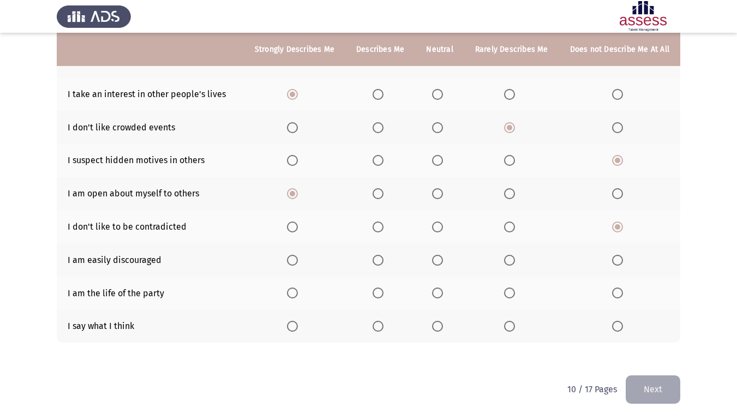
click at [614, 261] on span "Select an option" at bounding box center [617, 260] width 11 height 11
click at [614, 261] on input "Select an option" at bounding box center [617, 260] width 11 height 11
click at [507, 288] on span "Select an option" at bounding box center [509, 293] width 11 height 11
click at [507, 288] on input "Select an option" at bounding box center [509, 293] width 11 height 11
click at [298, 326] on span "Select an option" at bounding box center [292, 326] width 11 height 11
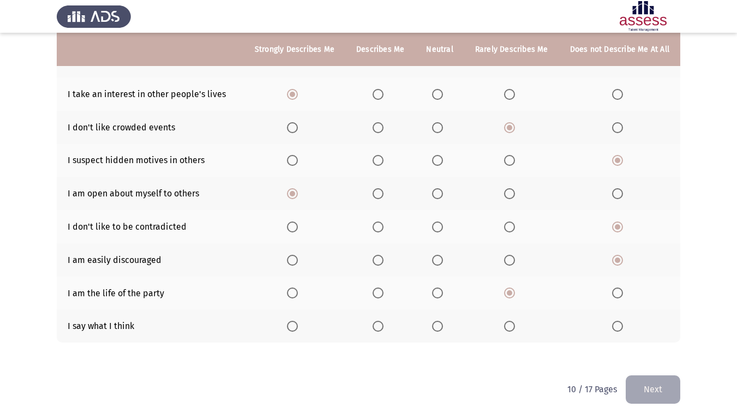
click at [298, 326] on input "Select an option" at bounding box center [292, 326] width 11 height 11
click at [657, 350] on button "Next" at bounding box center [653, 389] width 55 height 28
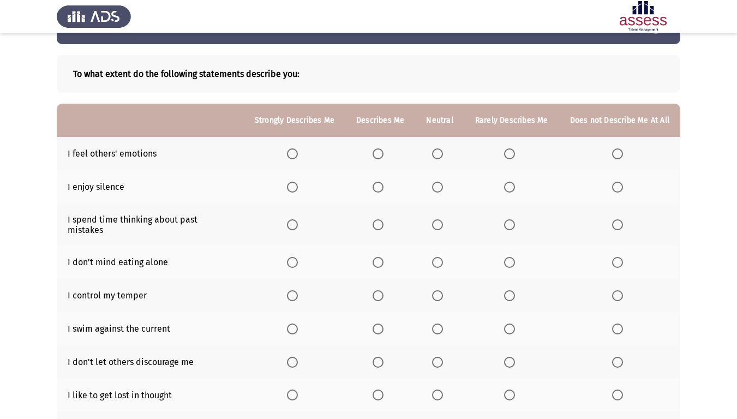
scroll to position [55, 0]
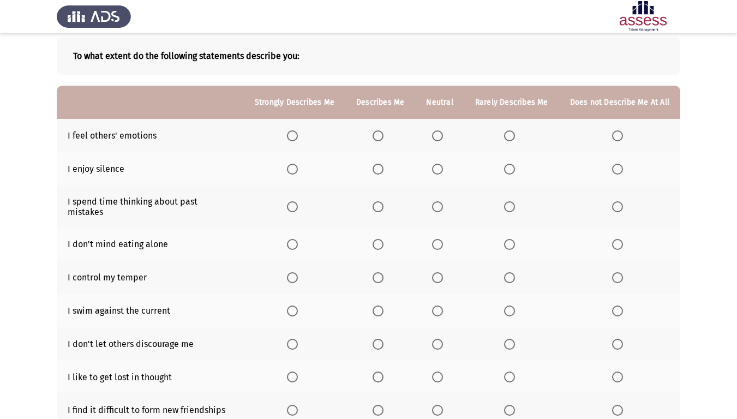
click at [287, 135] on th at bounding box center [295, 135] width 102 height 33
click at [302, 136] on label "Select an option" at bounding box center [294, 135] width 15 height 11
click at [298, 136] on input "Select an option" at bounding box center [292, 135] width 11 height 11
click at [443, 169] on span "Select an option" at bounding box center [437, 169] width 11 height 11
click at [443, 169] on input "Select an option" at bounding box center [437, 169] width 11 height 11
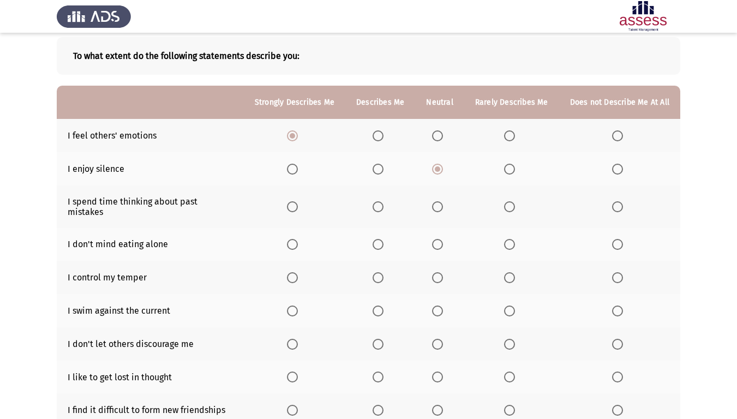
click at [297, 201] on span "Select an option" at bounding box center [292, 206] width 11 height 11
click at [297, 201] on input "Select an option" at bounding box center [292, 206] width 11 height 11
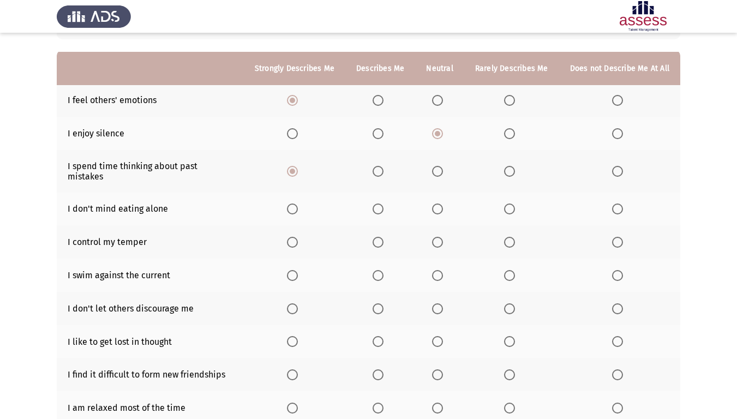
scroll to position [109, 0]
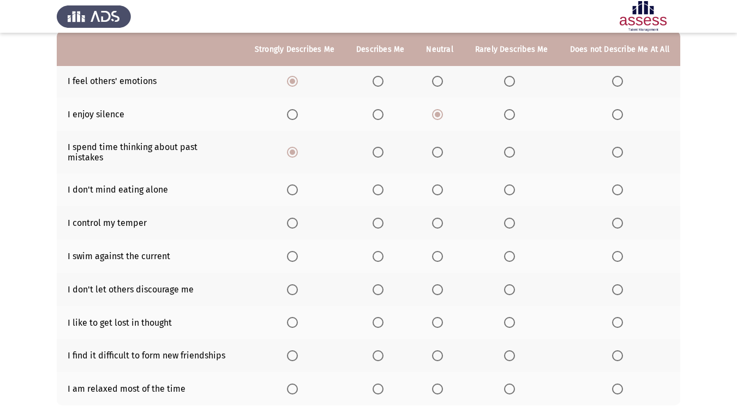
click at [290, 184] on span "Select an option" at bounding box center [292, 189] width 11 height 11
click at [290, 184] on input "Select an option" at bounding box center [292, 189] width 11 height 11
click at [289, 211] on th at bounding box center [295, 222] width 102 height 33
click at [296, 218] on span "Select an option" at bounding box center [292, 223] width 11 height 11
click at [296, 218] on input "Select an option" at bounding box center [292, 223] width 11 height 11
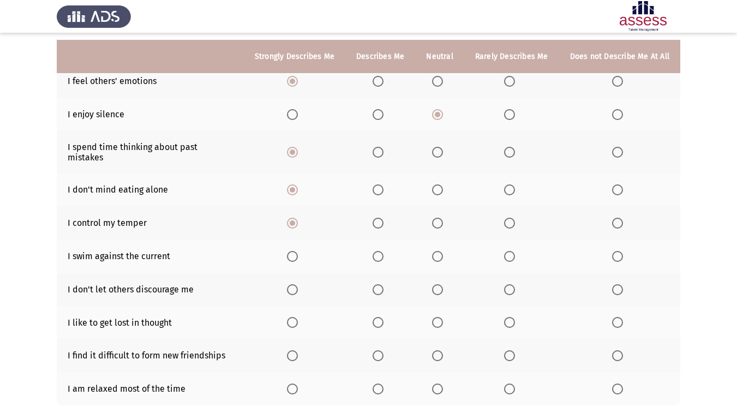
scroll to position [163, 0]
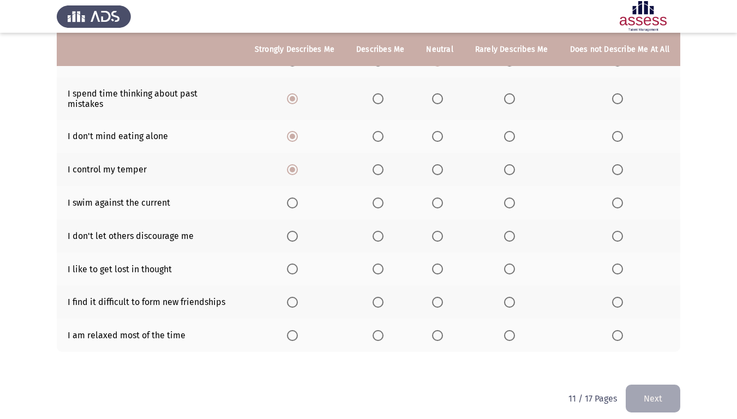
click at [297, 198] on span "Select an option" at bounding box center [292, 203] width 11 height 11
click at [297, 198] on input "Select an option" at bounding box center [292, 203] width 11 height 11
click at [384, 198] on span "Select an option" at bounding box center [378, 203] width 11 height 11
click at [384, 198] on input "Select an option" at bounding box center [378, 203] width 11 height 11
click at [289, 224] on th at bounding box center [295, 235] width 102 height 33
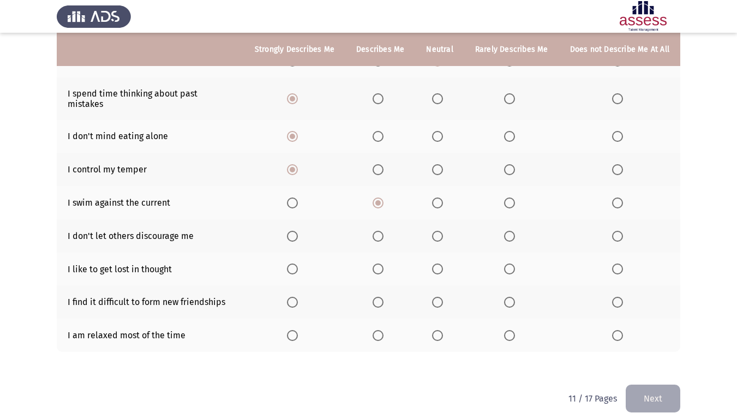
click at [294, 231] on span "Select an option" at bounding box center [292, 236] width 11 height 11
click at [294, 231] on input "Select an option" at bounding box center [292, 236] width 11 height 11
click at [291, 264] on span "Select an option" at bounding box center [292, 269] width 11 height 11
click at [291, 264] on input "Select an option" at bounding box center [292, 269] width 11 height 11
click at [434, 291] on th at bounding box center [439, 301] width 49 height 33
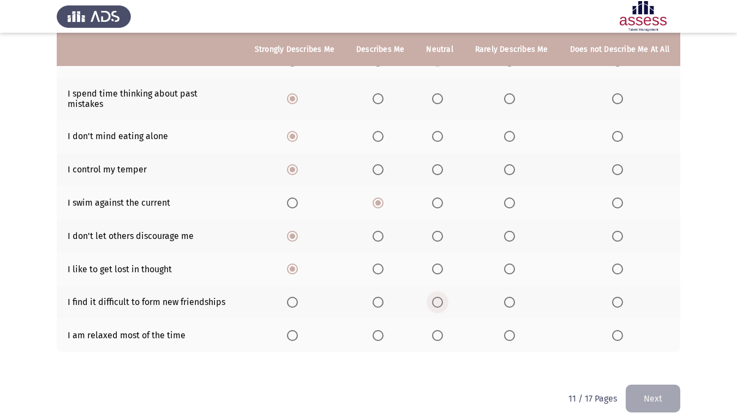
click at [435, 297] on span "Select an option" at bounding box center [437, 302] width 11 height 11
click at [435, 297] on input "Select an option" at bounding box center [437, 302] width 11 height 11
click at [382, 297] on span "Select an option" at bounding box center [378, 302] width 11 height 11
click at [382, 297] on input "Select an option" at bounding box center [378, 302] width 11 height 11
click at [508, 297] on span "Select an option" at bounding box center [509, 302] width 11 height 11
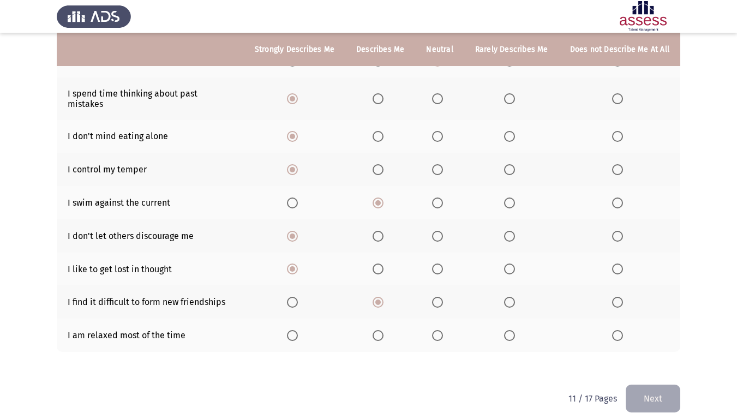
click at [508, 297] on input "Select an option" at bounding box center [509, 302] width 11 height 11
drag, startPoint x: 300, startPoint y: 329, endPoint x: 480, endPoint y: 372, distance: 185.2
click at [298, 330] on span "Select an option" at bounding box center [292, 335] width 11 height 11
click at [298, 330] on input "Select an option" at bounding box center [292, 335] width 11 height 11
click at [665, 350] on button "Next" at bounding box center [653, 399] width 55 height 28
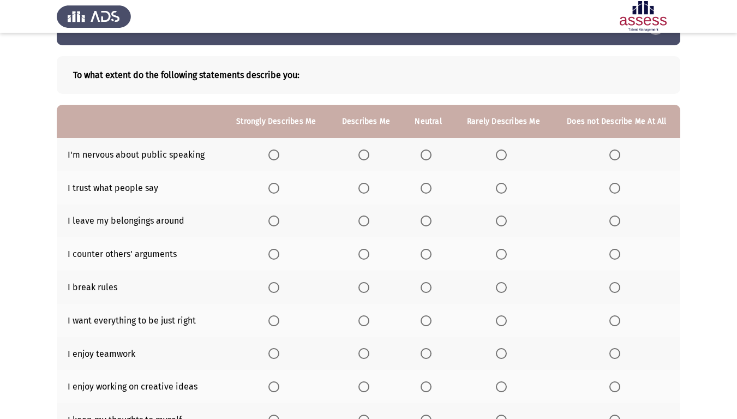
scroll to position [55, 0]
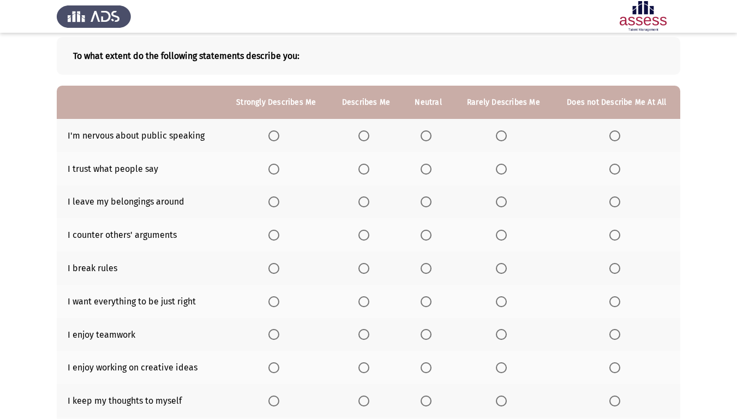
click at [503, 133] on span "Select an option" at bounding box center [501, 135] width 11 height 11
click at [503, 133] on input "Select an option" at bounding box center [501, 135] width 11 height 11
click at [368, 168] on span "Select an option" at bounding box center [364, 169] width 11 height 11
click at [368, 168] on input "Select an option" at bounding box center [364, 169] width 11 height 11
click at [372, 202] on label "Select an option" at bounding box center [366, 201] width 15 height 11
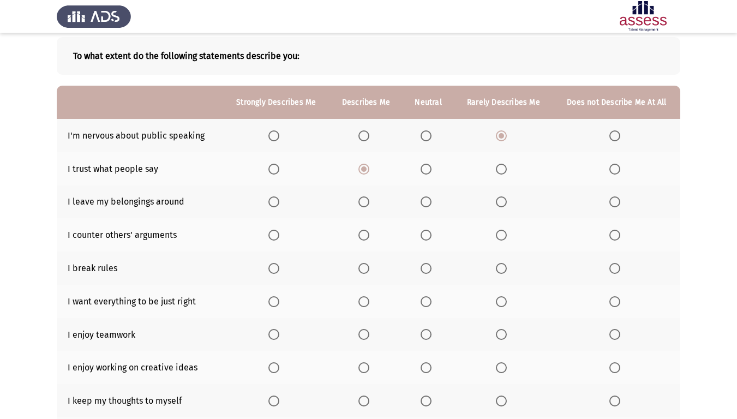
click at [369, 202] on input "Select an option" at bounding box center [364, 201] width 11 height 11
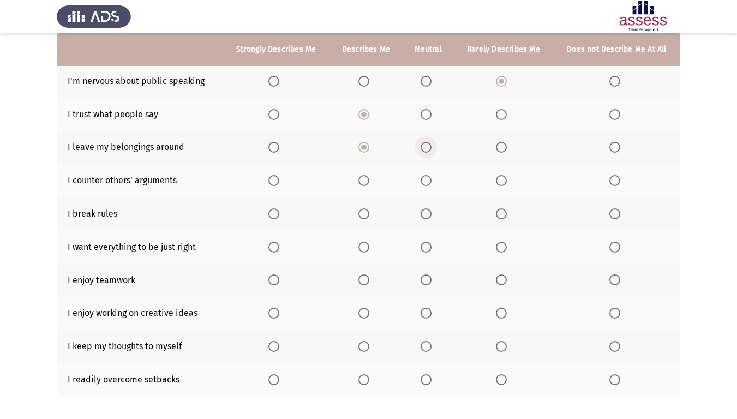
click at [423, 150] on span "Select an option" at bounding box center [426, 147] width 11 height 11
click at [423, 150] on input "Select an option" at bounding box center [426, 147] width 11 height 11
click at [279, 211] on span "Select an option" at bounding box center [273, 213] width 11 height 11
click at [279, 211] on input "Select an option" at bounding box center [273, 213] width 11 height 11
click at [359, 212] on th at bounding box center [366, 213] width 73 height 33
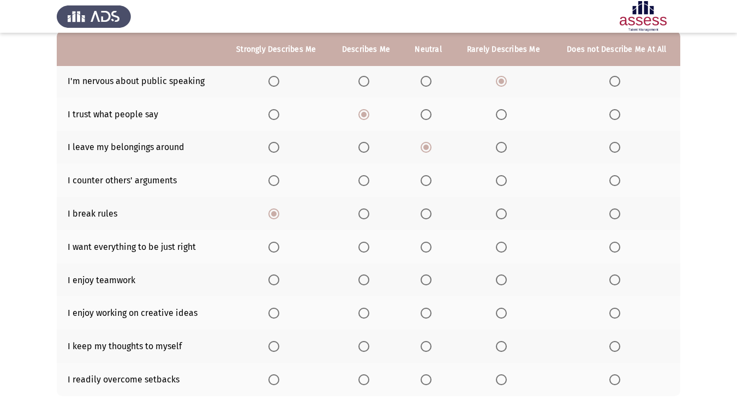
click at [360, 211] on span "Select an option" at bounding box center [364, 213] width 11 height 11
click at [360, 211] on input "Select an option" at bounding box center [364, 213] width 11 height 11
click at [371, 182] on label "Select an option" at bounding box center [366, 180] width 15 height 11
click at [369, 182] on input "Select an option" at bounding box center [364, 180] width 11 height 11
click at [499, 246] on span "Select an option" at bounding box center [501, 247] width 11 height 11
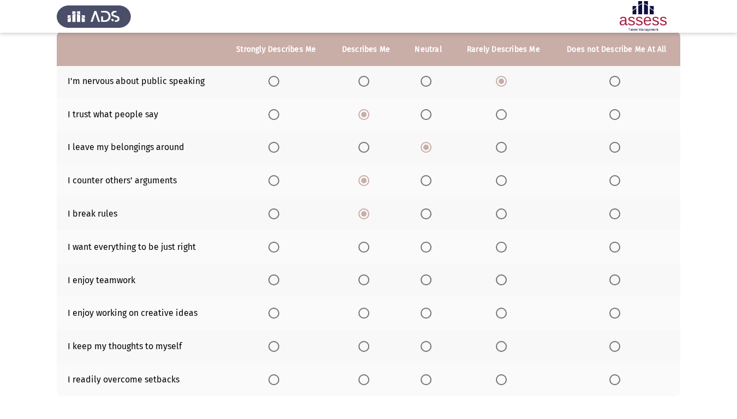
click at [499, 246] on input "Select an option" at bounding box center [501, 247] width 11 height 11
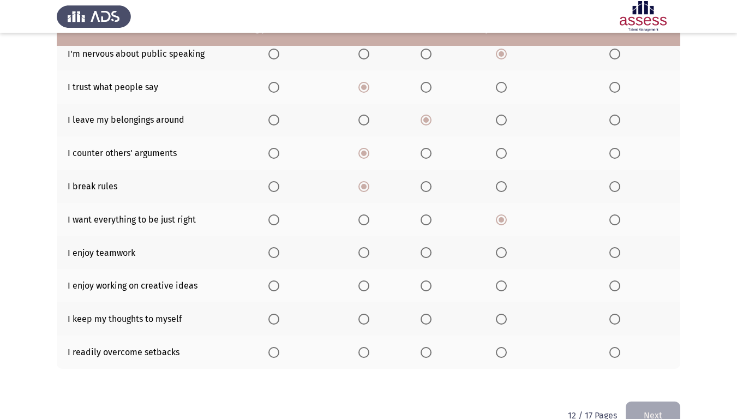
scroll to position [163, 0]
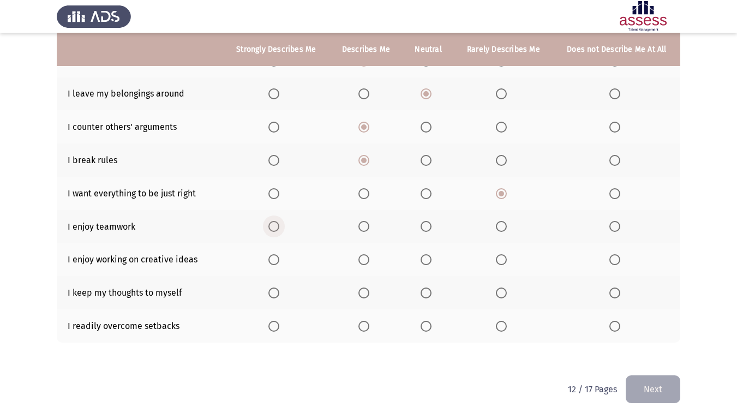
click at [279, 226] on span "Select an option" at bounding box center [273, 226] width 11 height 11
click at [279, 226] on input "Select an option" at bounding box center [273, 226] width 11 height 11
click at [273, 258] on span "Select an option" at bounding box center [273, 259] width 11 height 11
click at [273, 258] on input "Select an option" at bounding box center [273, 259] width 11 height 11
click at [616, 293] on span "Select an option" at bounding box center [615, 293] width 11 height 11
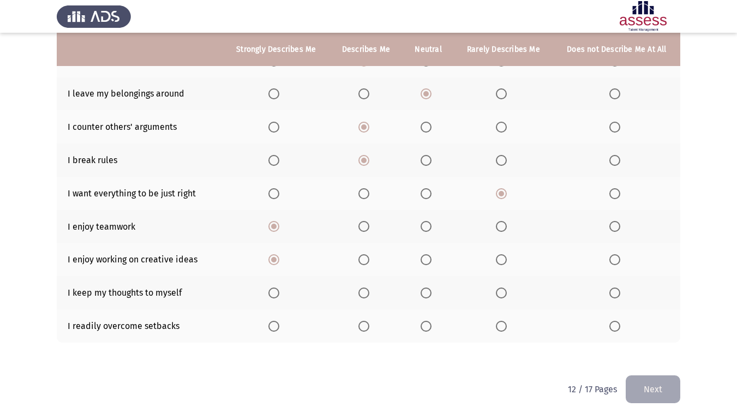
click at [616, 293] on input "Select an option" at bounding box center [615, 293] width 11 height 11
click at [369, 329] on span "Select an option" at bounding box center [364, 326] width 11 height 11
click at [369, 329] on input "Select an option" at bounding box center [364, 326] width 11 height 11
click at [667, 350] on button "Next" at bounding box center [653, 389] width 55 height 28
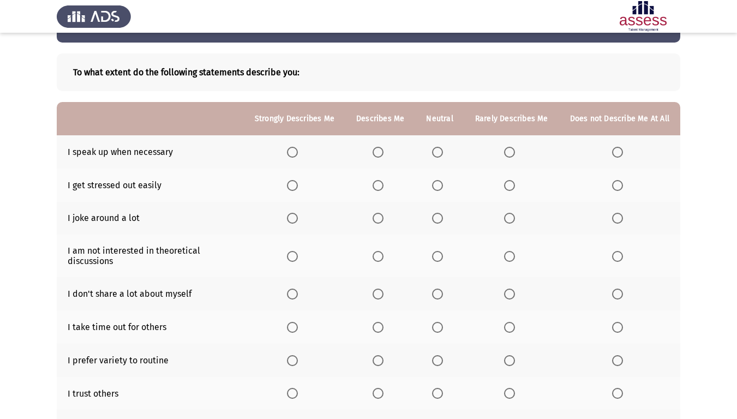
scroll to position [55, 0]
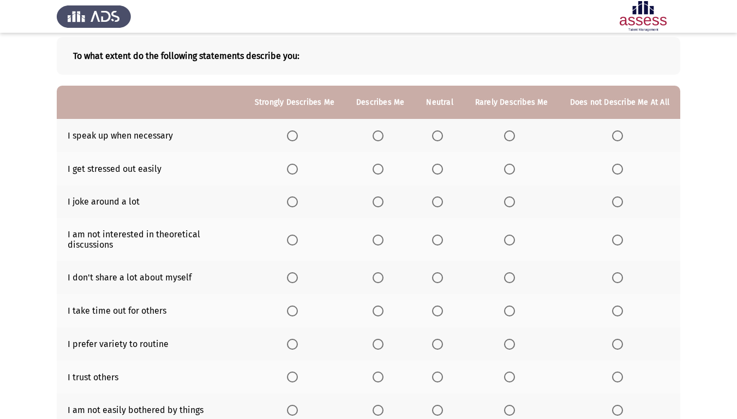
click at [294, 129] on th at bounding box center [295, 135] width 102 height 33
click at [297, 134] on span "Select an option" at bounding box center [292, 135] width 11 height 11
click at [297, 134] on input "Select an option" at bounding box center [292, 135] width 11 height 11
click at [616, 169] on span "Select an option" at bounding box center [617, 169] width 11 height 11
click at [616, 169] on input "Select an option" at bounding box center [617, 169] width 11 height 11
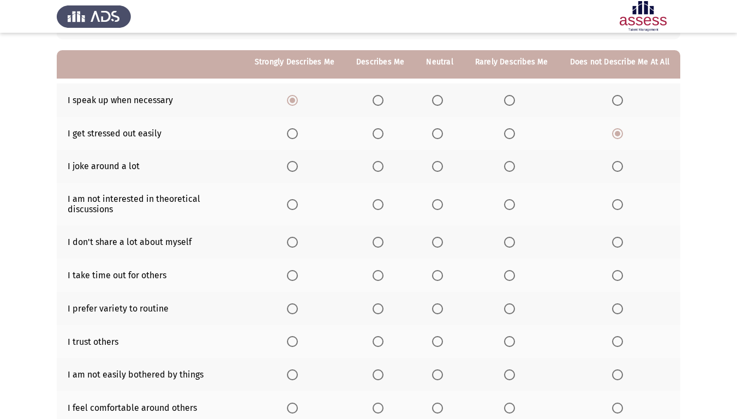
scroll to position [109, 0]
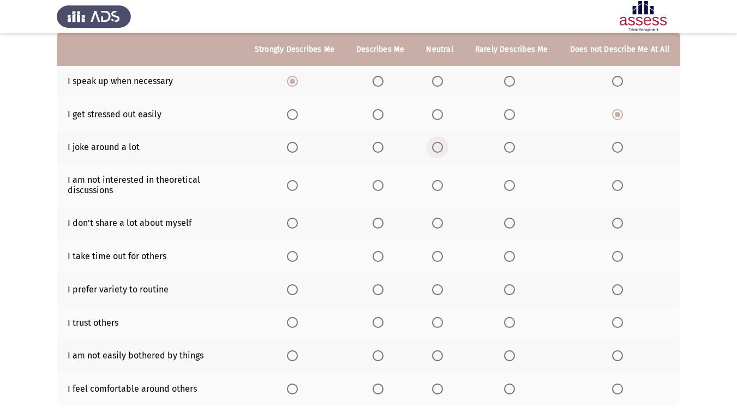
click at [447, 144] on label "Select an option" at bounding box center [439, 147] width 15 height 11
click at [443, 144] on input "Select an option" at bounding box center [437, 147] width 11 height 11
click at [623, 186] on span "Select an option" at bounding box center [617, 185] width 11 height 11
click at [623, 186] on input "Select an option" at bounding box center [617, 185] width 11 height 11
click at [628, 225] on label "Select an option" at bounding box center [619, 223] width 15 height 11
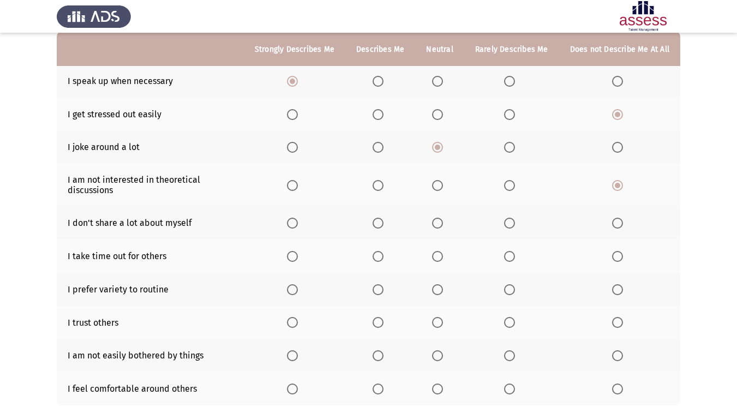
click at [623, 225] on input "Select an option" at bounding box center [617, 223] width 11 height 11
click at [296, 254] on span "Select an option" at bounding box center [292, 256] width 11 height 11
click at [296, 254] on input "Select an option" at bounding box center [292, 256] width 11 height 11
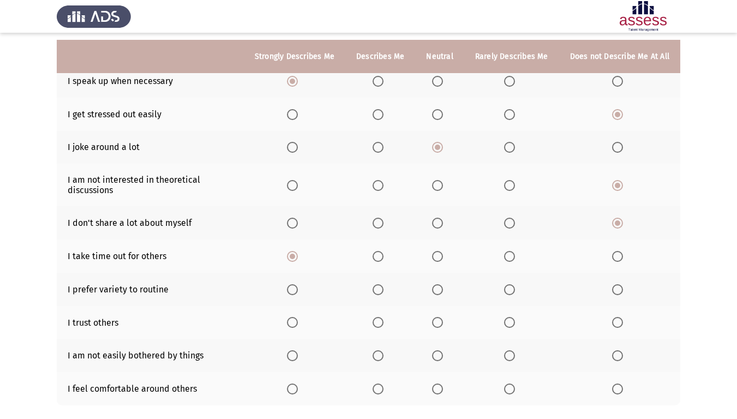
scroll to position [164, 0]
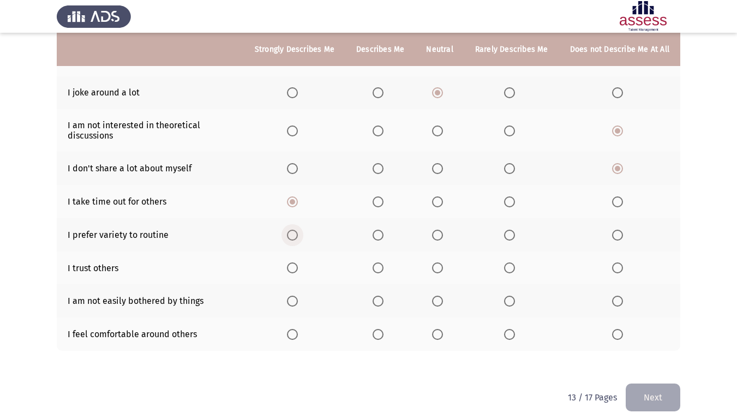
click at [298, 232] on span "Select an option" at bounding box center [292, 235] width 11 height 11
click at [298, 232] on input "Select an option" at bounding box center [292, 235] width 11 height 11
click at [310, 271] on th at bounding box center [295, 268] width 102 height 33
click at [302, 270] on label "Select an option" at bounding box center [294, 267] width 15 height 11
click at [298, 270] on input "Select an option" at bounding box center [292, 267] width 11 height 11
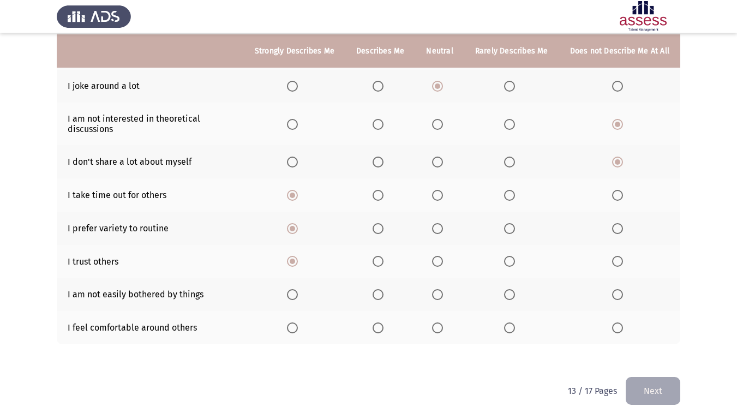
scroll to position [172, 0]
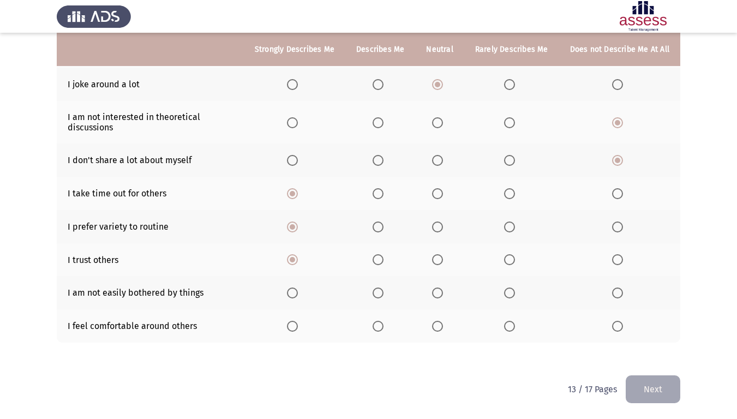
click at [295, 294] on span "Select an option" at bounding box center [292, 293] width 11 height 11
click at [295, 294] on input "Select an option" at bounding box center [292, 293] width 11 height 11
click at [384, 326] on span "Select an option" at bounding box center [378, 326] width 11 height 11
click at [384, 326] on input "Select an option" at bounding box center [378, 326] width 11 height 11
click at [659, 350] on button "Next" at bounding box center [653, 389] width 55 height 28
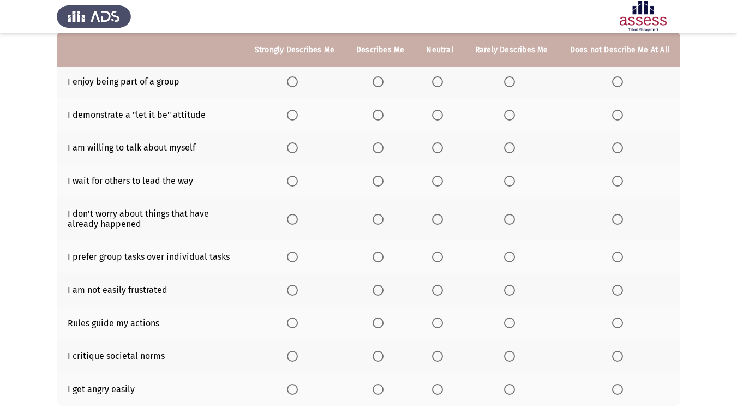
scroll to position [109, 0]
click at [297, 74] on th at bounding box center [295, 80] width 102 height 33
click at [380, 115] on span "Select an option" at bounding box center [378, 114] width 11 height 11
click at [380, 115] on input "Select an option" at bounding box center [378, 114] width 11 height 11
click at [292, 145] on span "Select an option" at bounding box center [292, 147] width 11 height 11
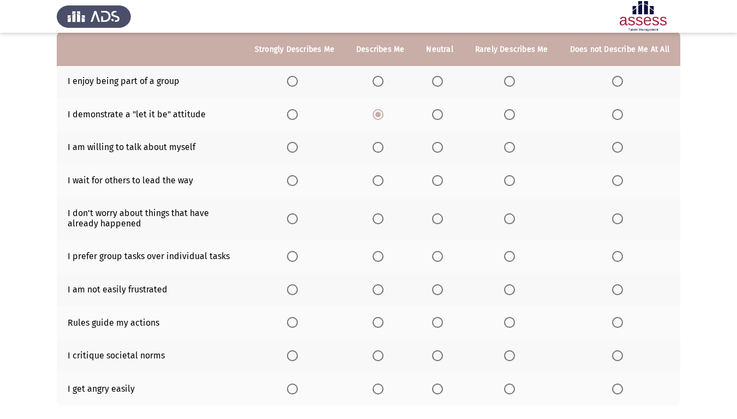
click at [292, 145] on input "Select an option" at bounding box center [292, 147] width 11 height 11
click at [298, 84] on span "Select an option" at bounding box center [292, 81] width 11 height 11
click at [298, 84] on input "Select an option" at bounding box center [292, 81] width 11 height 11
click at [612, 182] on th at bounding box center [619, 180] width 121 height 33
click at [629, 181] on th at bounding box center [619, 180] width 121 height 33
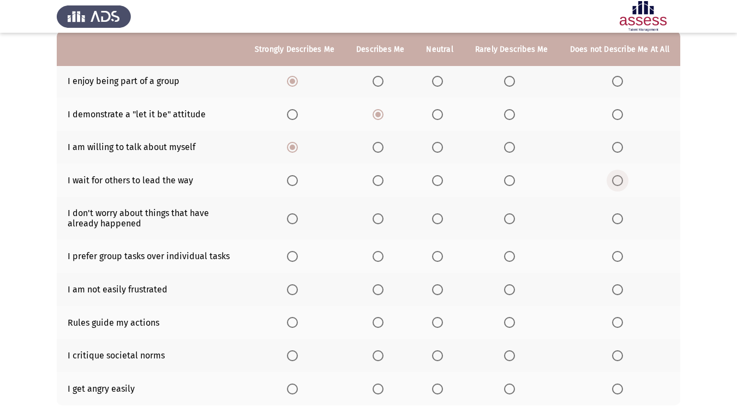
click at [625, 181] on label "Select an option" at bounding box center [619, 180] width 15 height 11
click at [623, 181] on input "Select an option" at bounding box center [617, 180] width 11 height 11
click at [378, 218] on span "Select an option" at bounding box center [378, 218] width 11 height 11
click at [378, 218] on input "Select an option" at bounding box center [378, 218] width 11 height 11
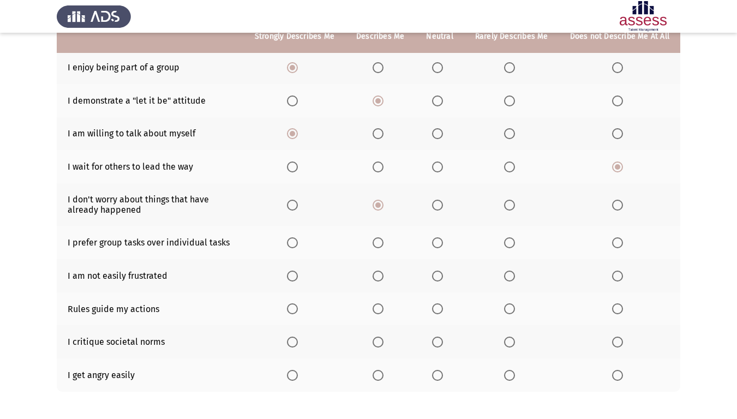
scroll to position [164, 0]
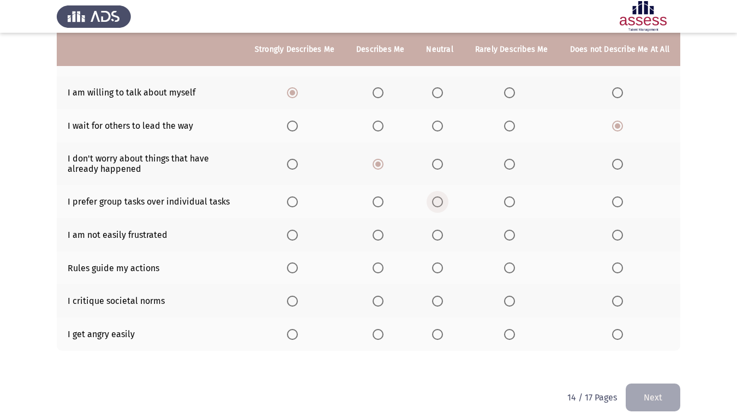
click at [439, 202] on span "Select an option" at bounding box center [437, 201] width 11 height 11
click at [439, 202] on input "Select an option" at bounding box center [437, 201] width 11 height 11
click at [298, 236] on span "Select an option" at bounding box center [292, 235] width 11 height 11
click at [298, 236] on input "Select an option" at bounding box center [292, 235] width 11 height 11
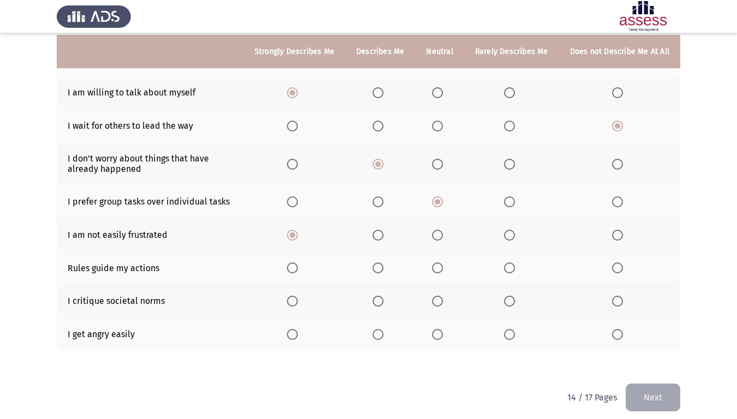
scroll to position [172, 0]
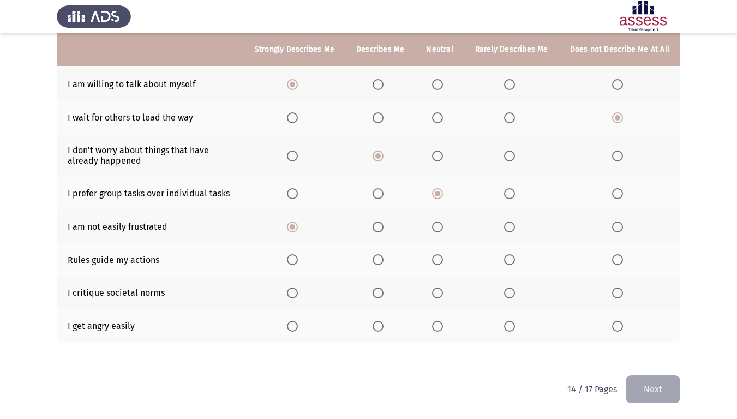
click at [518, 264] on label "Select an option" at bounding box center [511, 259] width 15 height 11
click at [515, 264] on input "Select an option" at bounding box center [509, 259] width 11 height 11
click at [615, 296] on span "Select an option" at bounding box center [617, 293] width 11 height 11
click at [615, 296] on input "Select an option" at bounding box center [617, 293] width 11 height 11
click at [624, 326] on label "Select an option" at bounding box center [619, 326] width 15 height 11
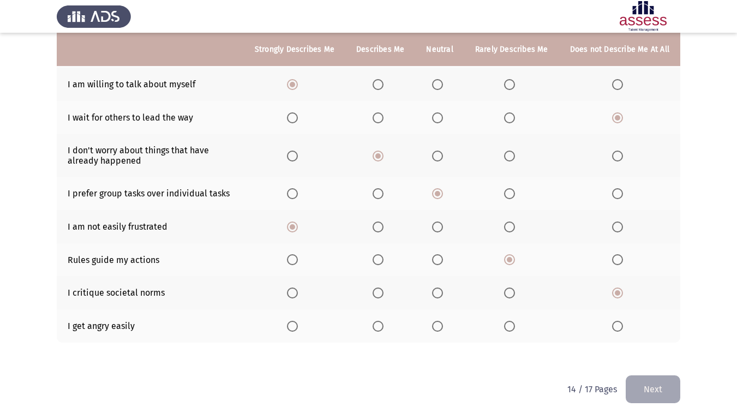
click at [623, 326] on input "Select an option" at bounding box center [617, 326] width 11 height 11
click at [646, 350] on button "Next" at bounding box center [653, 389] width 55 height 28
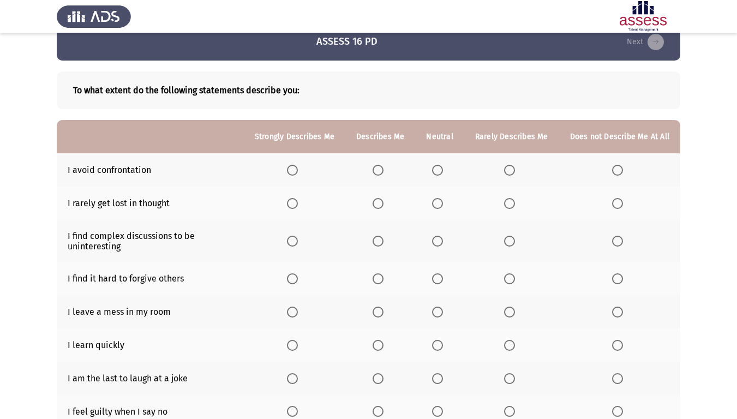
scroll to position [55, 0]
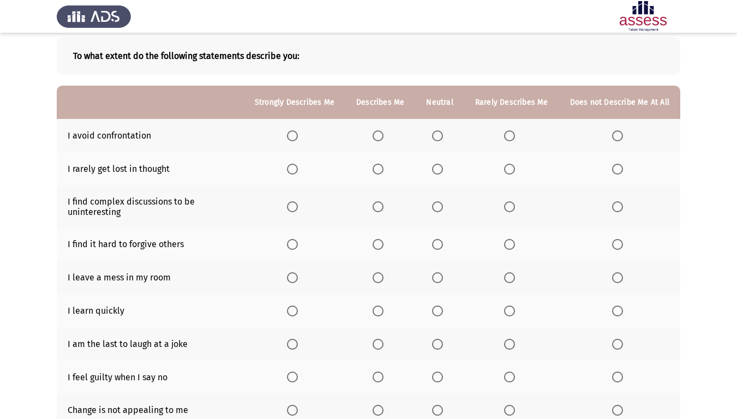
click at [622, 140] on span "Select an option" at bounding box center [617, 135] width 11 height 11
click at [622, 140] on input "Select an option" at bounding box center [617, 135] width 11 height 11
click at [622, 168] on span "Select an option" at bounding box center [617, 169] width 11 height 11
click at [622, 168] on input "Select an option" at bounding box center [617, 169] width 11 height 11
click at [512, 168] on span "Select an option" at bounding box center [509, 169] width 11 height 11
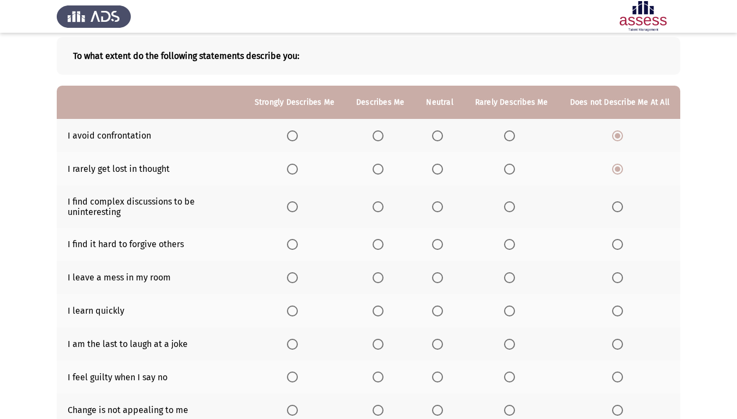
click at [512, 168] on input "Select an option" at bounding box center [509, 169] width 11 height 11
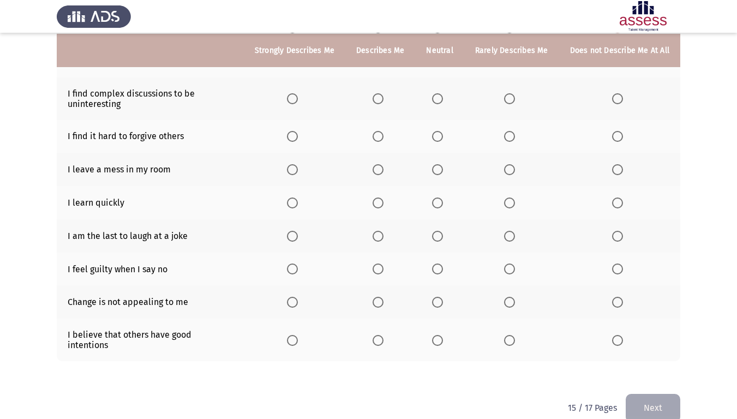
scroll to position [164, 0]
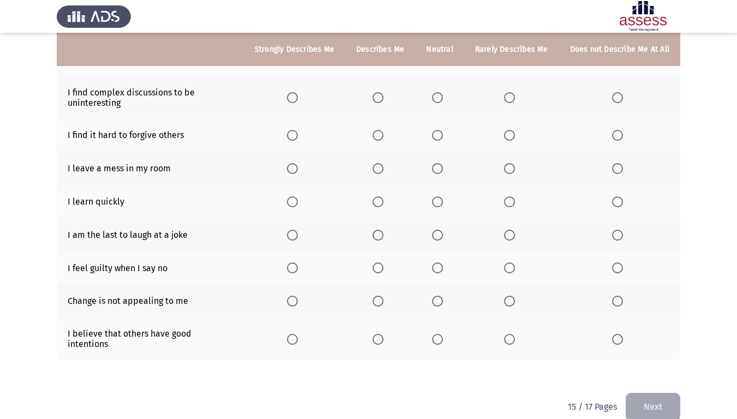
click at [622, 100] on span "Select an option" at bounding box center [617, 97] width 11 height 11
click at [622, 100] on input "Select an option" at bounding box center [617, 97] width 11 height 11
click at [618, 133] on span "Select an option" at bounding box center [617, 135] width 11 height 11
click at [618, 133] on input "Select an option" at bounding box center [617, 135] width 11 height 11
click at [384, 169] on span "Select an option" at bounding box center [378, 168] width 11 height 11
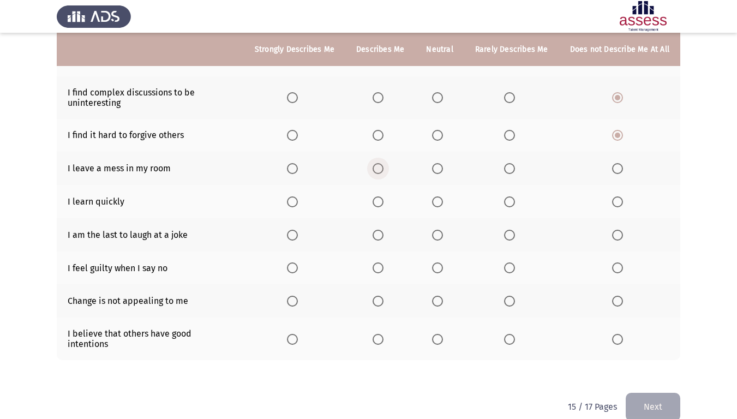
click at [384, 169] on input "Select an option" at bounding box center [378, 168] width 11 height 11
click at [441, 178] on th at bounding box center [439, 168] width 49 height 33
click at [440, 170] on span "Select an option" at bounding box center [437, 168] width 11 height 11
click at [440, 170] on input "Select an option" at bounding box center [437, 168] width 11 height 11
click at [297, 204] on span "Select an option" at bounding box center [292, 201] width 11 height 11
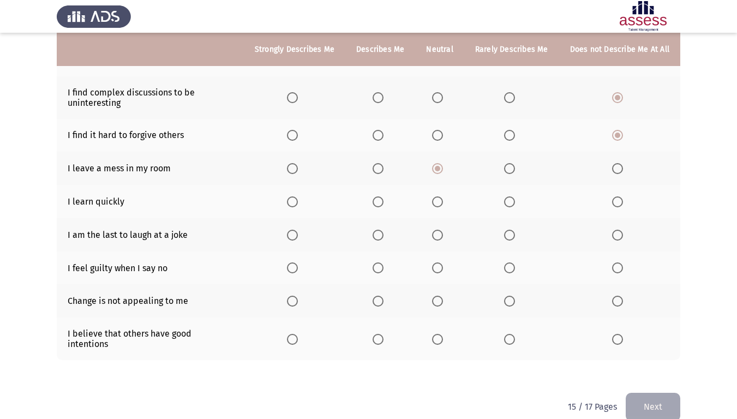
click at [297, 204] on input "Select an option" at bounding box center [292, 201] width 11 height 11
click at [442, 235] on span "Select an option" at bounding box center [437, 235] width 11 height 11
click at [442, 235] on input "Select an option" at bounding box center [437, 235] width 11 height 11
click at [616, 268] on span "Select an option" at bounding box center [617, 267] width 11 height 11
click at [616, 268] on input "Select an option" at bounding box center [617, 267] width 11 height 11
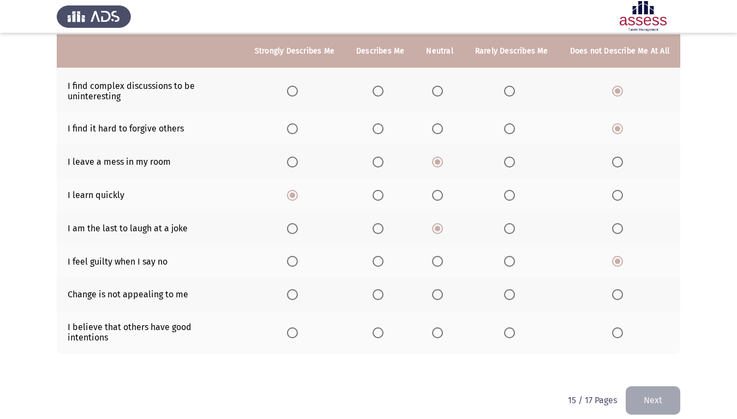
scroll to position [172, 0]
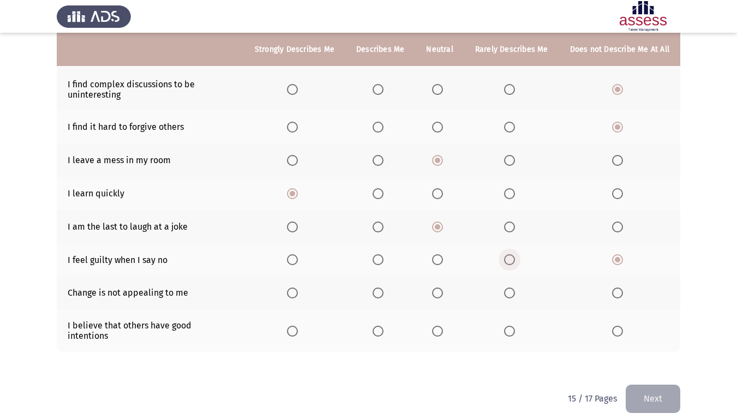
click at [506, 259] on span "Select an option" at bounding box center [509, 259] width 11 height 11
click at [506, 259] on input "Select an option" at bounding box center [509, 259] width 11 height 11
click at [439, 264] on span "Select an option" at bounding box center [437, 259] width 11 height 11
click at [439, 264] on input "Select an option" at bounding box center [437, 259] width 11 height 11
click at [615, 290] on span "Select an option" at bounding box center [617, 293] width 11 height 11
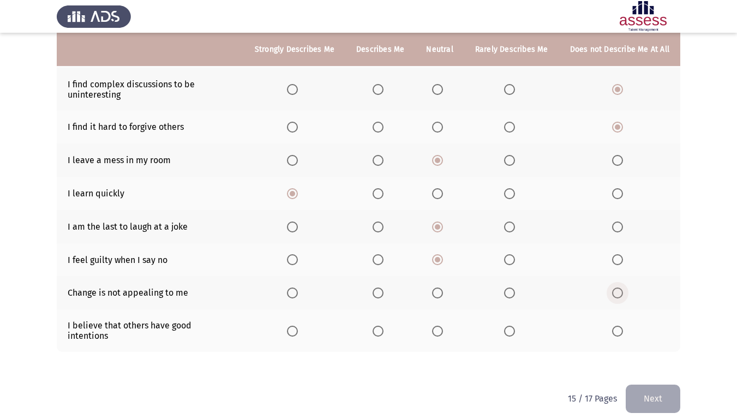
click at [615, 290] on input "Select an option" at bounding box center [617, 293] width 11 height 11
click at [308, 328] on th at bounding box center [295, 330] width 102 height 43
click at [298, 328] on span "Select an option" at bounding box center [292, 331] width 11 height 11
click at [298, 328] on input "Select an option" at bounding box center [292, 331] width 11 height 11
click at [644, 350] on button "Next" at bounding box center [653, 399] width 55 height 28
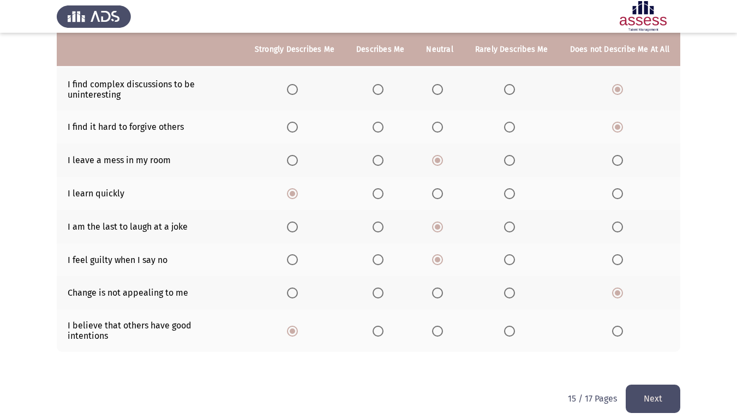
scroll to position [0, 0]
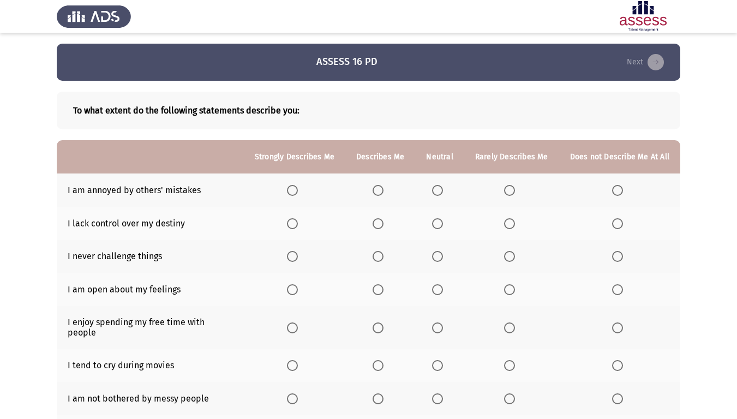
click at [623, 188] on span "Select an option" at bounding box center [617, 190] width 11 height 11
click at [623, 188] on input "Select an option" at bounding box center [617, 190] width 11 height 11
click at [617, 222] on span "Select an option" at bounding box center [617, 223] width 11 height 11
click at [617, 222] on input "Select an option" at bounding box center [617, 223] width 11 height 11
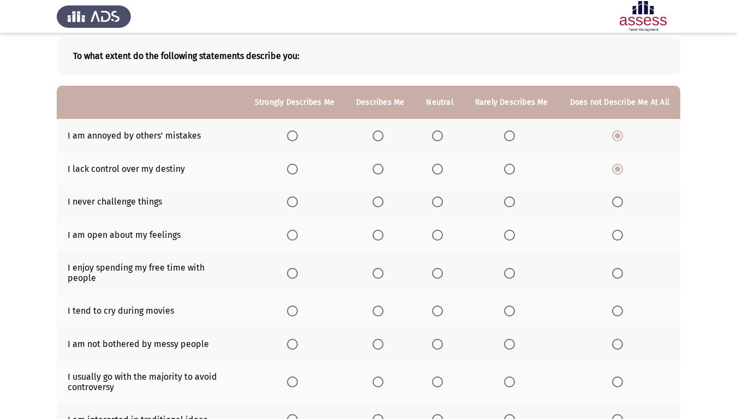
click at [616, 200] on span "Select an option" at bounding box center [617, 201] width 11 height 11
click at [616, 200] on input "Select an option" at bounding box center [617, 201] width 11 height 11
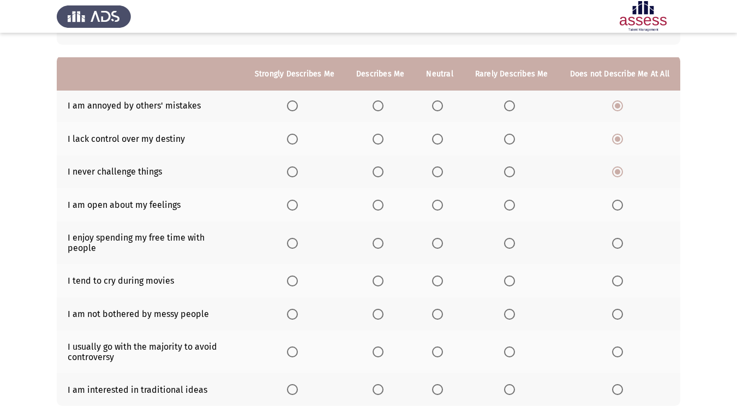
scroll to position [109, 0]
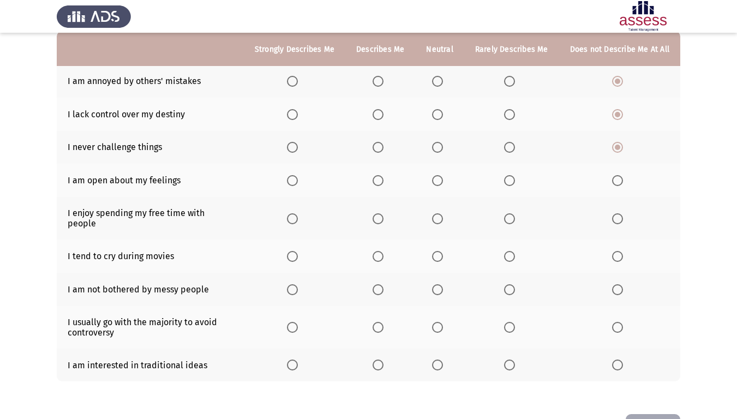
click at [296, 181] on span "Select an option" at bounding box center [292, 180] width 11 height 11
click at [296, 181] on input "Select an option" at bounding box center [292, 180] width 11 height 11
click at [296, 213] on span "Select an option" at bounding box center [292, 218] width 11 height 11
click at [296, 213] on input "Select an option" at bounding box center [292, 218] width 11 height 11
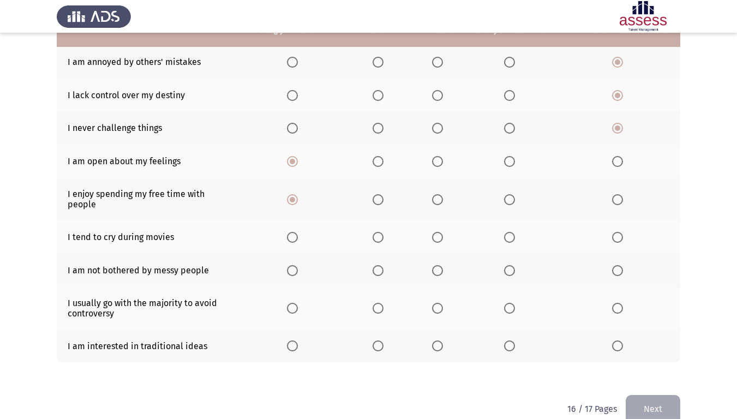
scroll to position [139, 0]
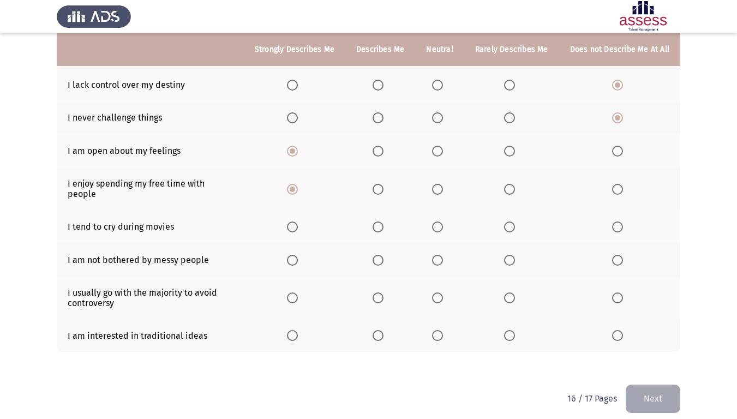
click at [613, 222] on span "Select an option" at bounding box center [617, 227] width 11 height 11
click at [613, 222] on input "Select an option" at bounding box center [617, 227] width 11 height 11
click at [298, 255] on span "Select an option" at bounding box center [292, 260] width 11 height 11
click at [298, 255] on input "Select an option" at bounding box center [292, 260] width 11 height 11
click at [375, 244] on th at bounding box center [380, 259] width 70 height 33
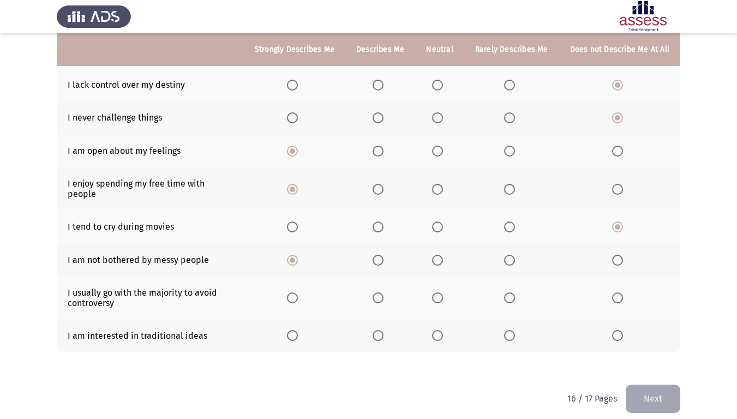
click at [379, 255] on span "Select an option" at bounding box center [378, 260] width 11 height 11
click at [379, 255] on input "Select an option" at bounding box center [378, 260] width 11 height 11
click at [623, 293] on span "Select an option" at bounding box center [617, 298] width 11 height 11
click at [623, 293] on input "Select an option" at bounding box center [617, 298] width 11 height 11
click at [440, 330] on span "Select an option" at bounding box center [437, 335] width 11 height 11
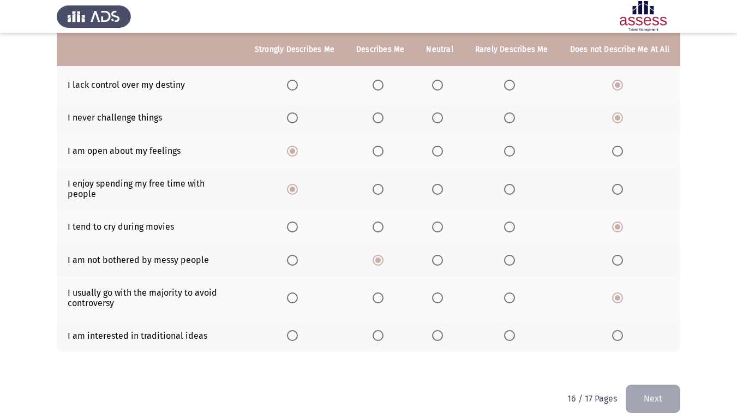
click at [440, 330] on input "Select an option" at bounding box center [437, 335] width 11 height 11
click at [679, 350] on button "Next" at bounding box center [653, 399] width 55 height 28
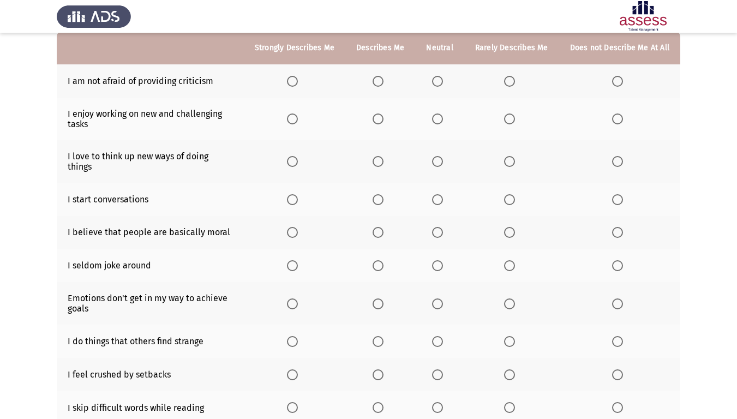
scroll to position [55, 0]
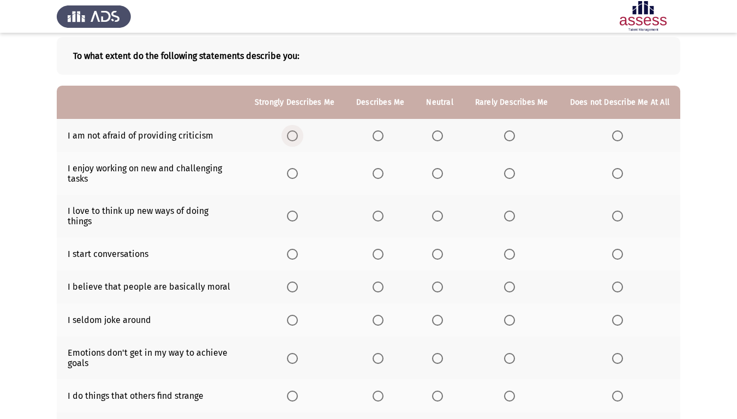
click at [302, 138] on label "Select an option" at bounding box center [294, 135] width 15 height 11
click at [298, 138] on input "Select an option" at bounding box center [292, 135] width 11 height 11
click at [296, 175] on span "Select an option" at bounding box center [292, 173] width 11 height 11
click at [296, 175] on input "Select an option" at bounding box center [292, 173] width 11 height 11
click at [298, 214] on span "Select an option" at bounding box center [292, 216] width 11 height 11
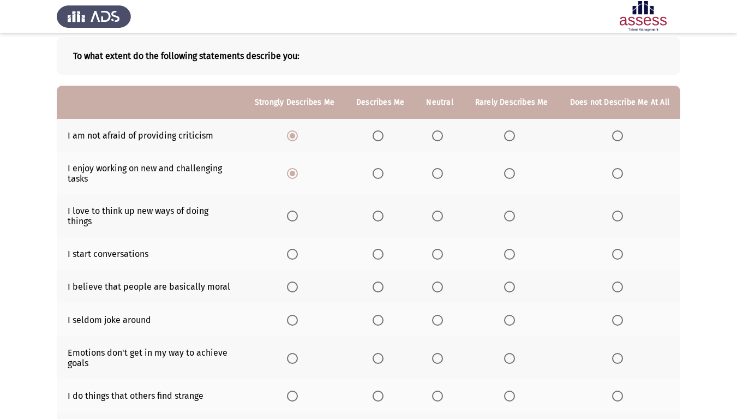
click at [298, 214] on input "Select an option" at bounding box center [292, 216] width 11 height 11
click at [380, 249] on span "Select an option" at bounding box center [378, 254] width 11 height 11
click at [380, 249] on input "Select an option" at bounding box center [378, 254] width 11 height 11
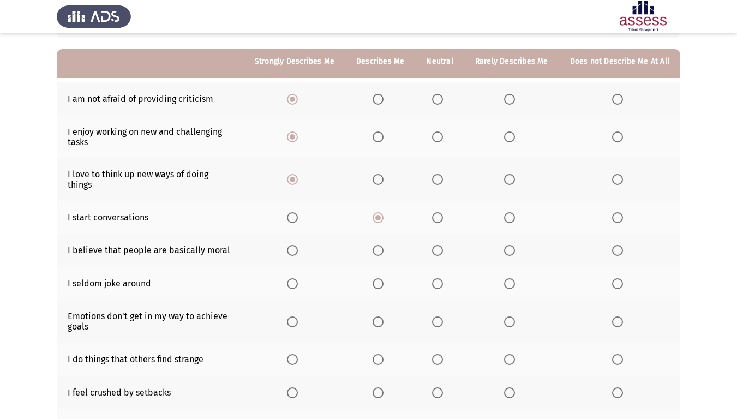
scroll to position [109, 0]
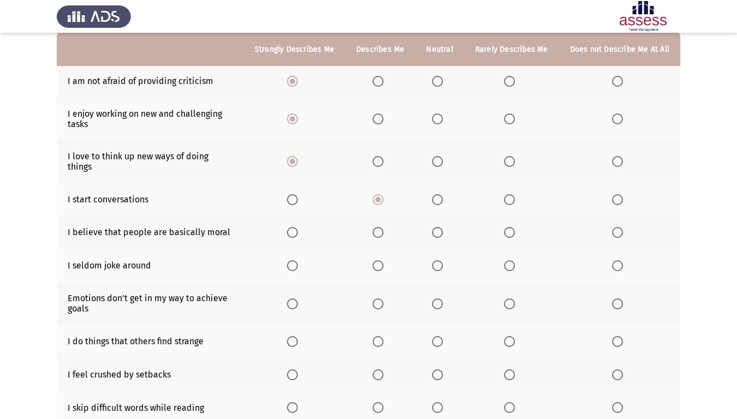
click at [298, 228] on span "Select an option" at bounding box center [292, 232] width 11 height 11
click at [298, 228] on input "Select an option" at bounding box center [292, 232] width 11 height 11
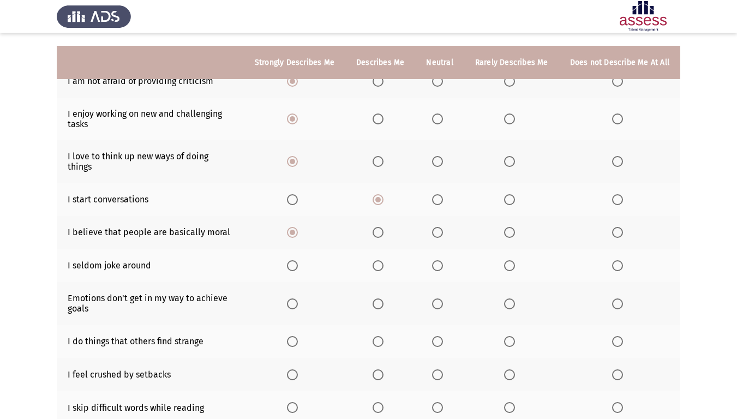
scroll to position [164, 0]
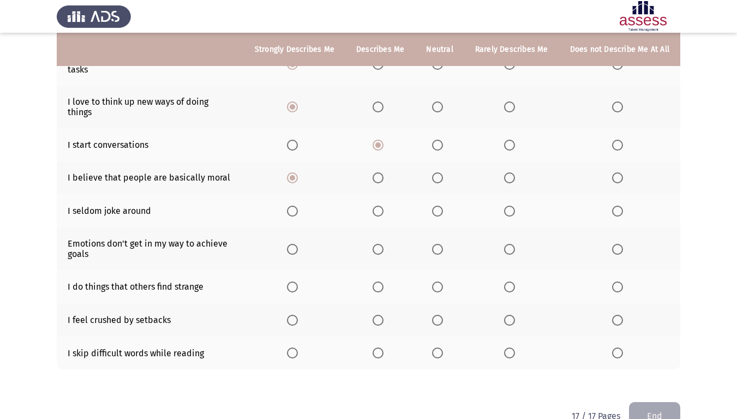
drag, startPoint x: 437, startPoint y: 195, endPoint x: 437, endPoint y: 201, distance: 6.5
click at [437, 195] on th at bounding box center [439, 210] width 49 height 33
click at [438, 206] on span "Select an option" at bounding box center [437, 211] width 11 height 11
click at [438, 206] on input "Select an option" at bounding box center [437, 211] width 11 height 11
click at [515, 244] on span "Select an option" at bounding box center [509, 249] width 11 height 11
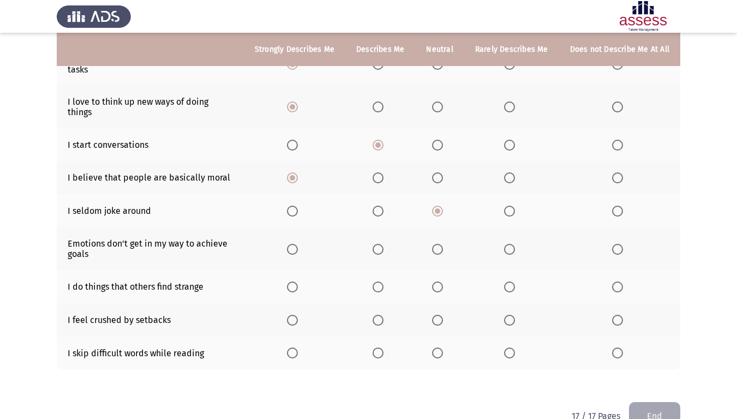
click at [515, 244] on input "Select an option" at bounding box center [509, 249] width 11 height 11
click at [443, 244] on span "Select an option" at bounding box center [437, 249] width 11 height 11
click at [443, 244] on input "Select an option" at bounding box center [437, 249] width 11 height 11
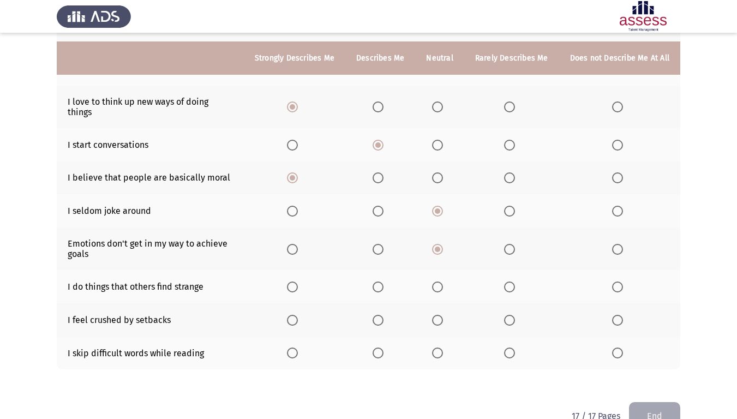
scroll to position [181, 0]
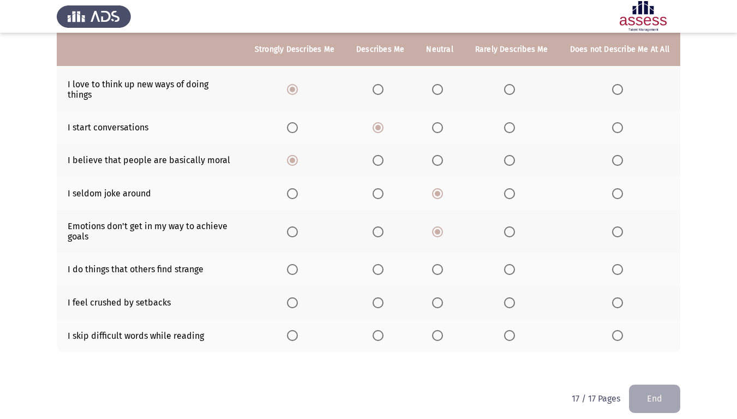
click at [388, 264] on label "Select an option" at bounding box center [380, 269] width 15 height 11
click at [384, 264] on input "Select an option" at bounding box center [378, 269] width 11 height 11
click at [616, 297] on span "Select an option" at bounding box center [617, 302] width 11 height 11
click at [616, 297] on input "Select an option" at bounding box center [617, 302] width 11 height 11
click at [384, 330] on span "Select an option" at bounding box center [378, 335] width 11 height 11
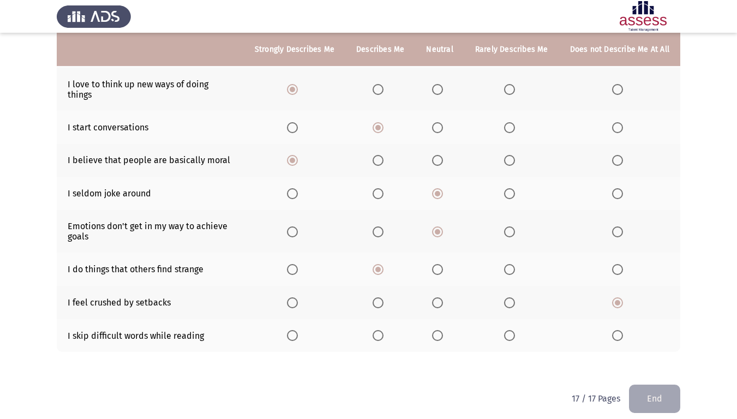
click at [384, 330] on input "Select an option" at bounding box center [378, 335] width 11 height 11
click at [646, 350] on button "End" at bounding box center [654, 399] width 51 height 28
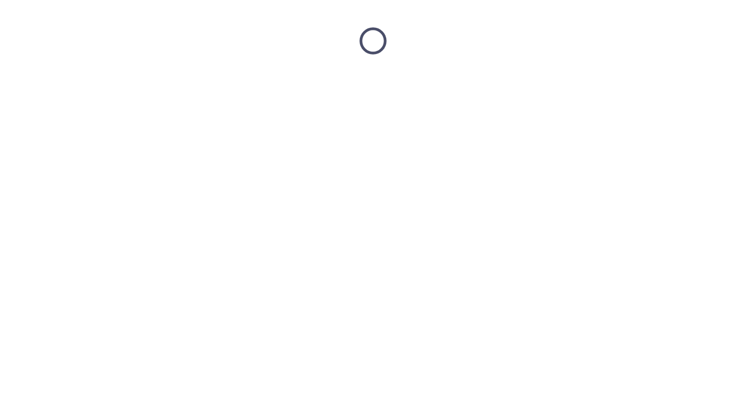
scroll to position [0, 0]
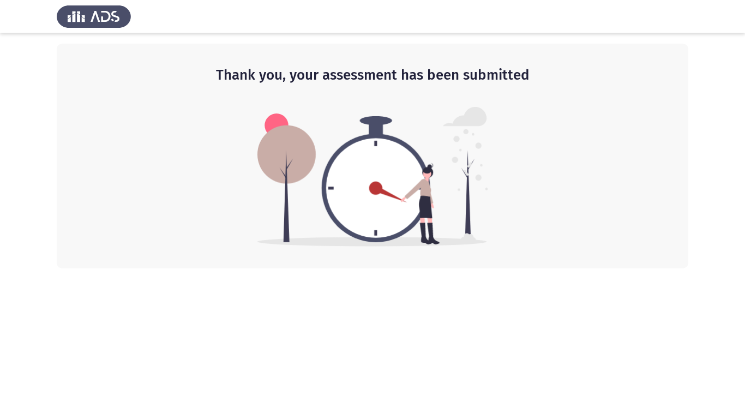
click at [391, 228] on img at bounding box center [373, 177] width 231 height 140
